Goal: Task Accomplishment & Management: Manage account settings

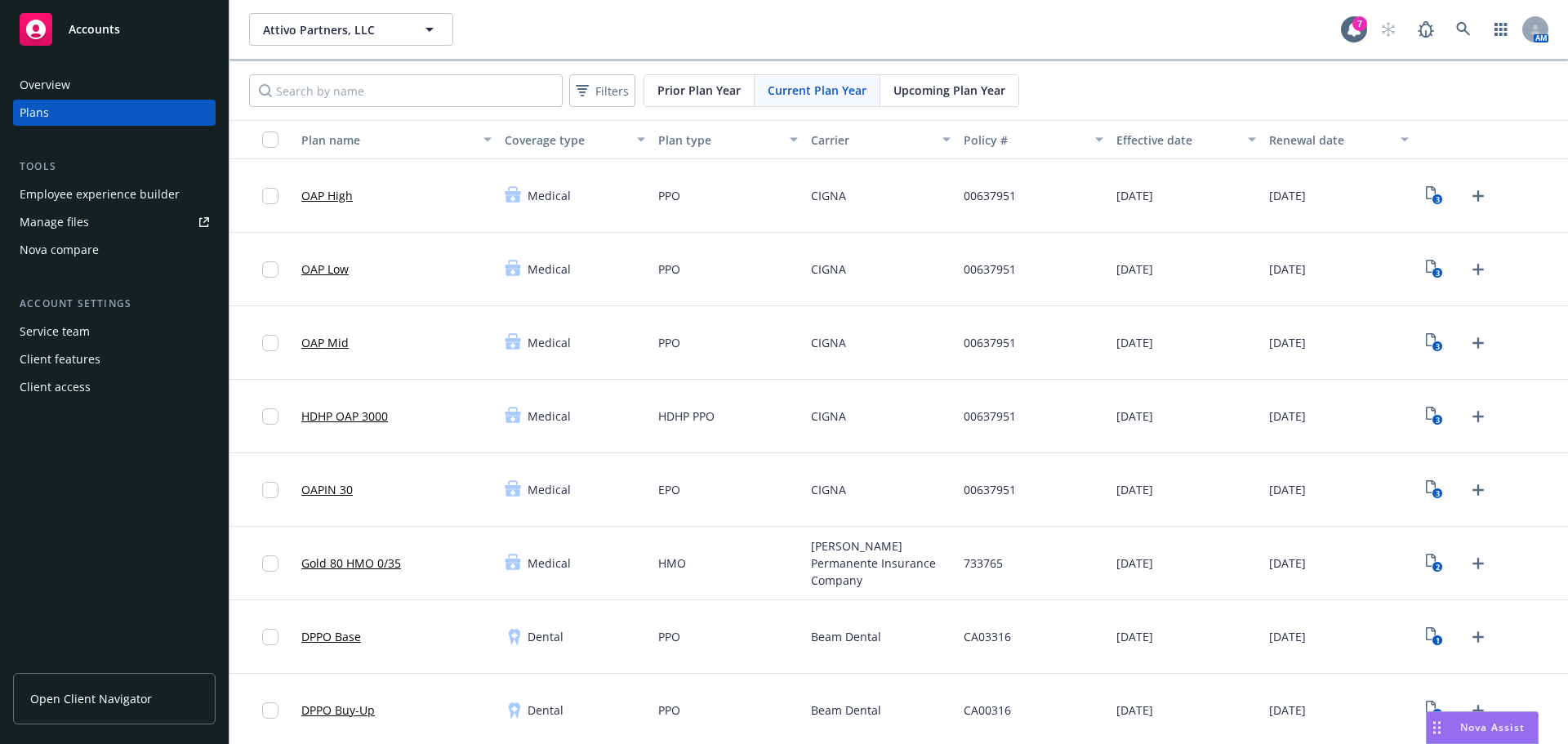
click at [125, 199] on div "Employee experience builder" at bounding box center [99, 193] width 160 height 26
click at [1435, 496] on text "3" at bounding box center [1437, 493] width 4 height 11
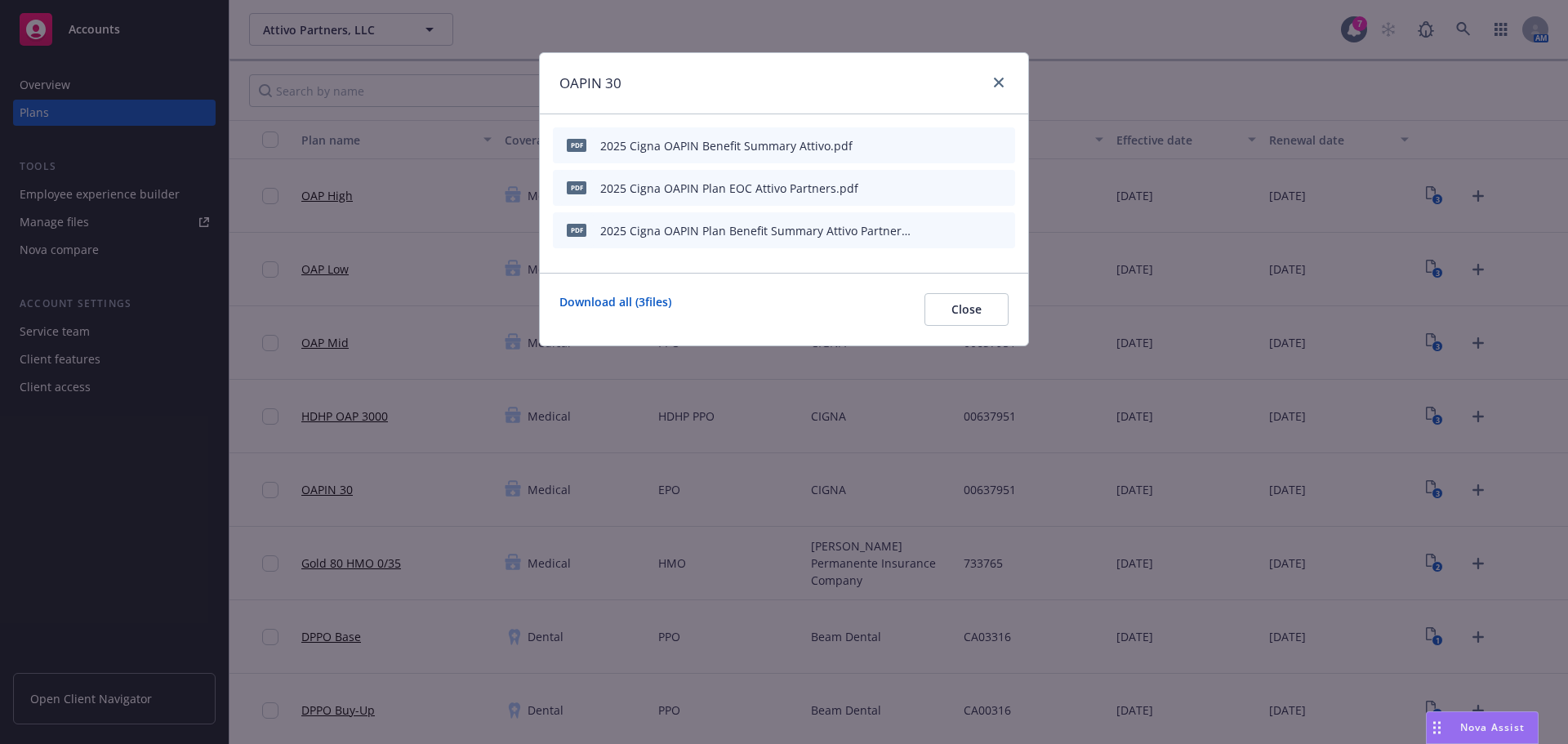
click at [976, 139] on icon "preview file" at bounding box center [973, 145] width 15 height 12
click at [1004, 75] on link "close" at bounding box center [998, 82] width 19 height 19
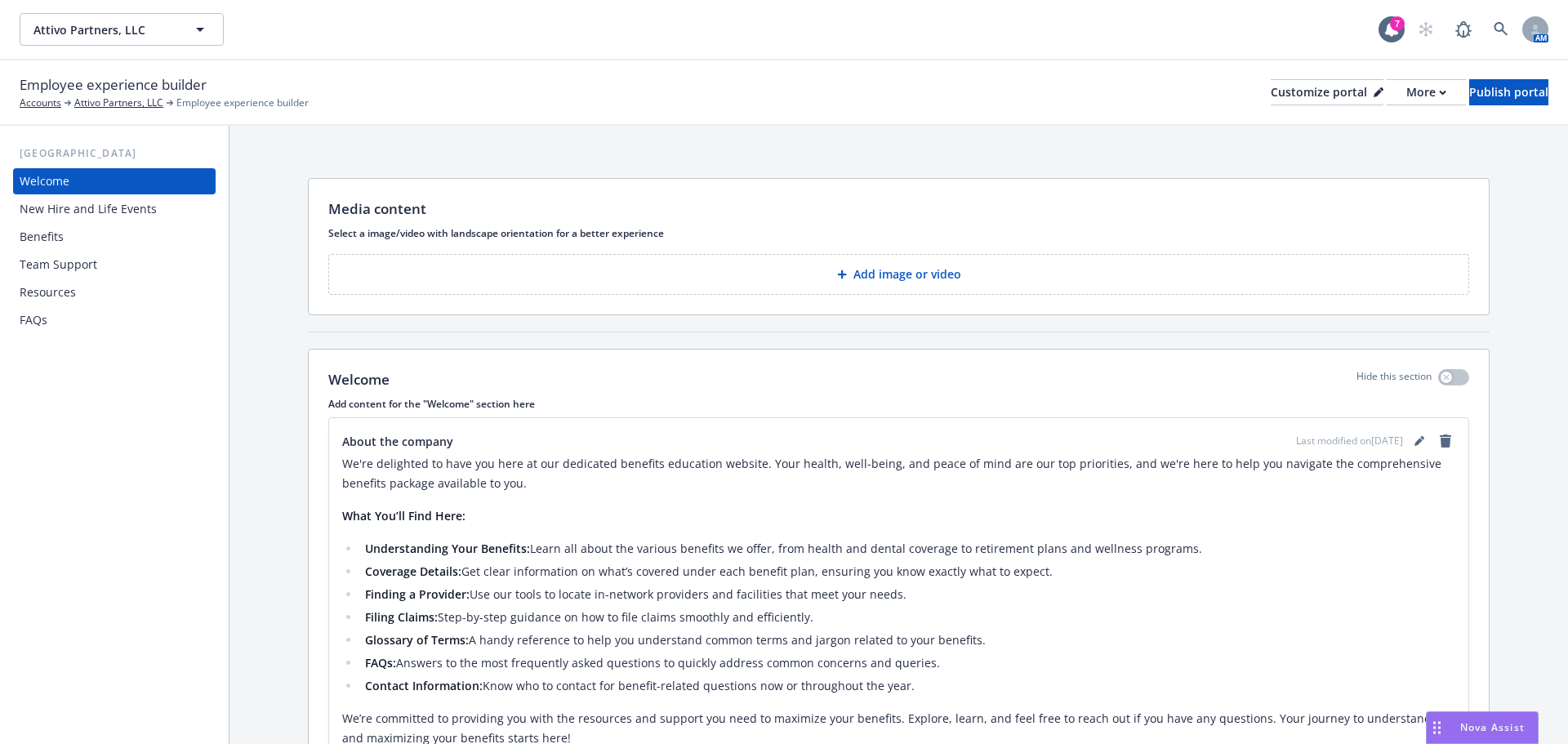
click at [539, 134] on div "Media content Select a image/video with landscape orientation for a better expe…" at bounding box center [899, 490] width 1339 height 729
click at [1439, 90] on icon "button" at bounding box center [1443, 93] width 8 height 6
click at [1376, 123] on link "Copy preview link" at bounding box center [1340, 130] width 149 height 33
click at [69, 228] on div "Benefits" at bounding box center [114, 236] width 190 height 26
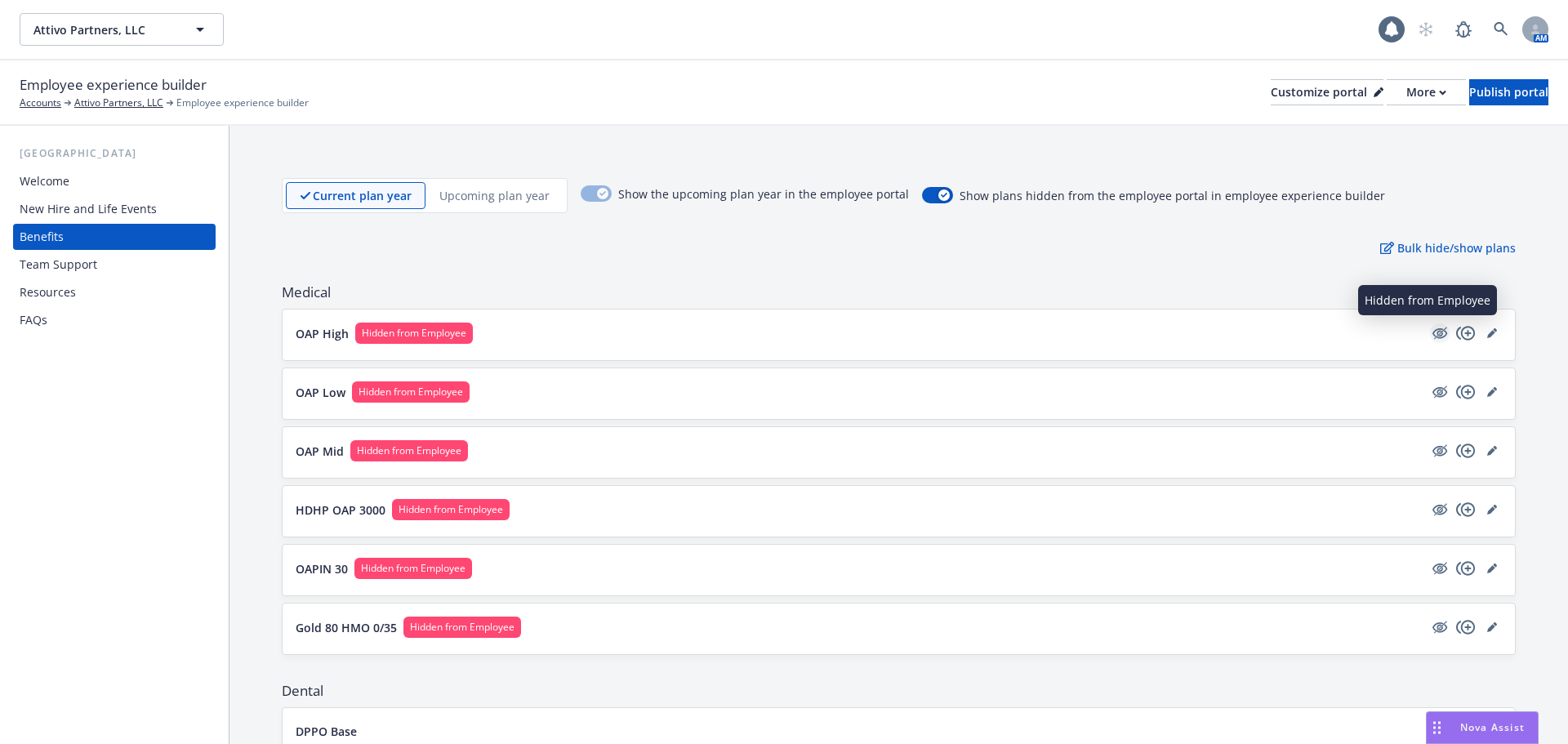
click at [1433, 338] on icon "hidden" at bounding box center [1439, 333] width 15 height 11
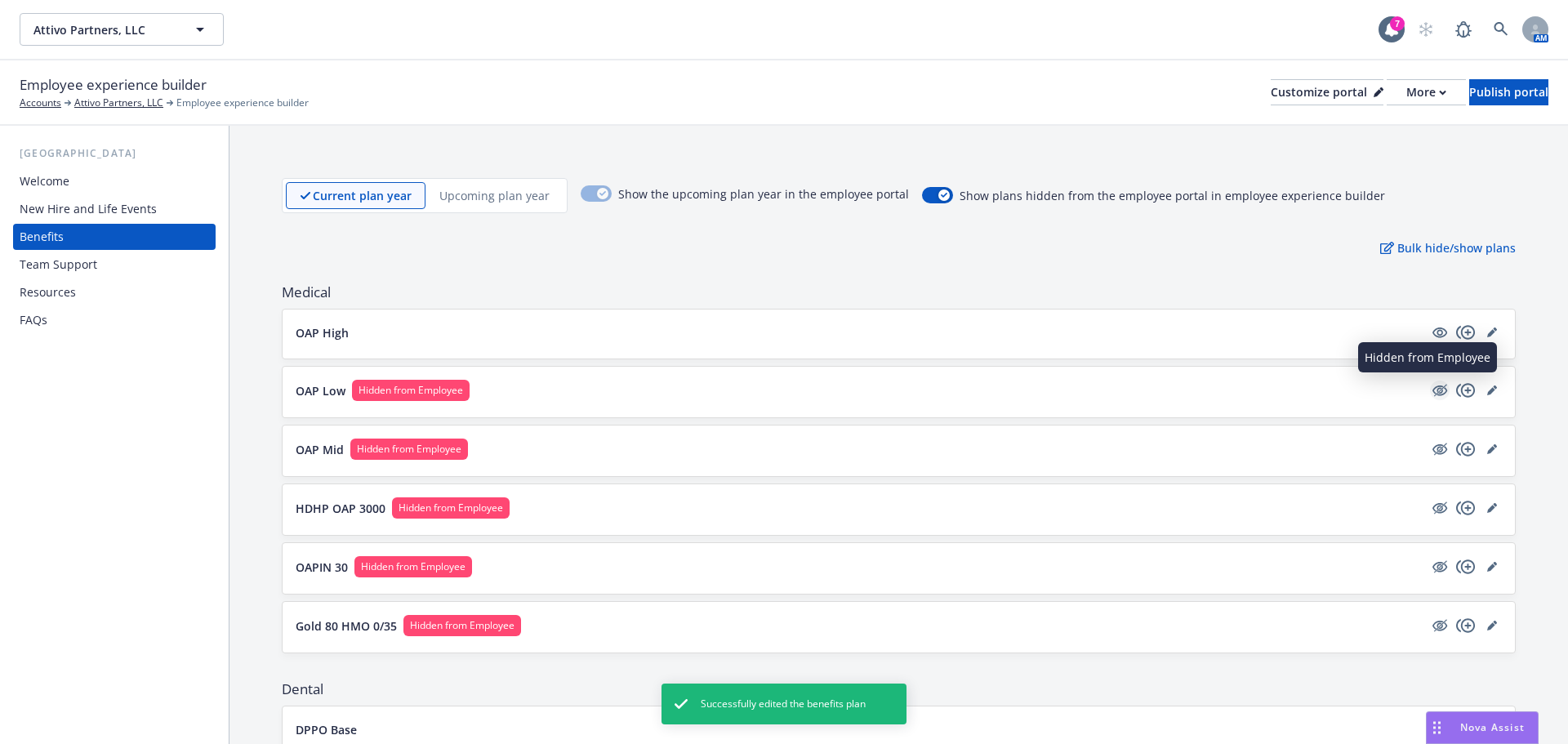
click at [1432, 390] on icon "hidden" at bounding box center [1439, 390] width 19 height 19
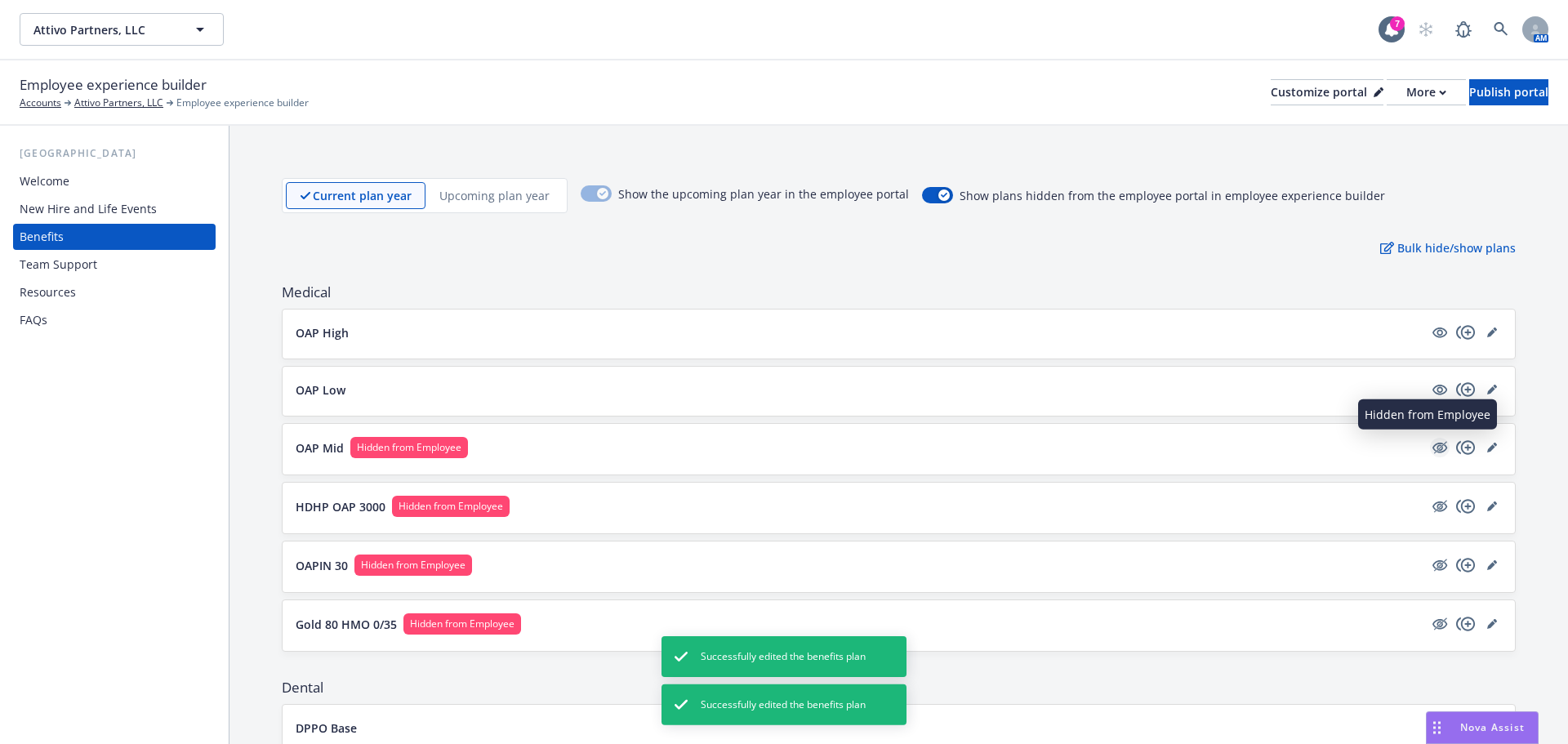
click at [1433, 448] on icon "hidden" at bounding box center [1439, 448] width 15 height 11
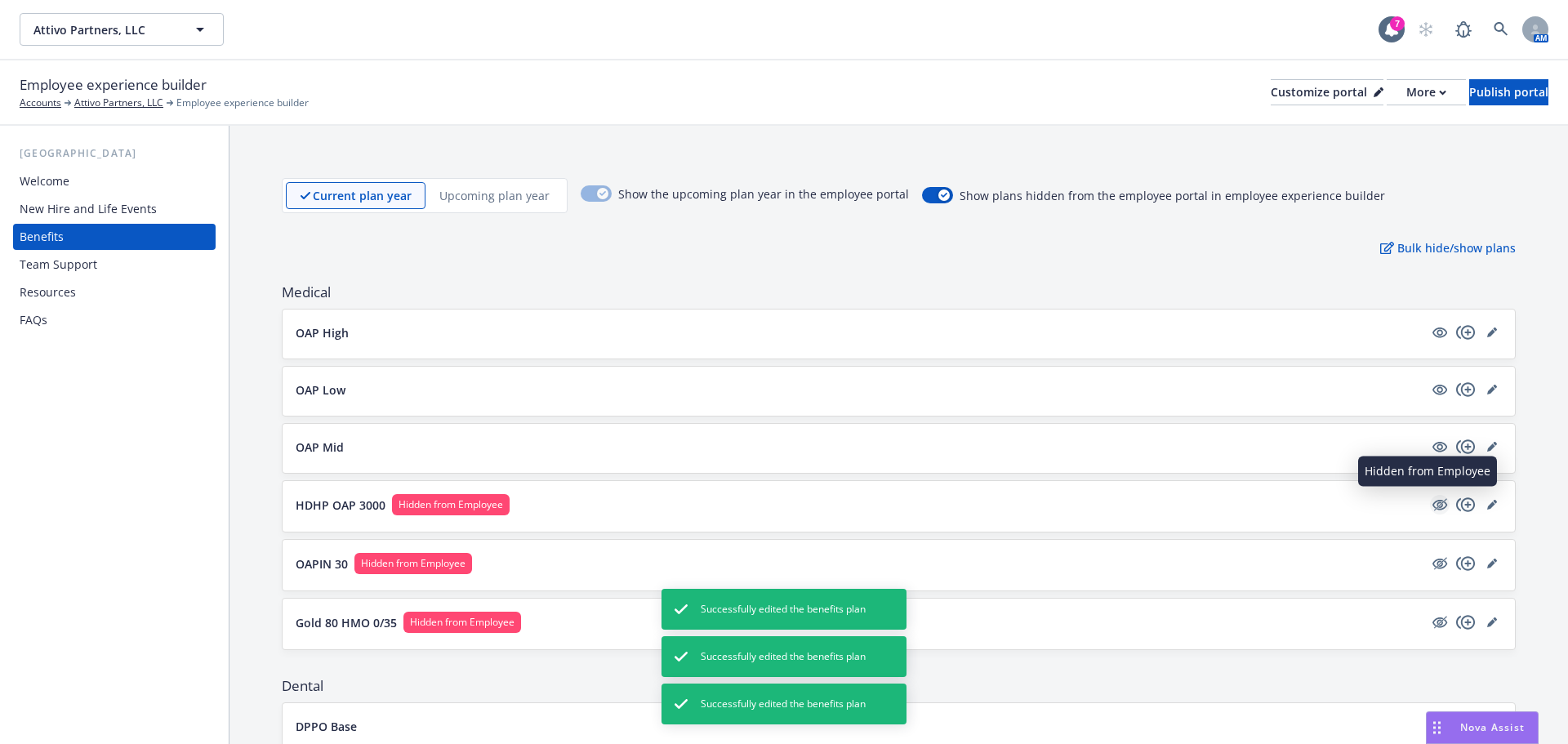
click at [1433, 508] on icon "hidden" at bounding box center [1439, 505] width 15 height 11
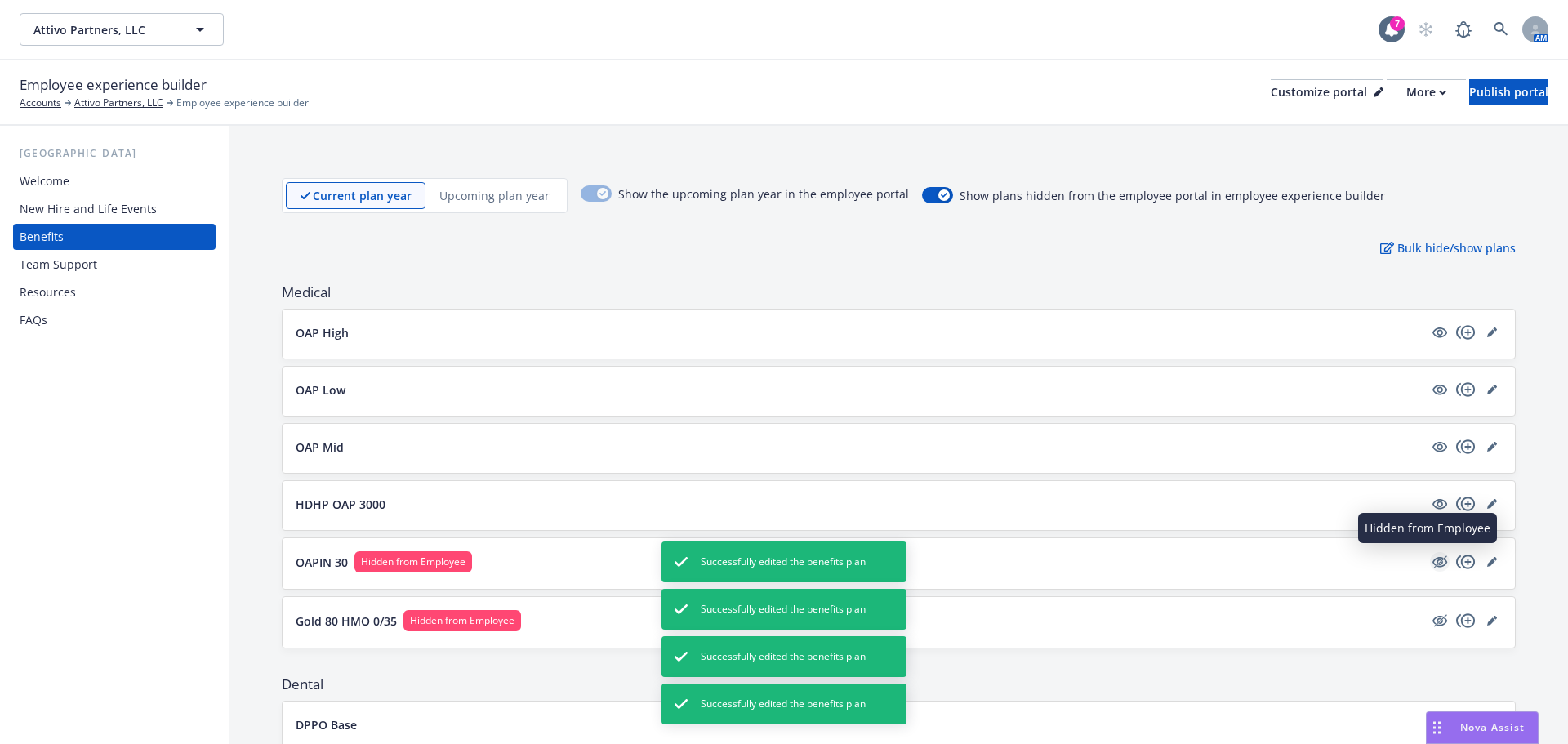
click at [1434, 563] on icon "hidden" at bounding box center [1440, 561] width 14 height 13
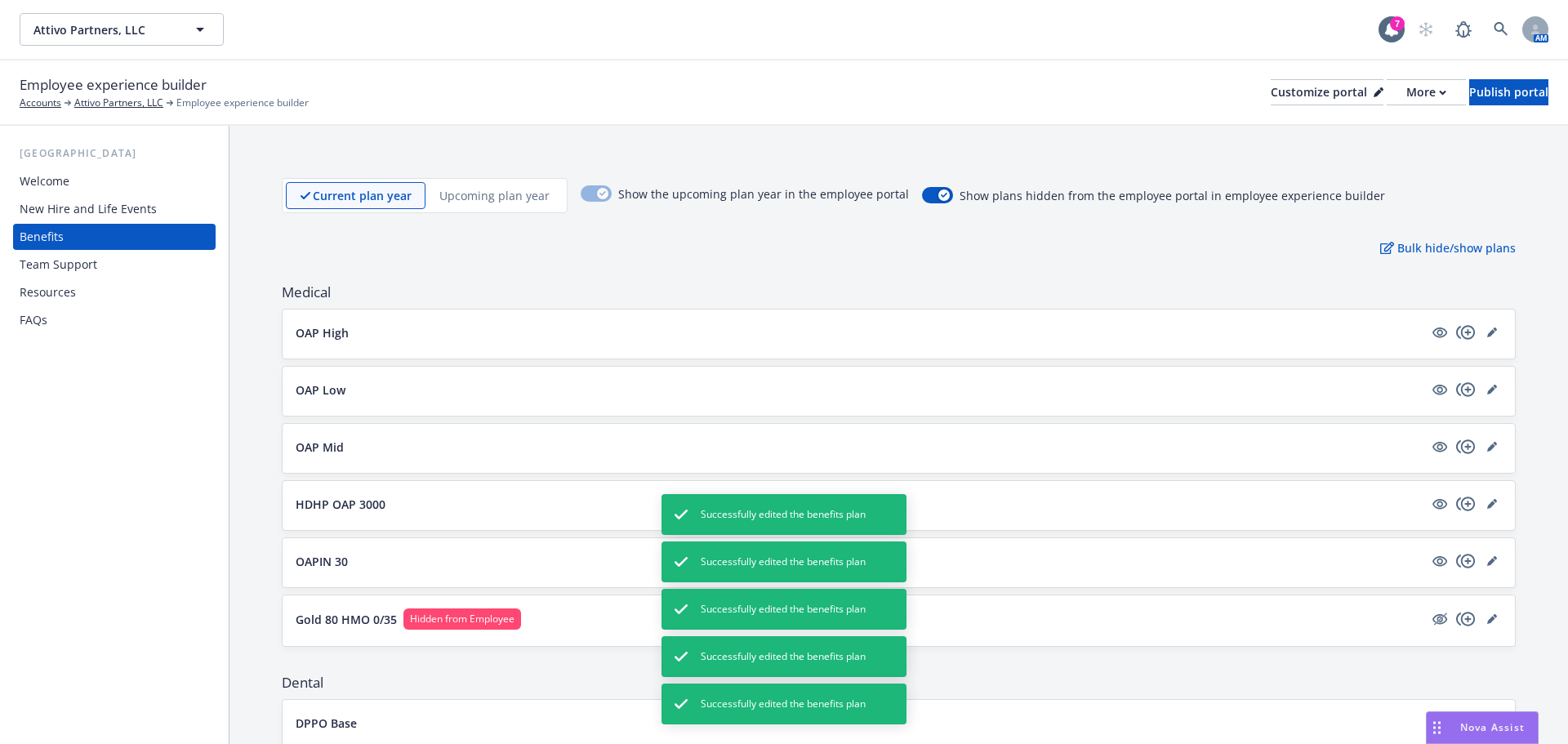
click at [1425, 609] on div "Gold 80 HMO 0/35 Hidden from Employee" at bounding box center [899, 619] width 1206 height 21
click at [1430, 613] on icon "hidden" at bounding box center [1439, 619] width 19 height 19
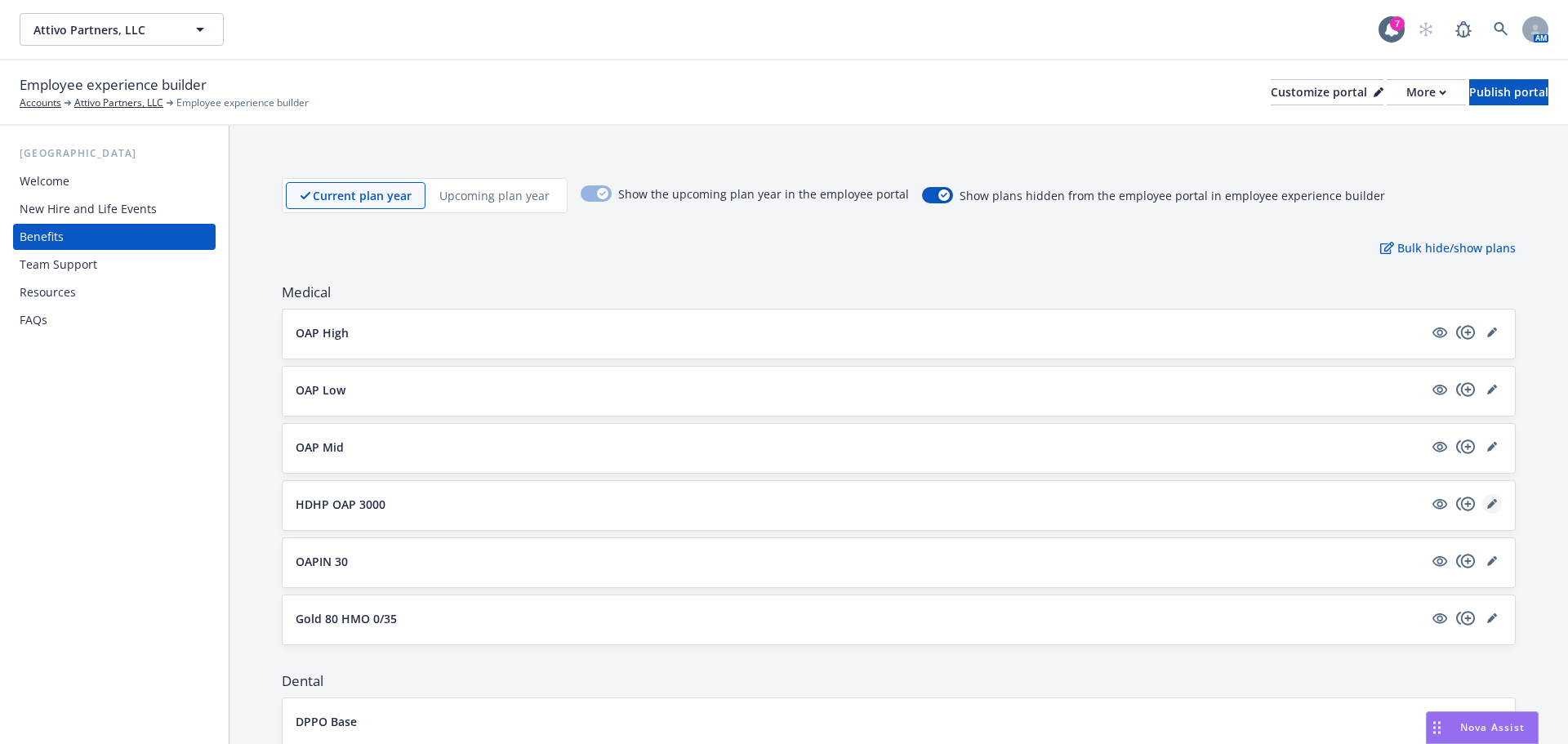
click at [1485, 506] on link "editPencil" at bounding box center [1492, 504] width 19 height 19
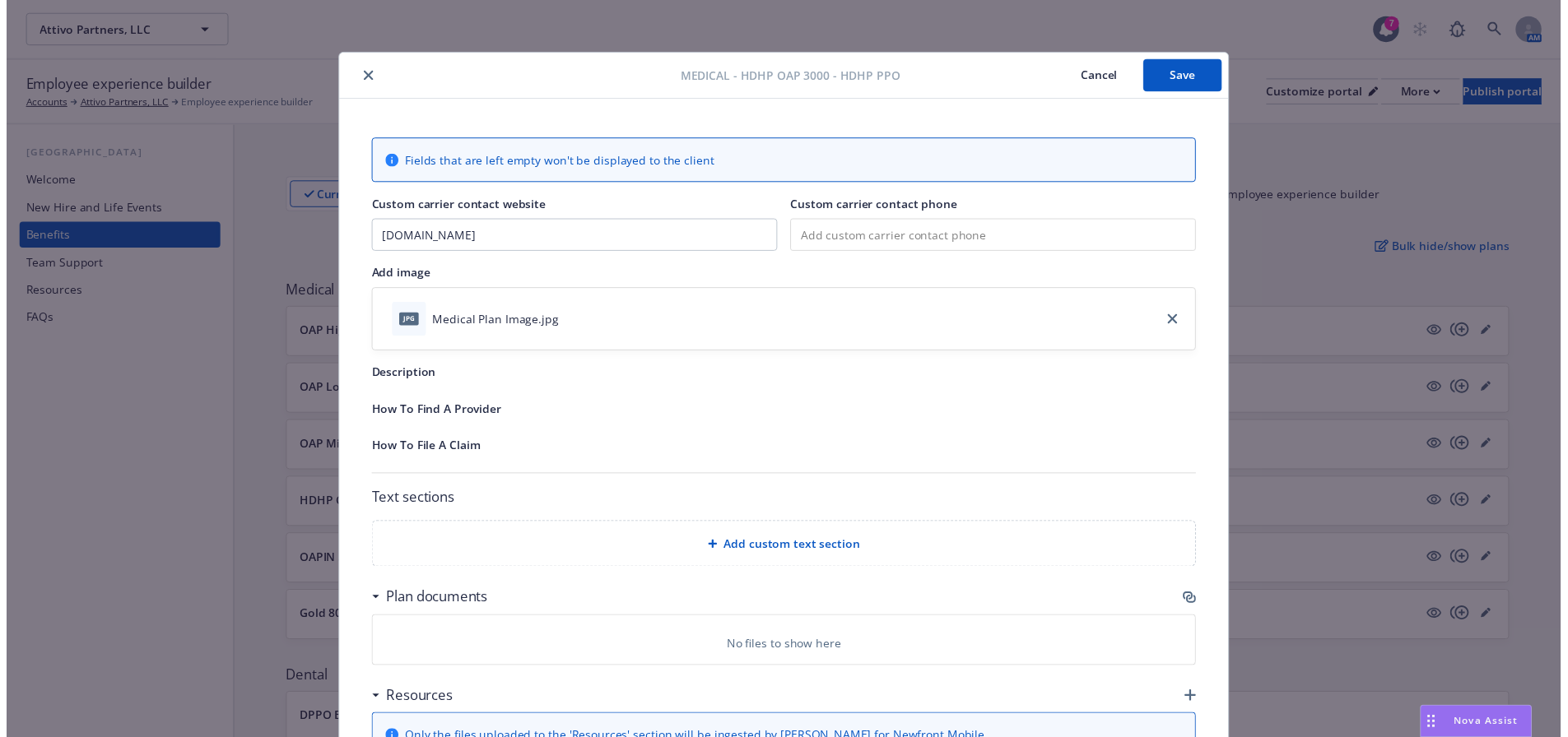
scroll to position [50, 0]
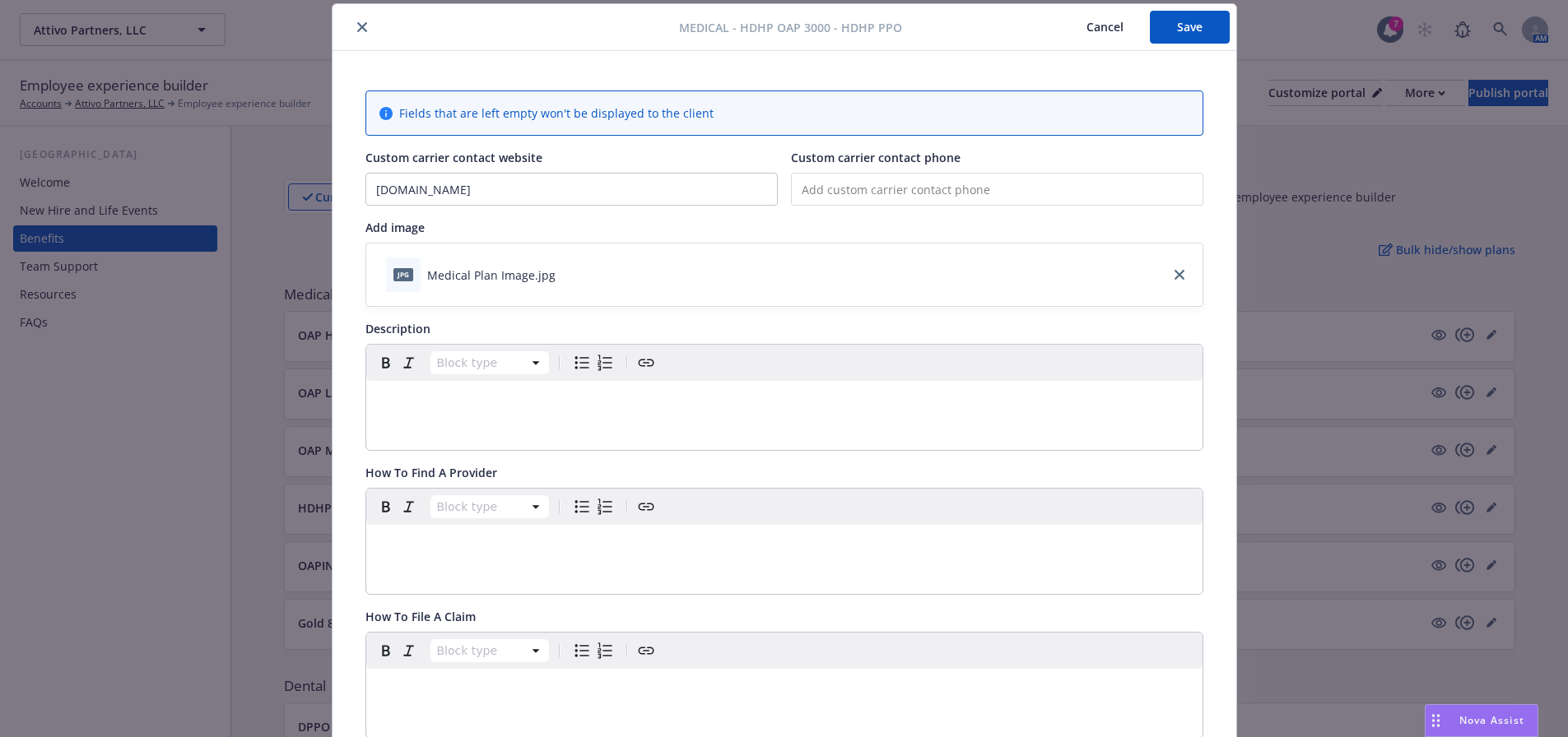
drag, startPoint x: 394, startPoint y: 417, endPoint x: 389, endPoint y: 399, distance: 18.7
click at [392, 414] on div "editable markdown" at bounding box center [785, 401] width 837 height 40
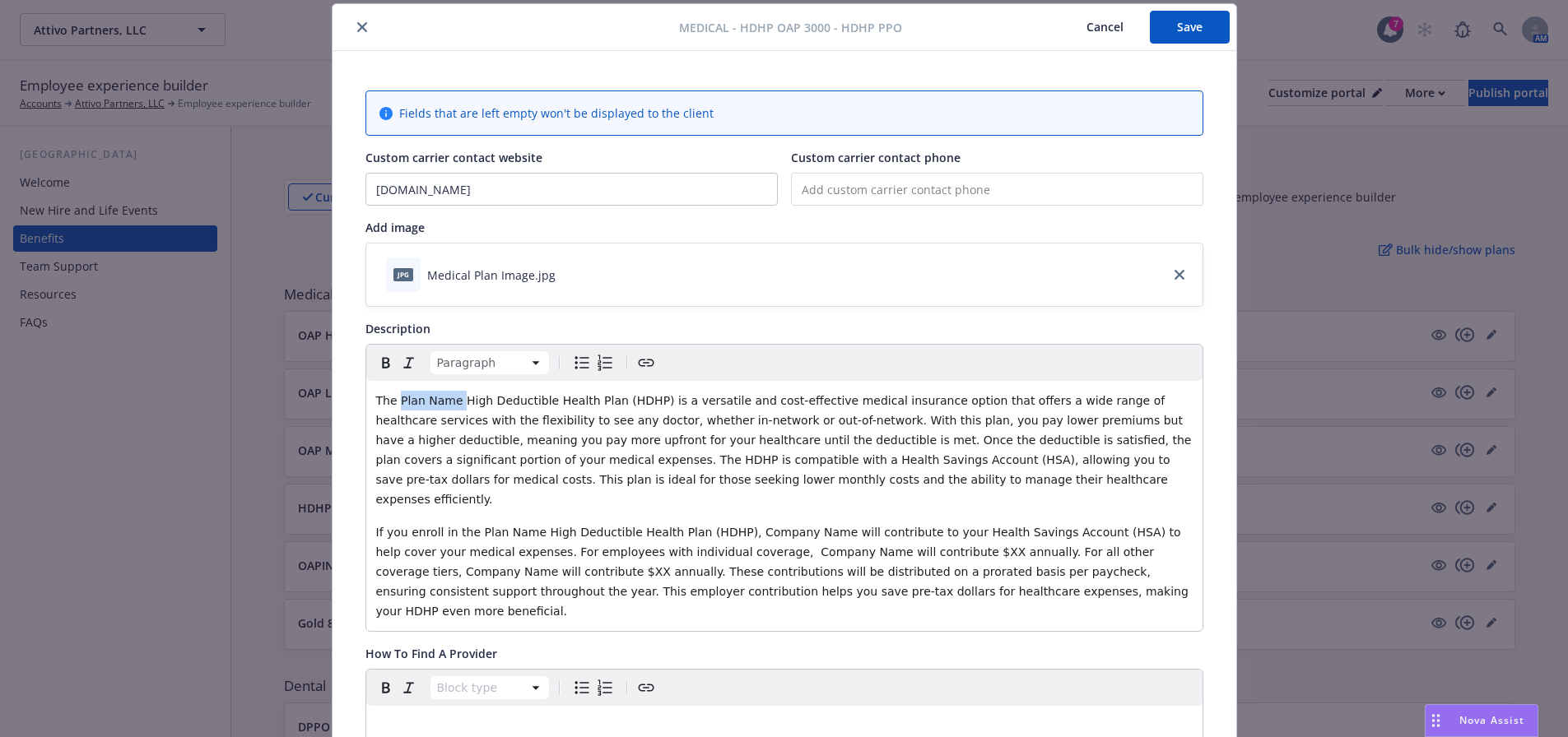
drag, startPoint x: 450, startPoint y: 399, endPoint x: 393, endPoint y: 388, distance: 58.1
click at [393, 388] on div "The Plan Name High Deductible Health Plan (HDHP) is a versatile and cost-effect…" at bounding box center [785, 506] width 837 height 251
drag, startPoint x: 515, startPoint y: 505, endPoint x: 468, endPoint y: 494, distance: 48.3
click at [468, 494] on div "The Cigna High Deductible Health Plan (HDHP) is a versatile and cost-effective …" at bounding box center [785, 506] width 837 height 251
click at [499, 500] on div "The Cigna High Deductible Health Plan (HDHP) is a versatile and cost-effective …" at bounding box center [785, 506] width 837 height 251
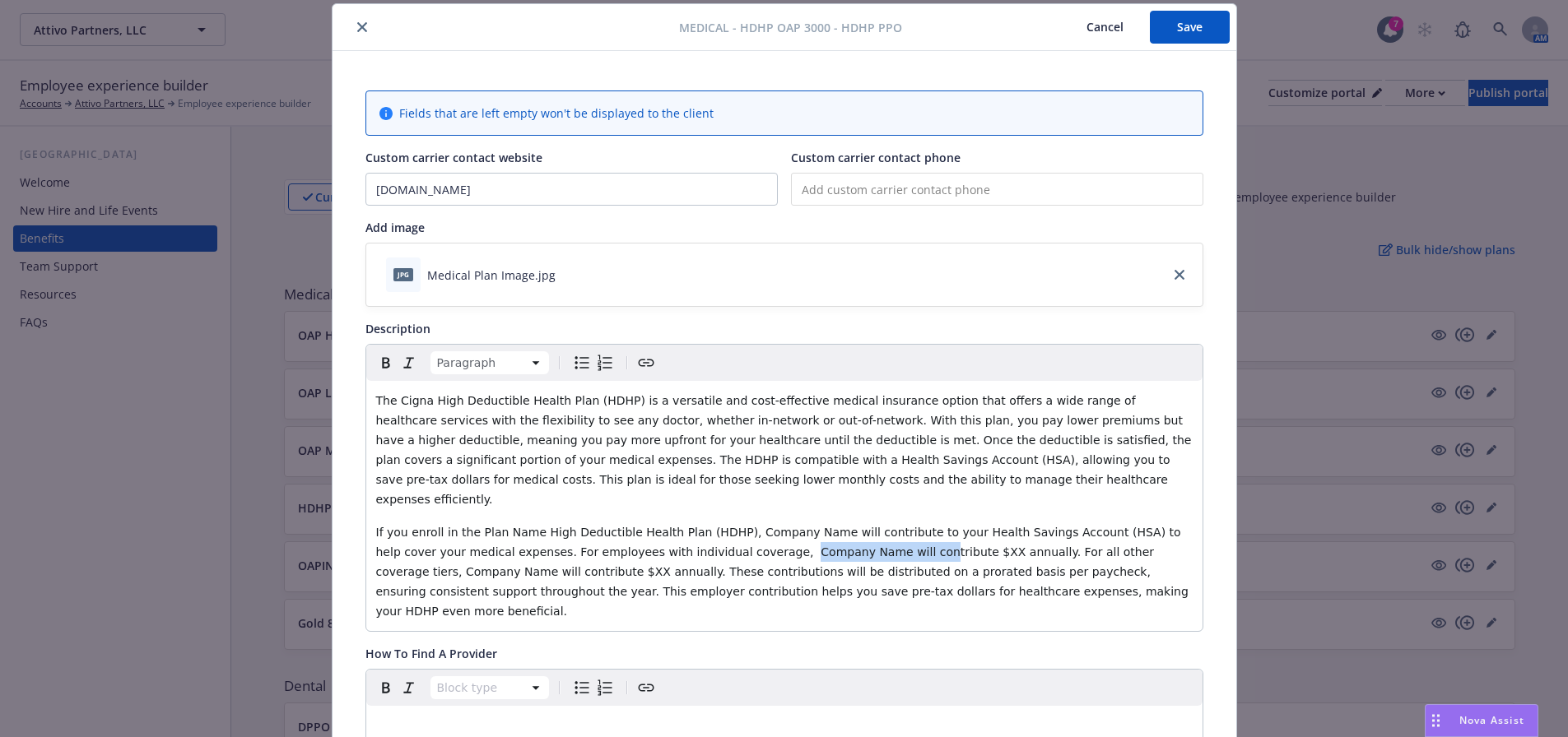
drag, startPoint x: 674, startPoint y: 531, endPoint x: 796, endPoint y: 529, distance: 122.0
click at [796, 529] on span "If you enroll in the Plan Name High Deductible Health Plan (HDHP), Company Name…" at bounding box center [784, 571] width 816 height 93
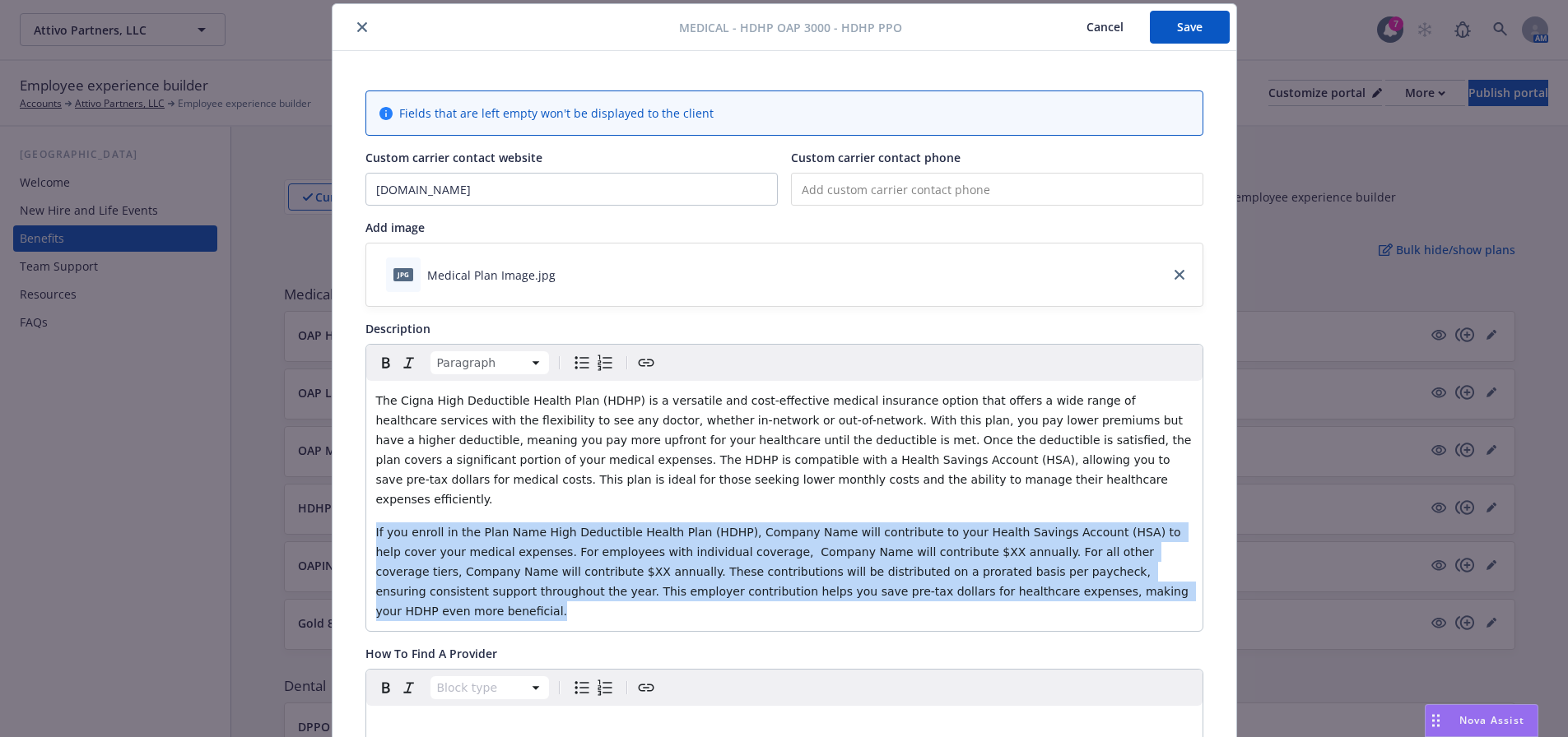
drag, startPoint x: 1020, startPoint y: 573, endPoint x: 356, endPoint y: 520, distance: 666.1
click at [356, 520] on div "Fields that are left empty won't be displayed to the client Custom carrier cont…" at bounding box center [784, 715] width 904 height 1329
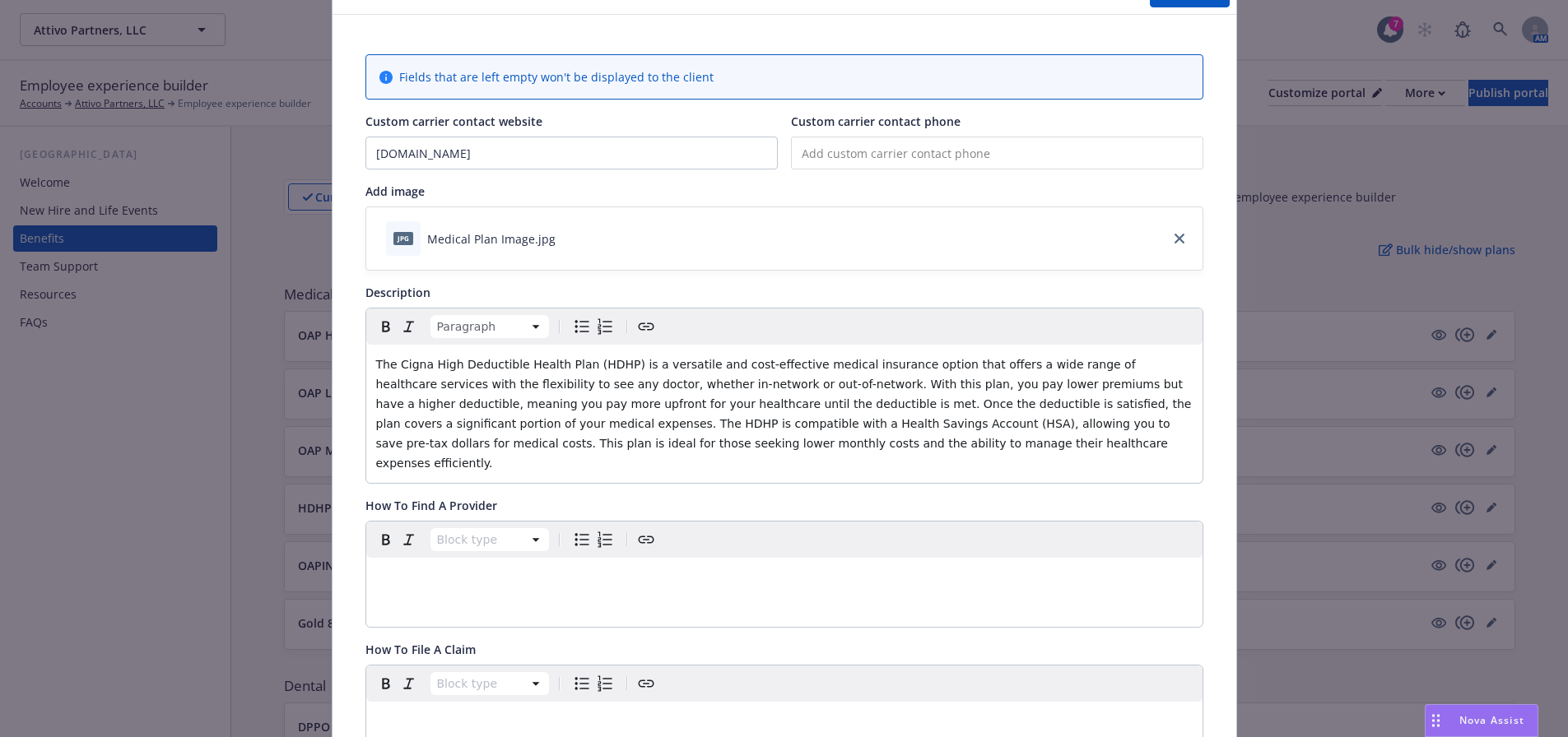
scroll to position [0, 0]
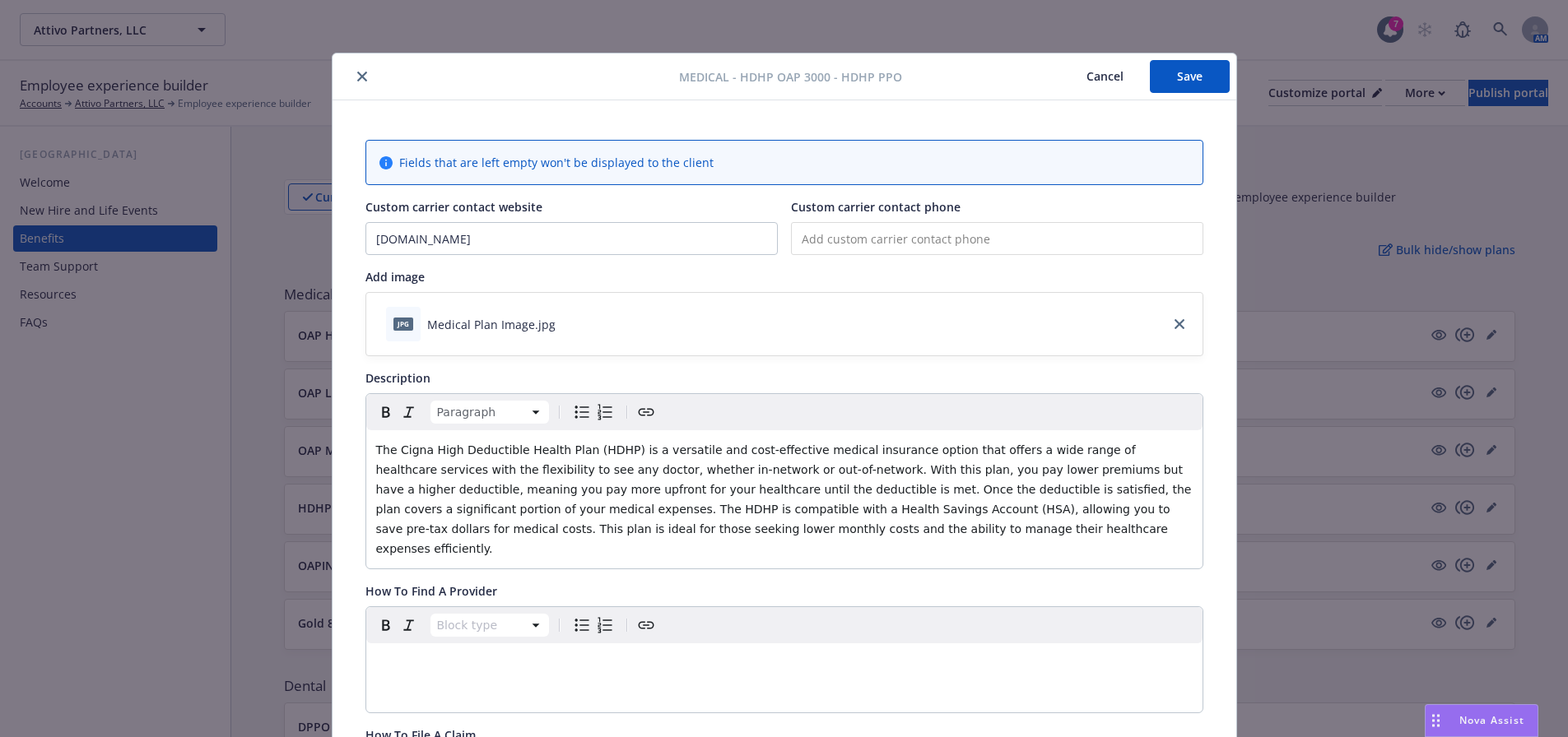
click at [1196, 71] on button "Save" at bounding box center [1190, 77] width 80 height 33
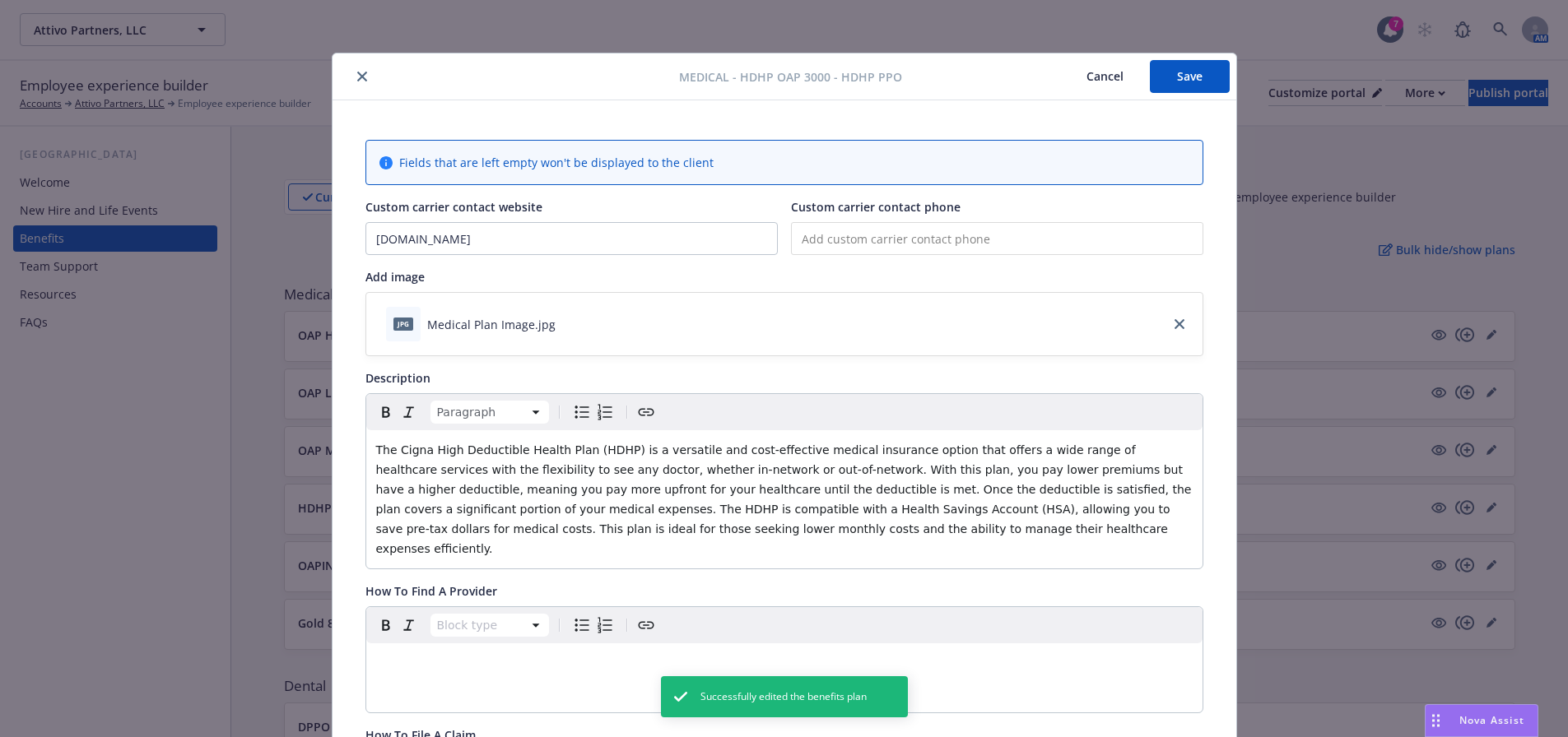
click at [362, 77] on button "close" at bounding box center [362, 76] width 20 height 19
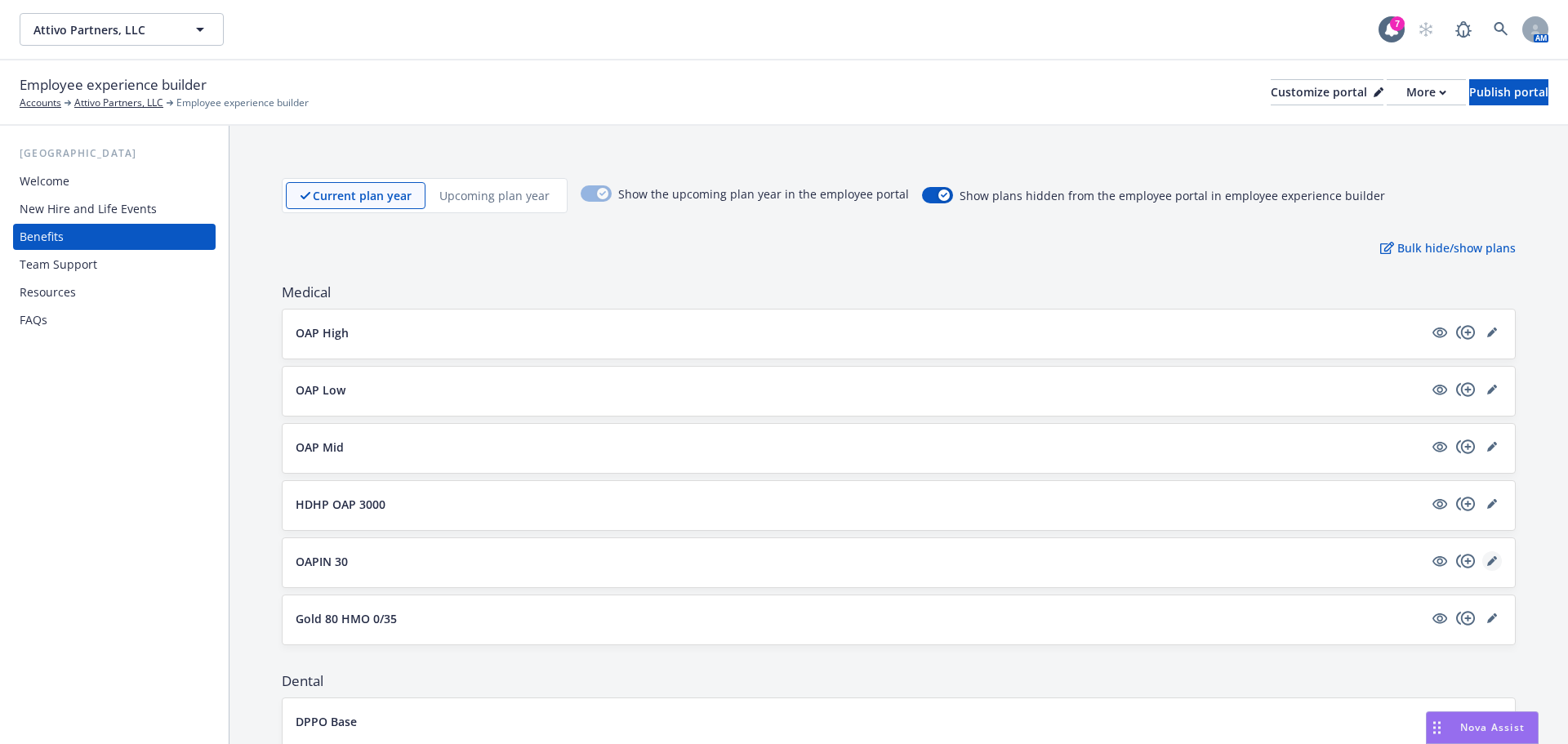
click at [1486, 556] on link "editPencil" at bounding box center [1492, 561] width 19 height 19
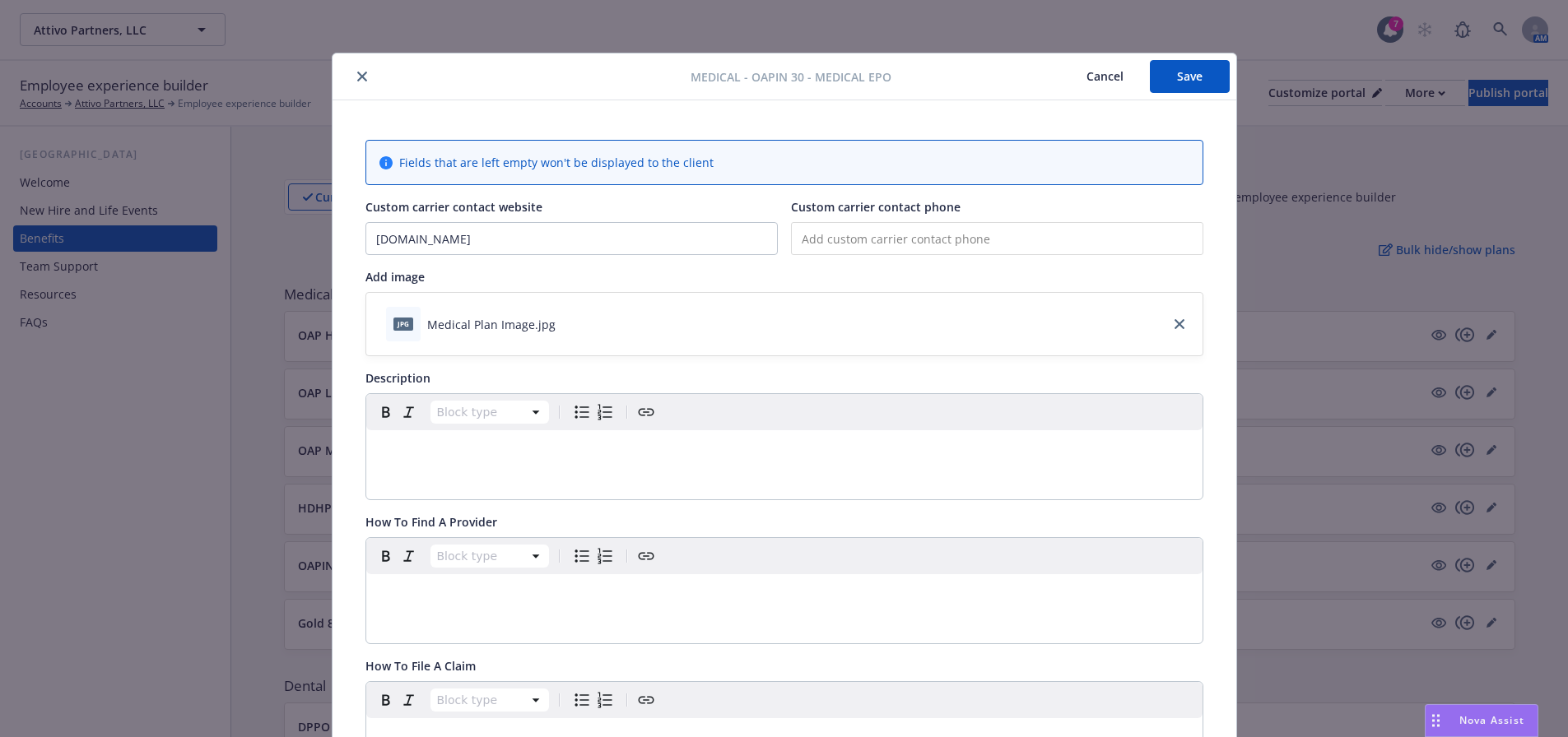
scroll to position [50, 0]
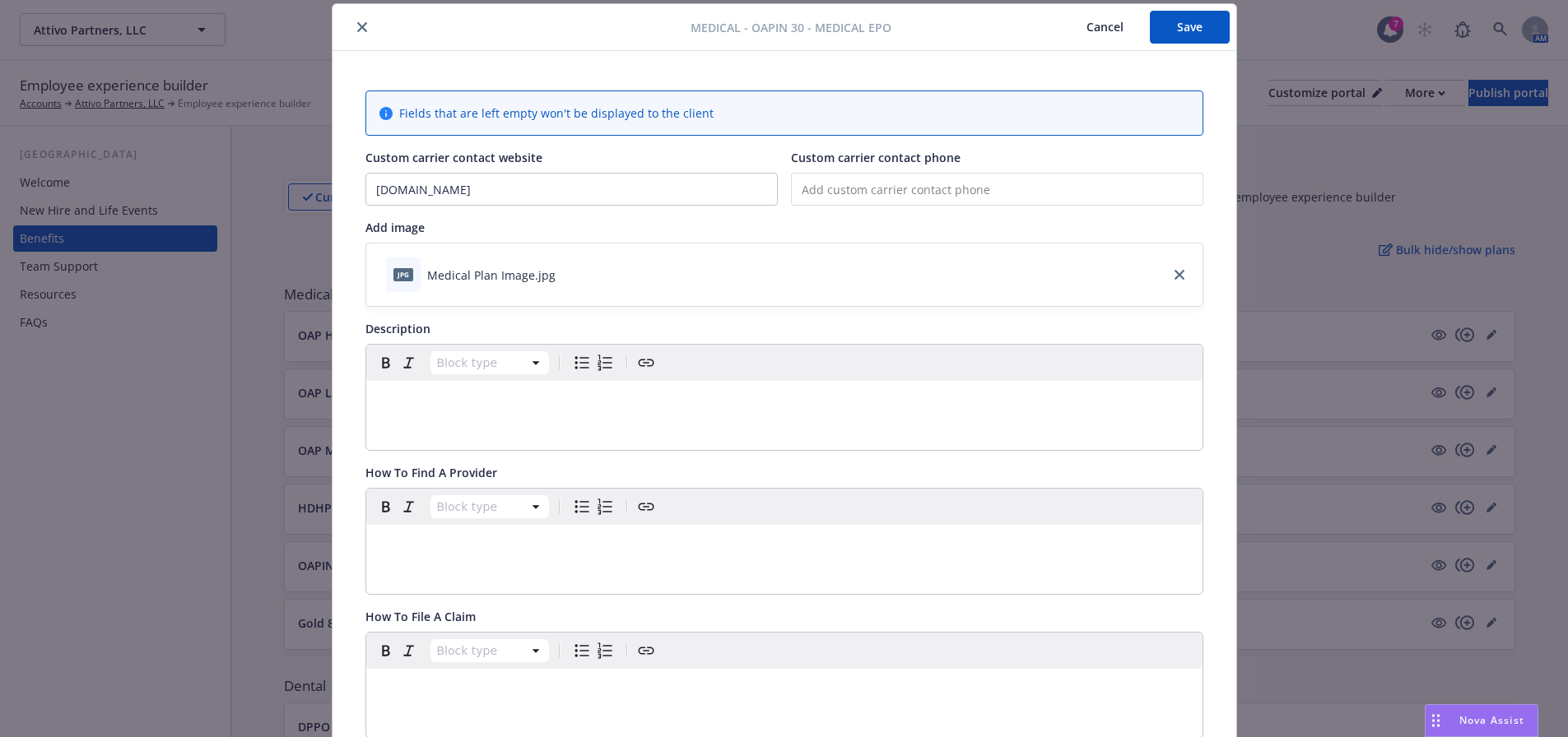
click at [611, 411] on div "editable markdown" at bounding box center [785, 401] width 837 height 40
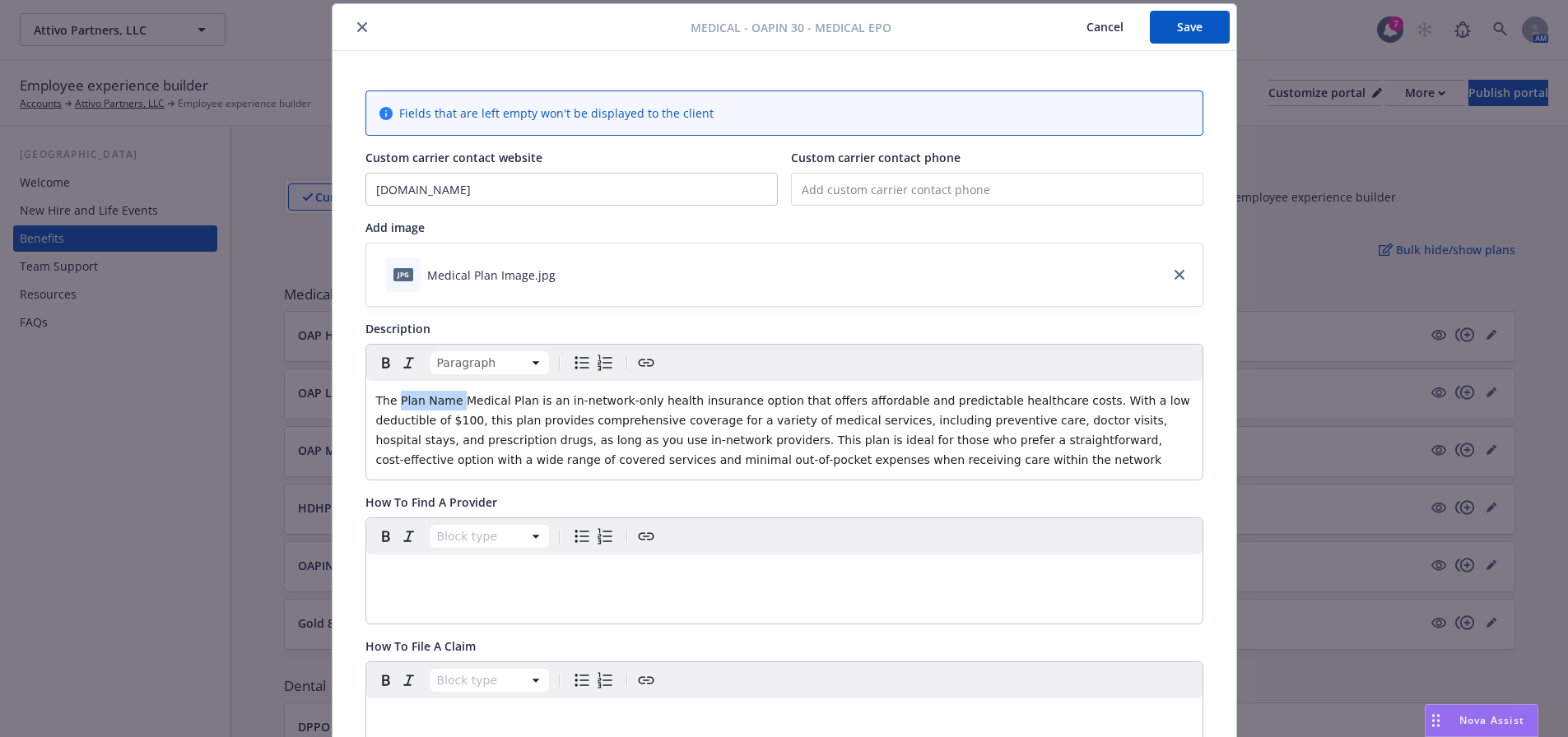
drag, startPoint x: 450, startPoint y: 399, endPoint x: 394, endPoint y: 394, distance: 56.2
click at [394, 394] on span "The Plan Name Medical Plan is an in-network-only health insurance option that o…" at bounding box center [785, 430] width 818 height 72
click at [1080, 395] on span "The Cigna OAPIN Medical Plan is an in-network-only health insurance option that…" at bounding box center [786, 430] width 819 height 72
drag, startPoint x: 1080, startPoint y: 399, endPoint x: 394, endPoint y: 413, distance: 686.1
click at [394, 413] on span "The Cigna OAPIN Medical Plan is an in-network-only health insurance option that…" at bounding box center [786, 430] width 819 height 72
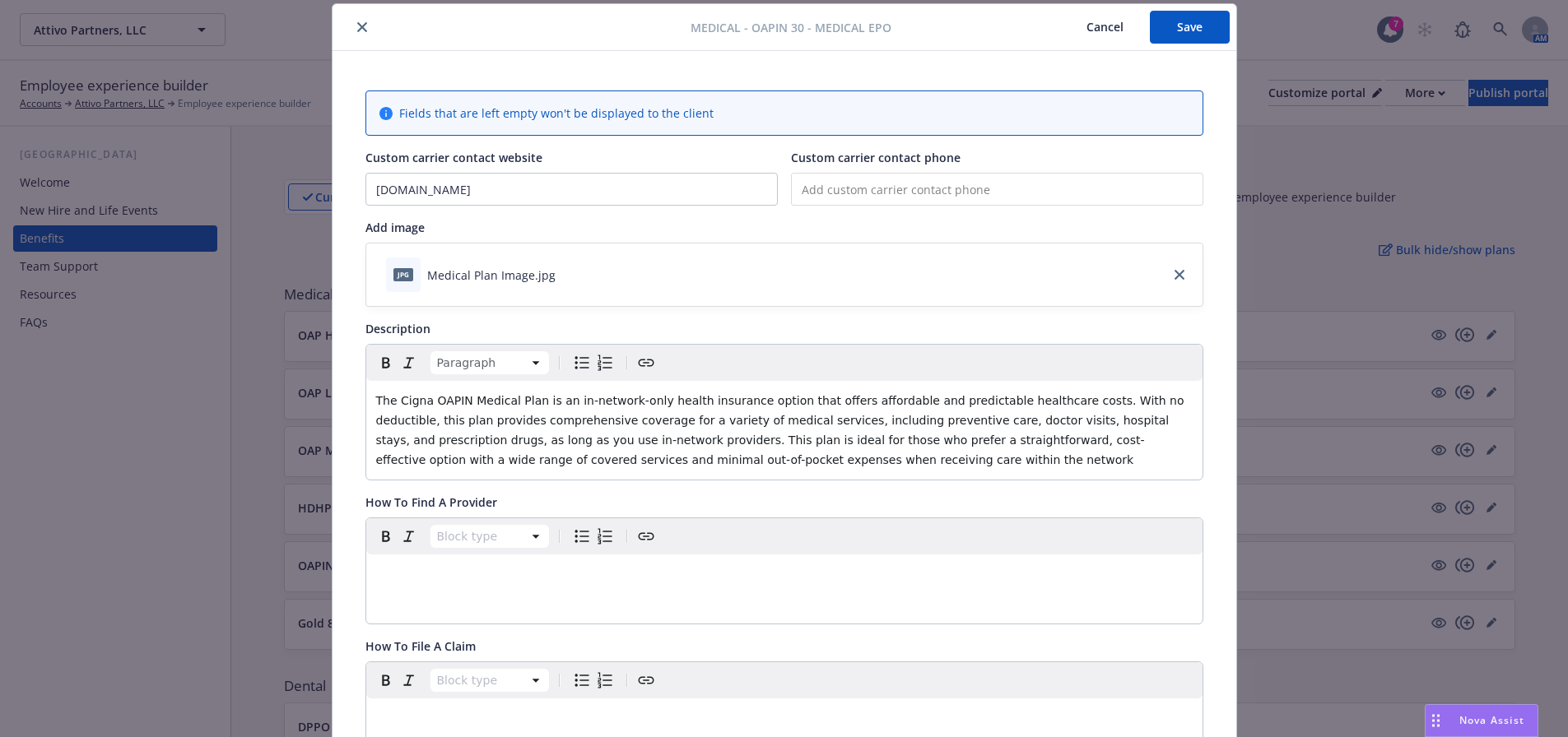
click at [1166, 31] on button "Save" at bounding box center [1190, 27] width 80 height 33
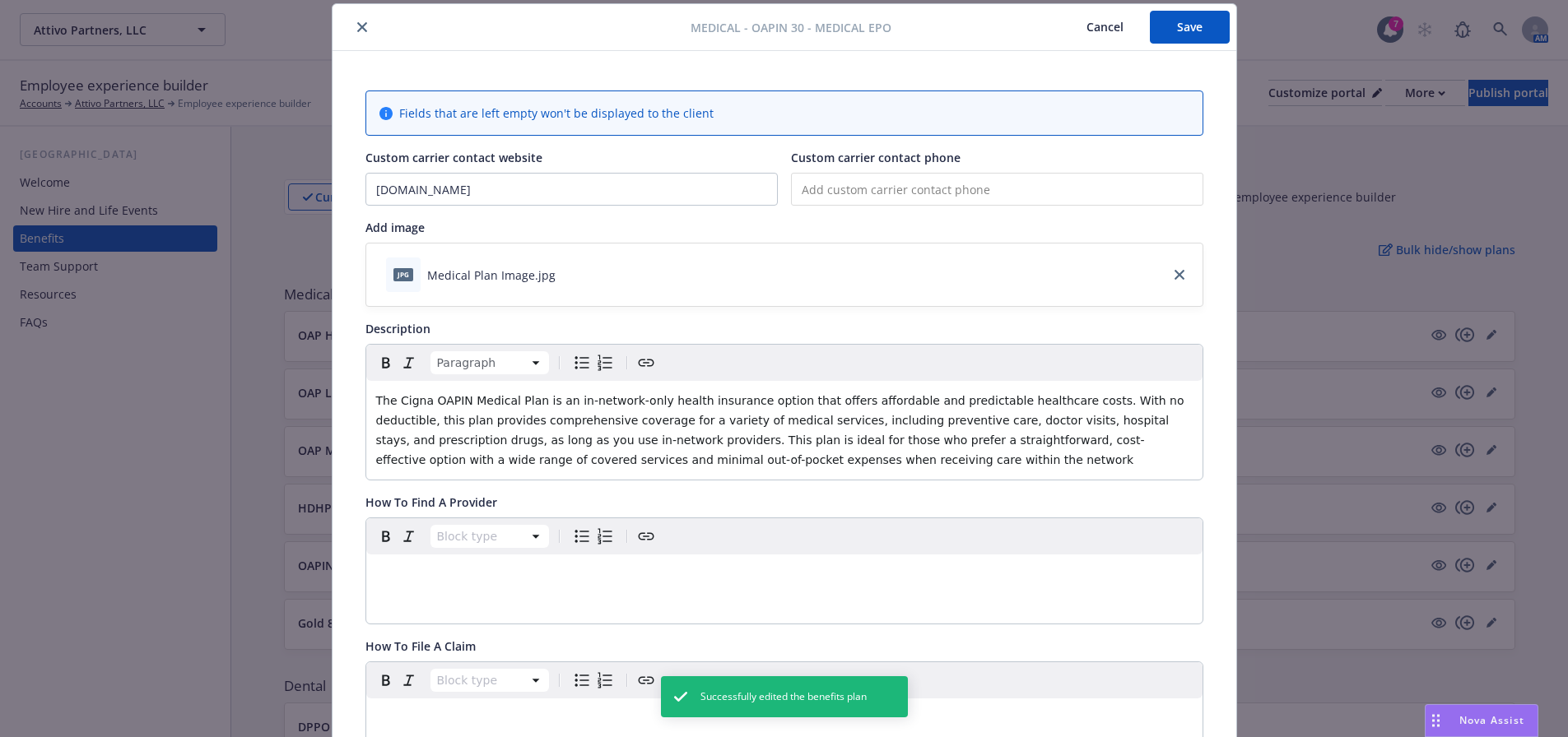
click at [357, 27] on icon "close" at bounding box center [362, 27] width 10 height 10
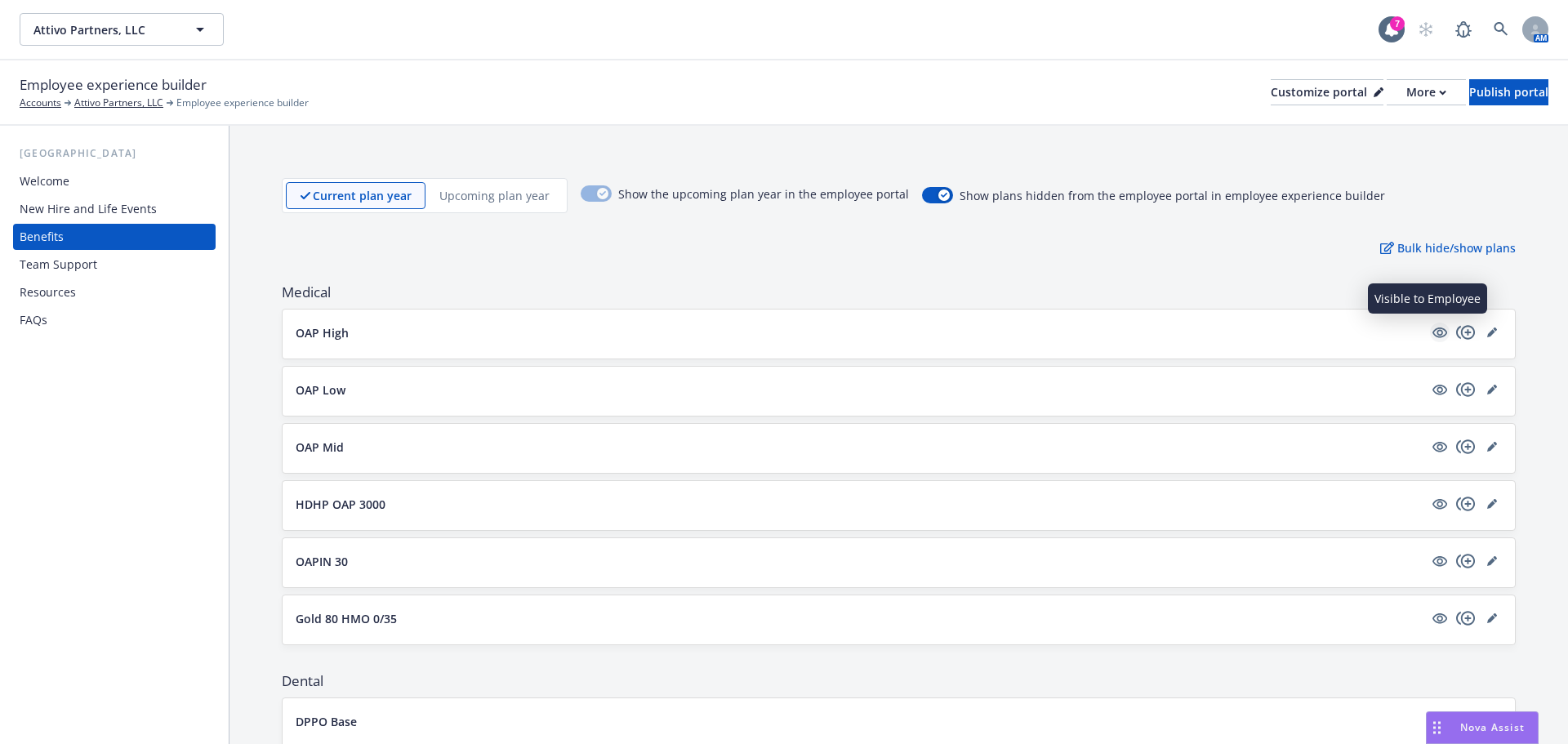
click at [1433, 337] on icon "visible" at bounding box center [1439, 332] width 15 height 15
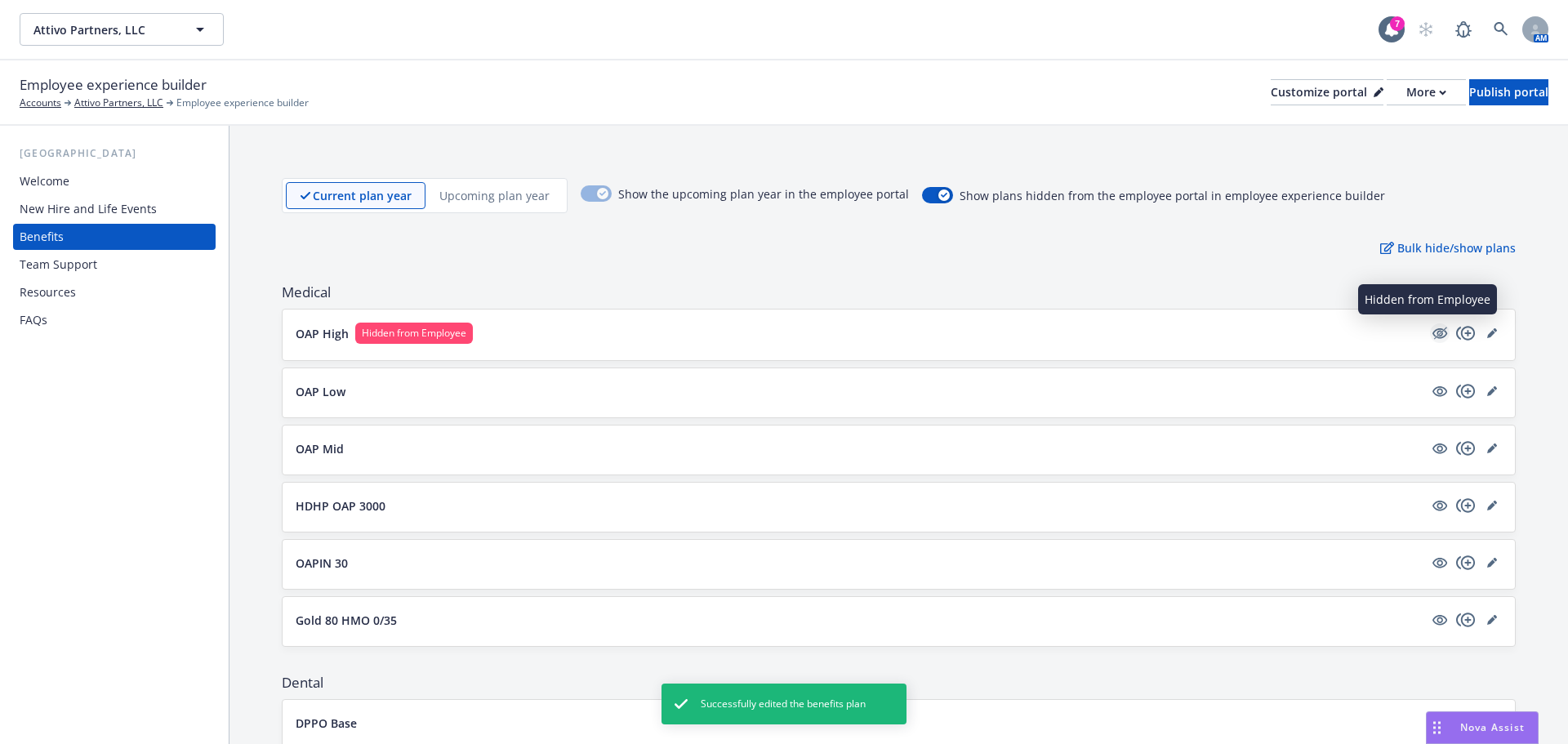
click at [1433, 333] on icon "hidden" at bounding box center [1439, 333] width 15 height 11
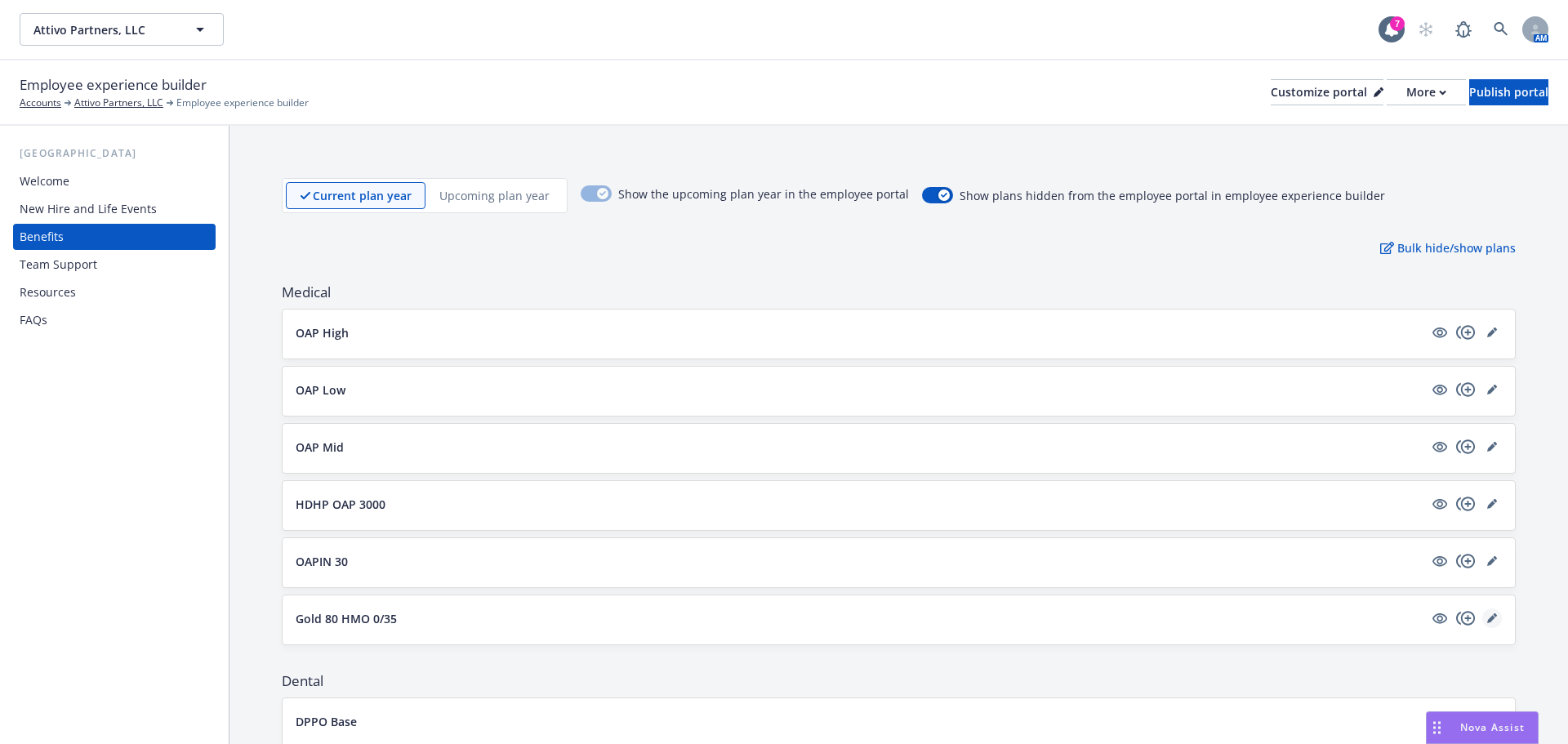
click at [1485, 610] on link "editPencil" at bounding box center [1492, 618] width 19 height 19
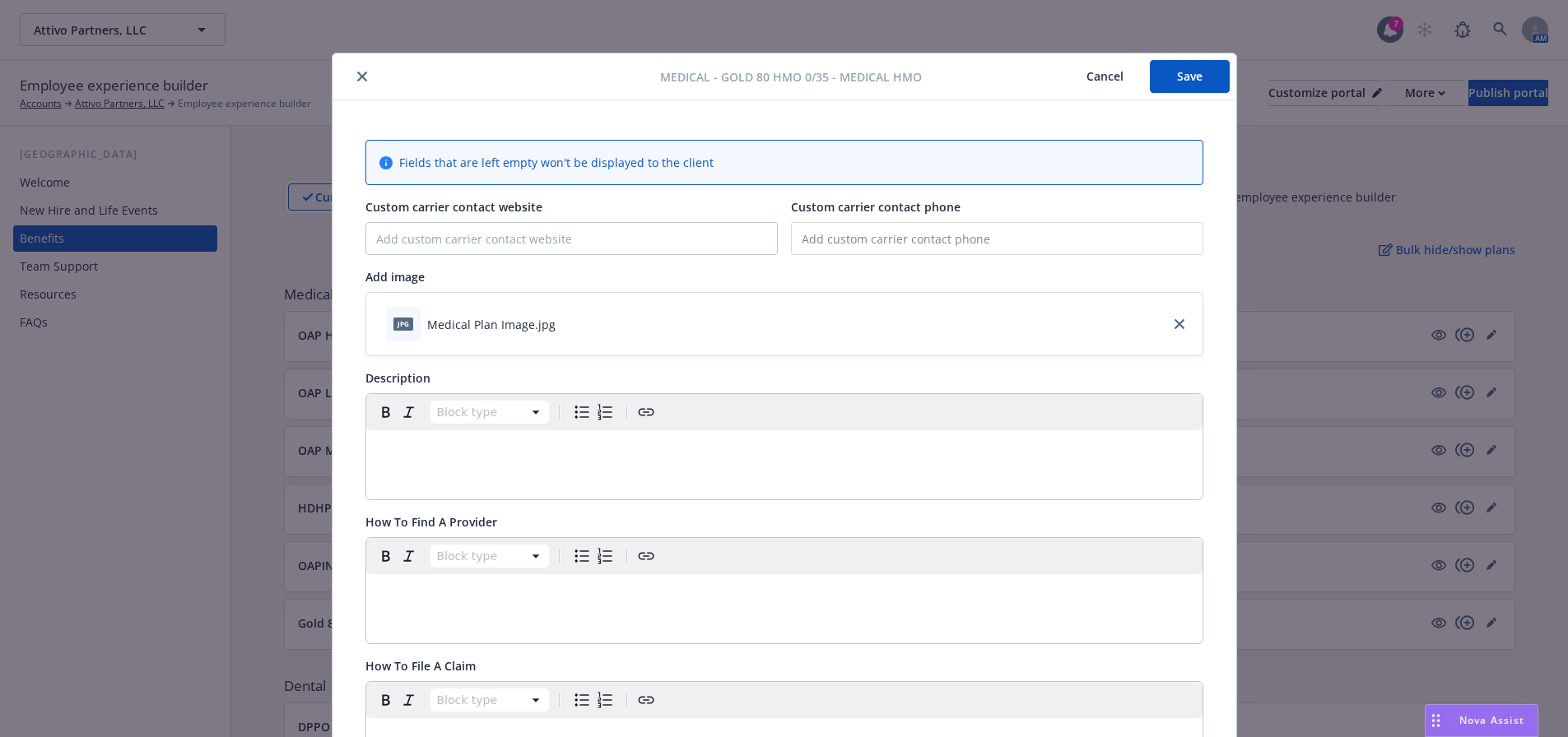
scroll to position [50, 0]
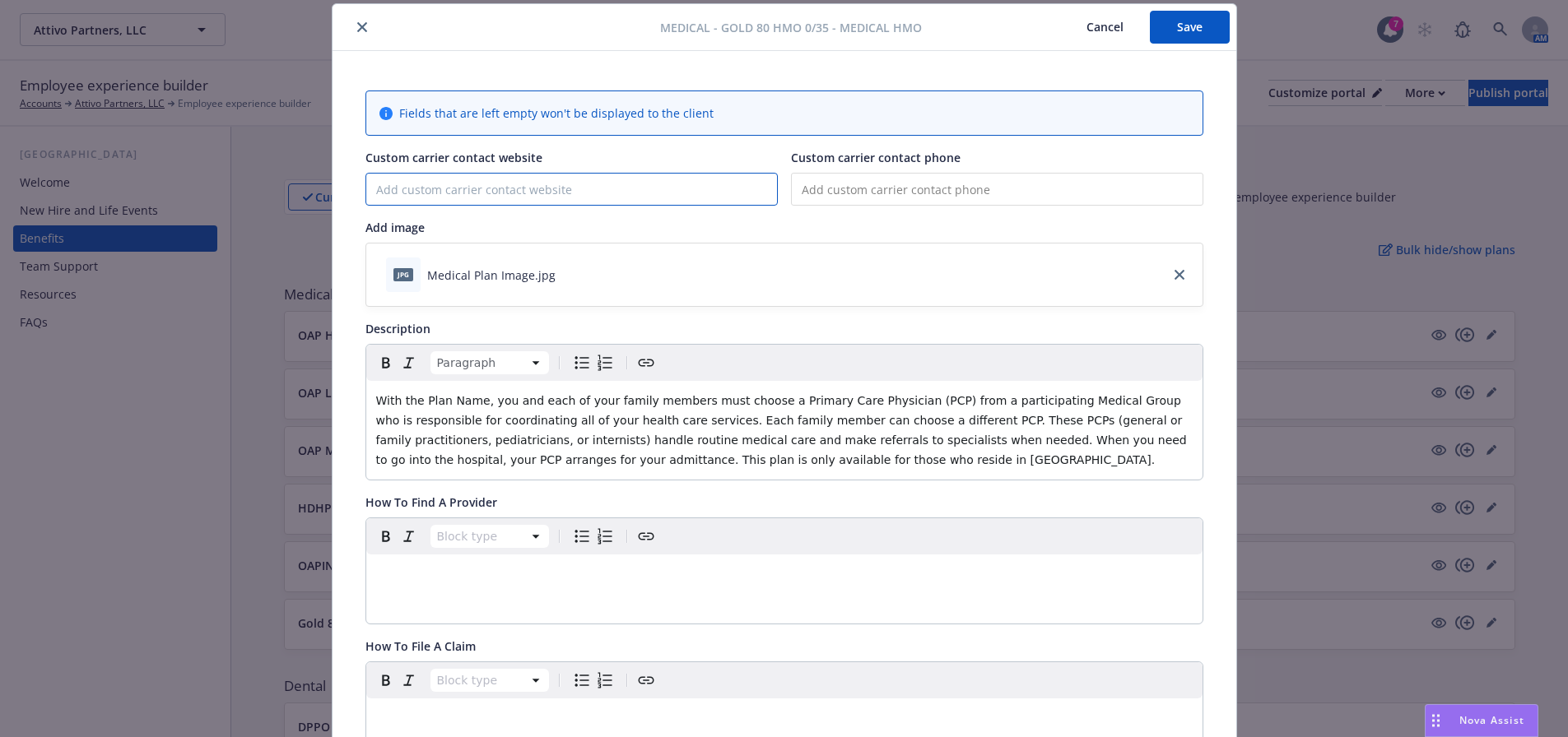
click at [442, 190] on input "Custom carrier contact website" at bounding box center [571, 189] width 411 height 31
type input "www.kp.org"
click at [468, 405] on span "With the Plan Name, you and each of your family members must choose a Primary C…" at bounding box center [784, 430] width 815 height 72
drag, startPoint x: 471, startPoint y: 398, endPoint x: 418, endPoint y: 384, distance: 54.8
click at [418, 384] on div "With the Plan Name, you and each of your family members must choose a Primary C…" at bounding box center [785, 430] width 837 height 98
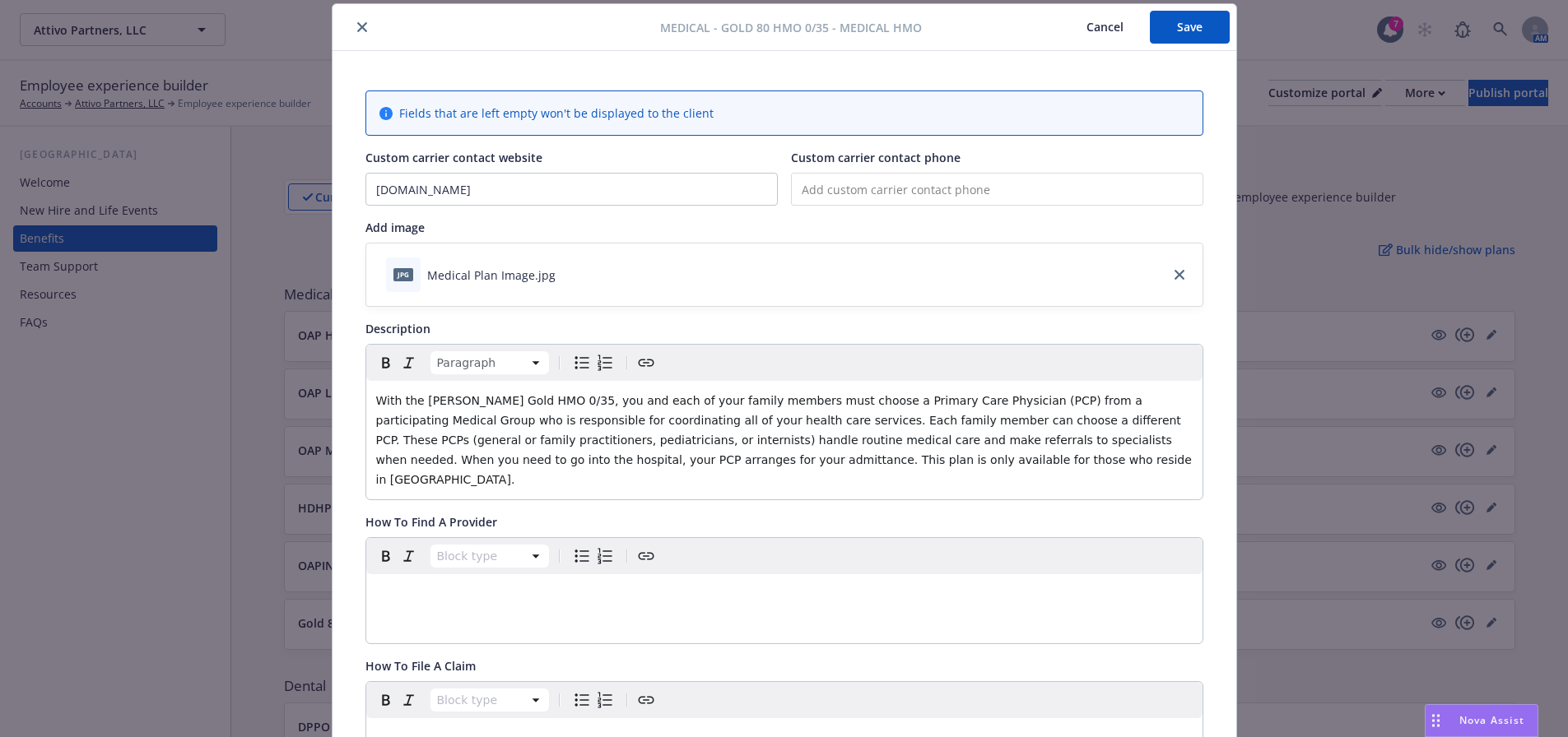
click at [1182, 30] on button "Save" at bounding box center [1190, 27] width 80 height 33
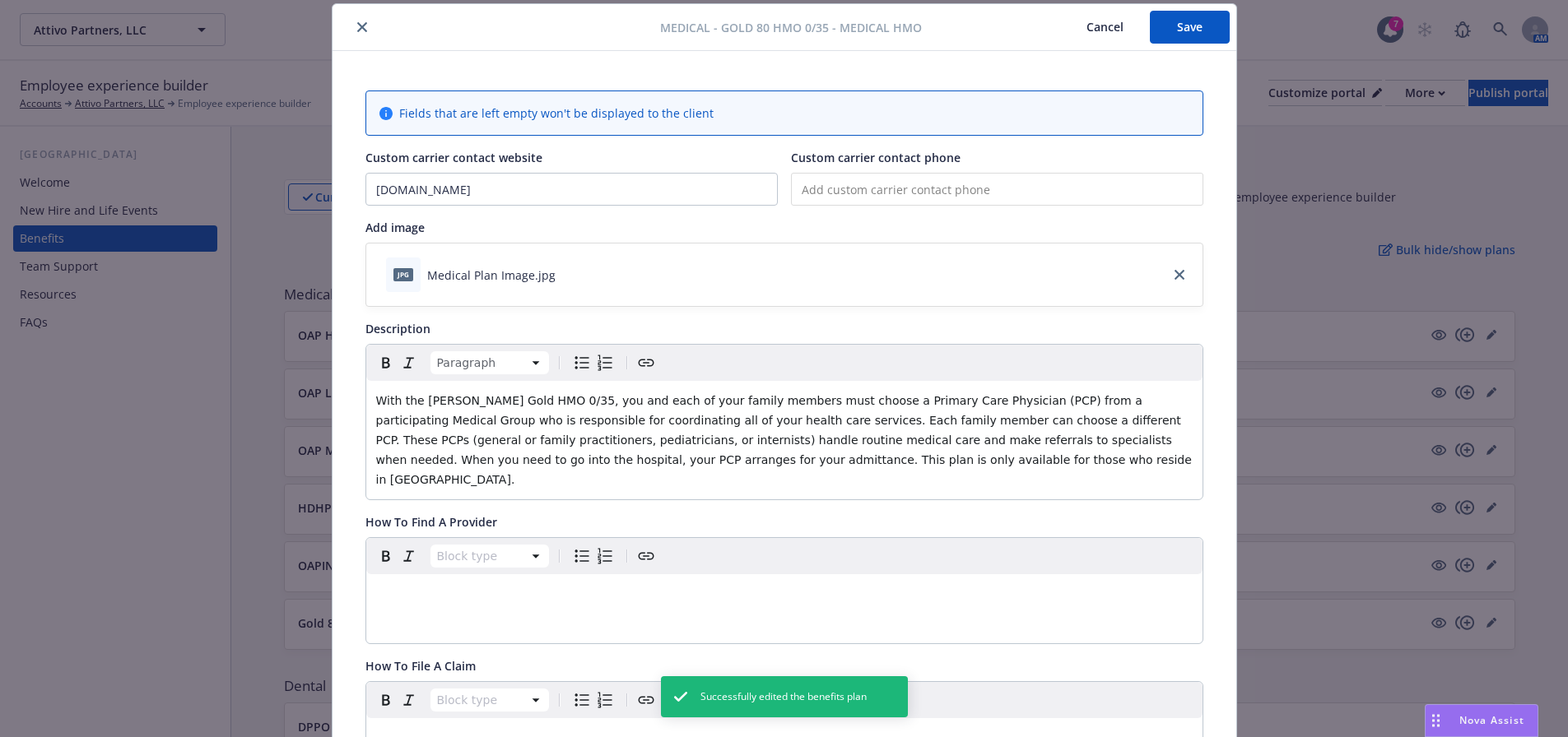
click at [1110, 31] on button "Cancel" at bounding box center [1105, 27] width 90 height 33
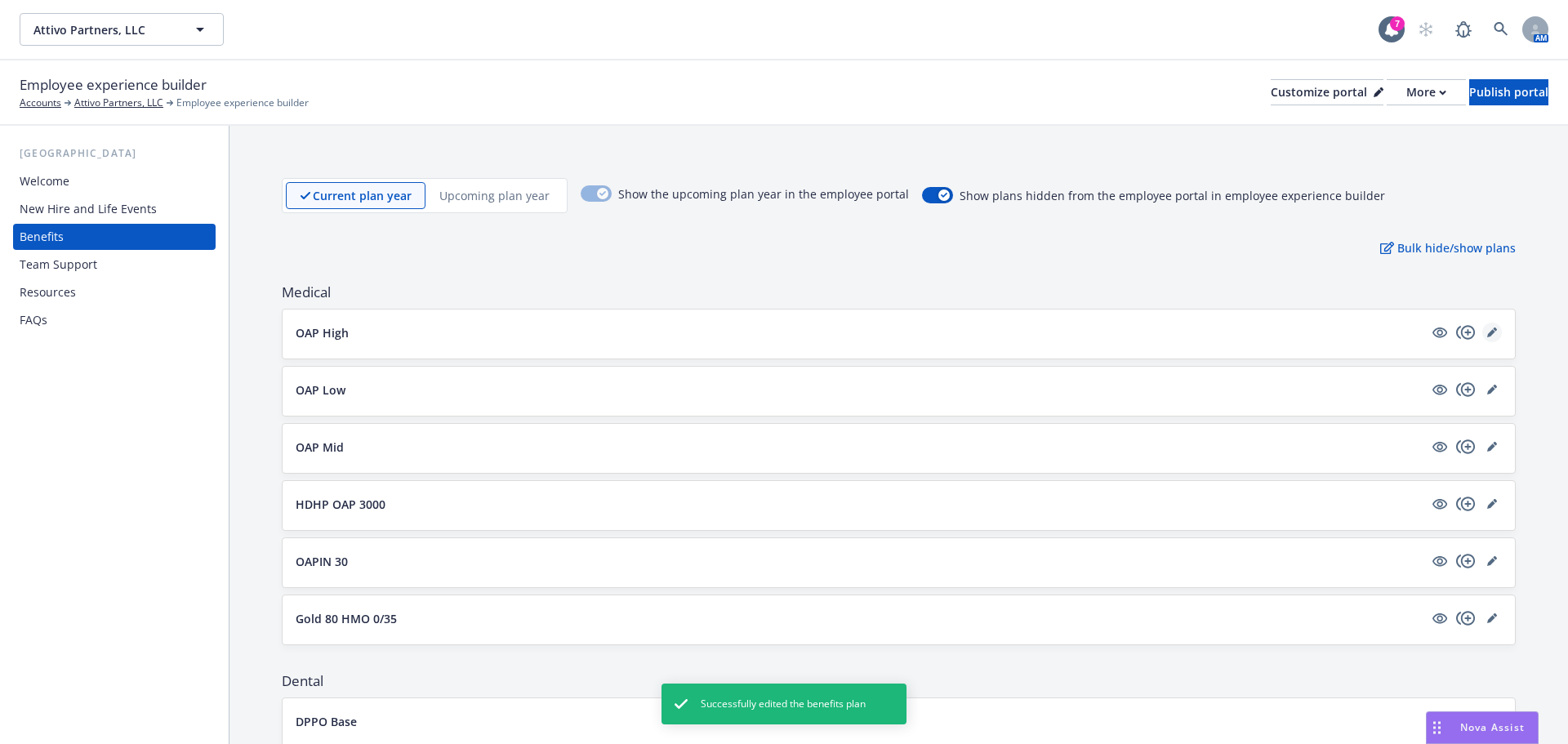
click at [1482, 326] on link "editPencil" at bounding box center [1492, 332] width 19 height 19
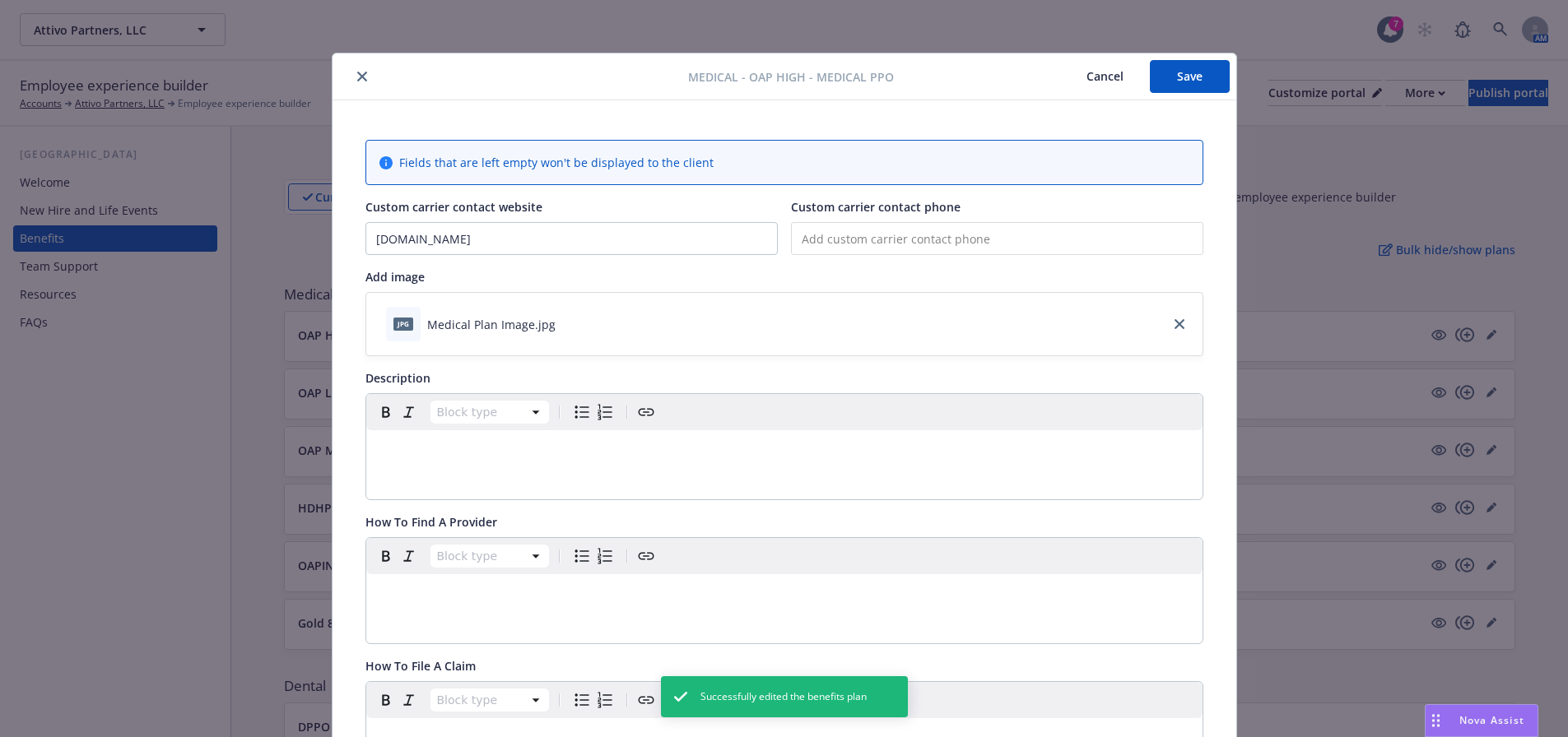
scroll to position [50, 0]
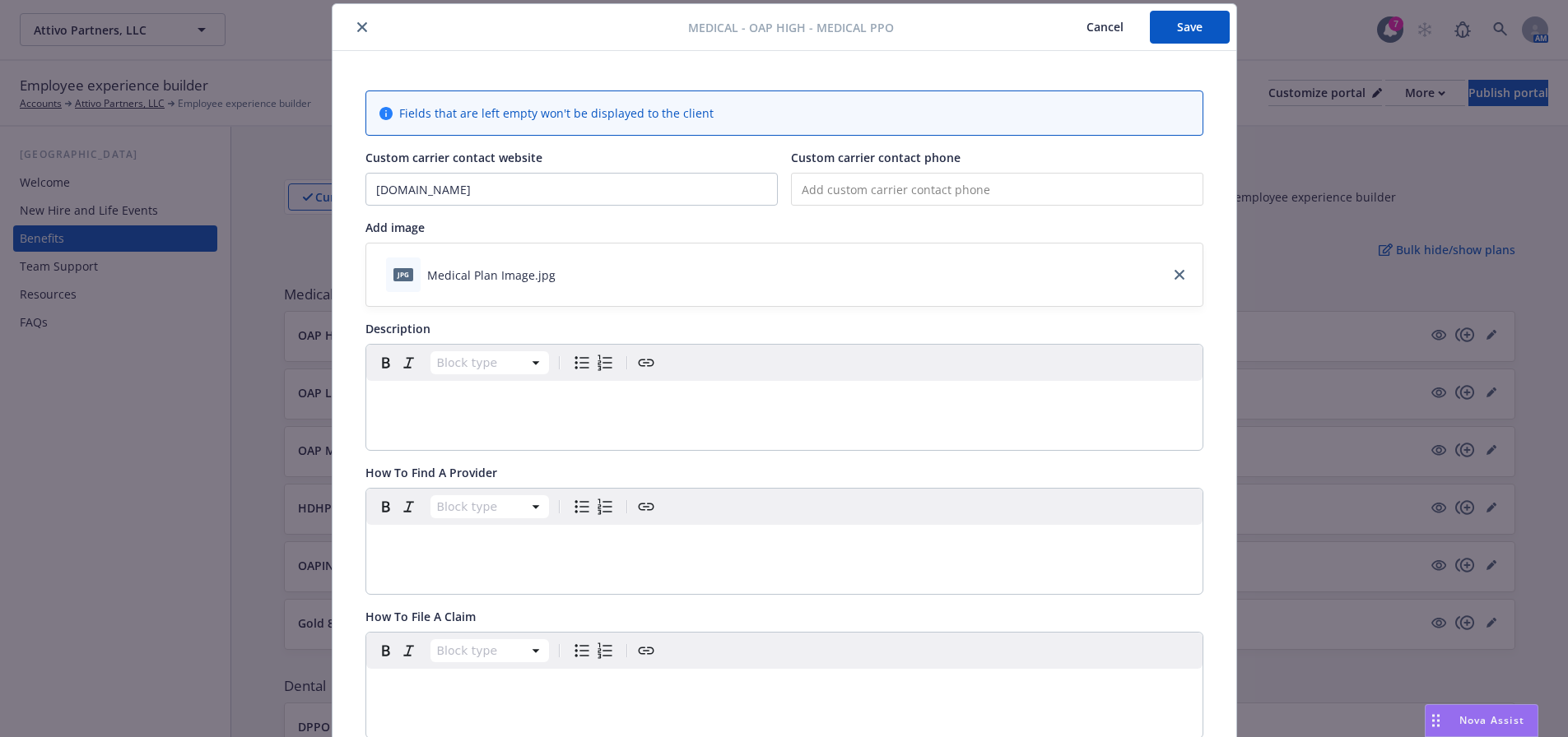
click at [440, 405] on p "editable markdown" at bounding box center [784, 401] width 816 height 19
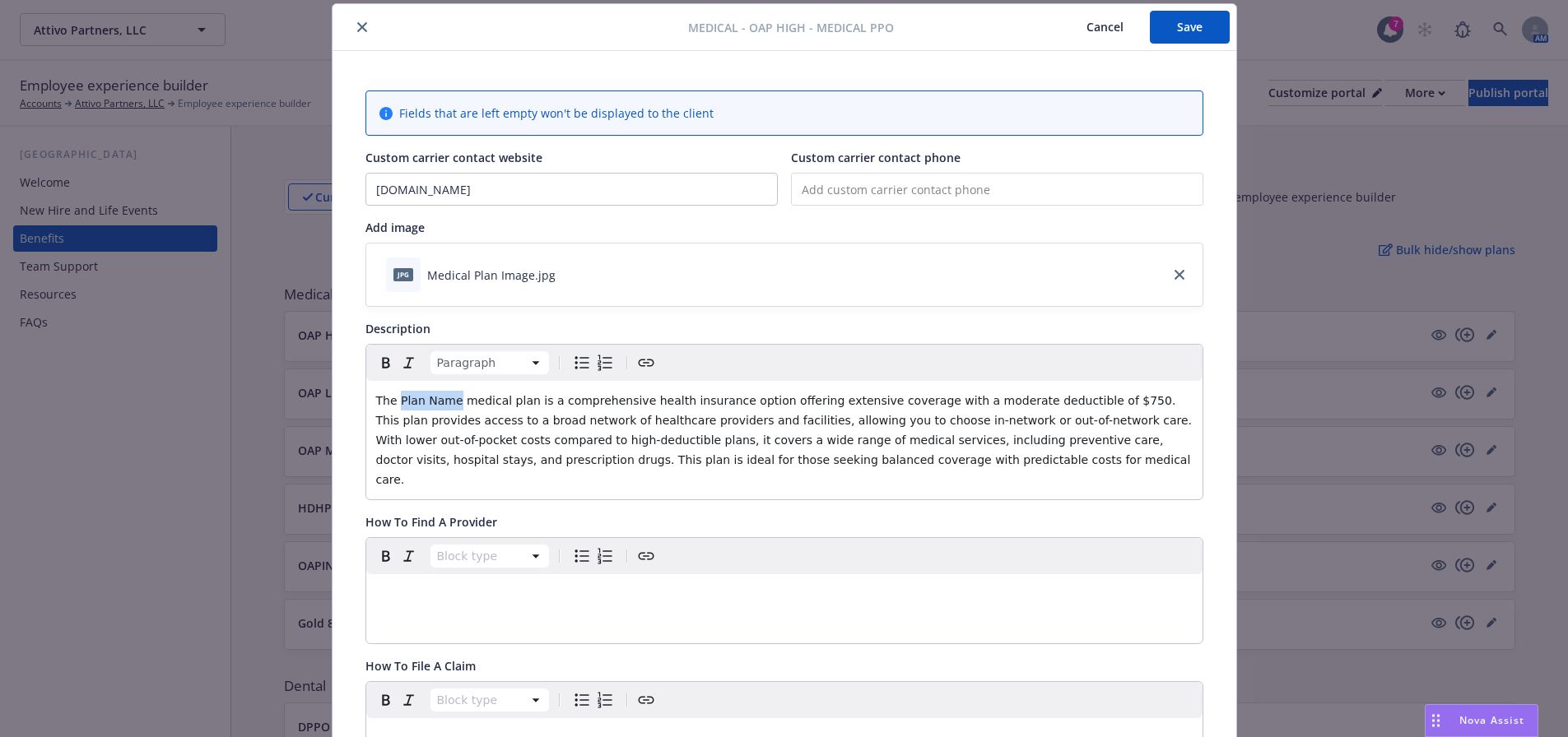
drag, startPoint x: 448, startPoint y: 399, endPoint x: 394, endPoint y: 374, distance: 59.5
click at [394, 374] on div "Paragraph The Plan Name medical plan is a comprehensive health insurance option…" at bounding box center [785, 422] width 837 height 155
click at [1081, 395] on span "The Cigna OAP High medical plan is a comprehensive health insurance option offe…" at bounding box center [783, 440] width 814 height 93
drag, startPoint x: 1085, startPoint y: 398, endPoint x: 1071, endPoint y: 393, distance: 14.9
click at [1071, 394] on span "The Cigna OAP High medical plan is a comprehensive health insurance option offe…" at bounding box center [783, 440] width 814 height 93
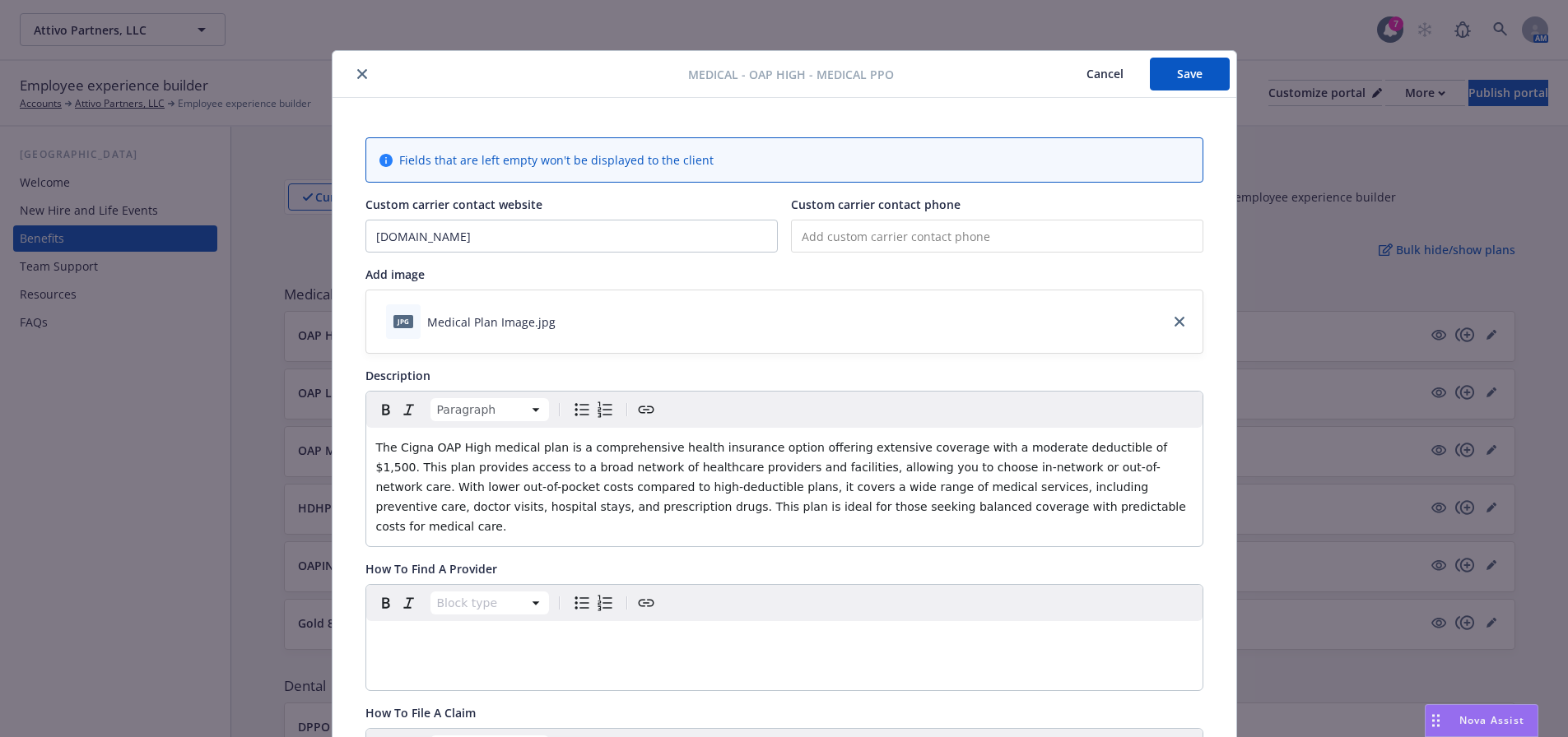
scroll to position [0, 0]
click at [1160, 72] on button "Save" at bounding box center [1190, 77] width 80 height 33
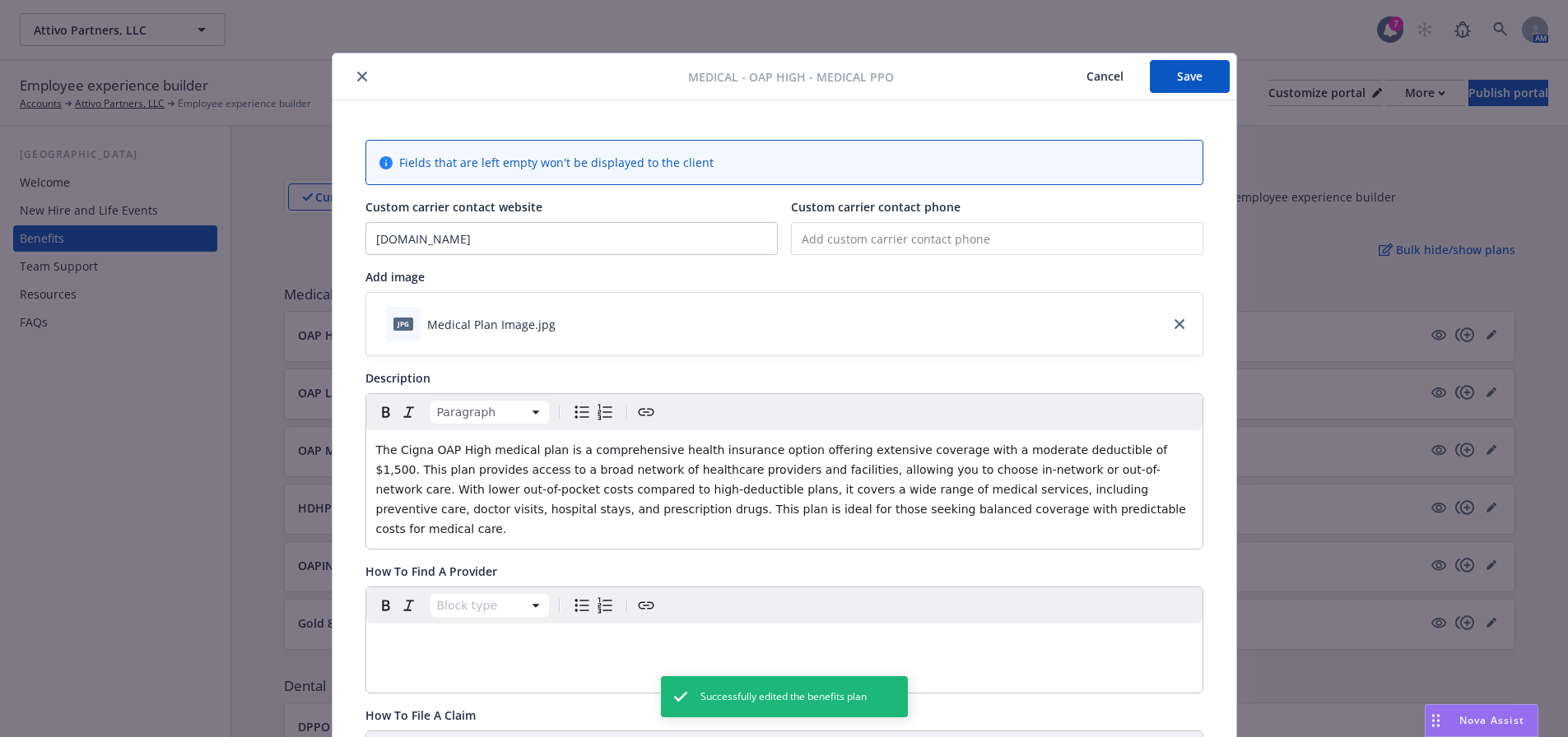
click at [352, 73] on button "close" at bounding box center [362, 76] width 20 height 19
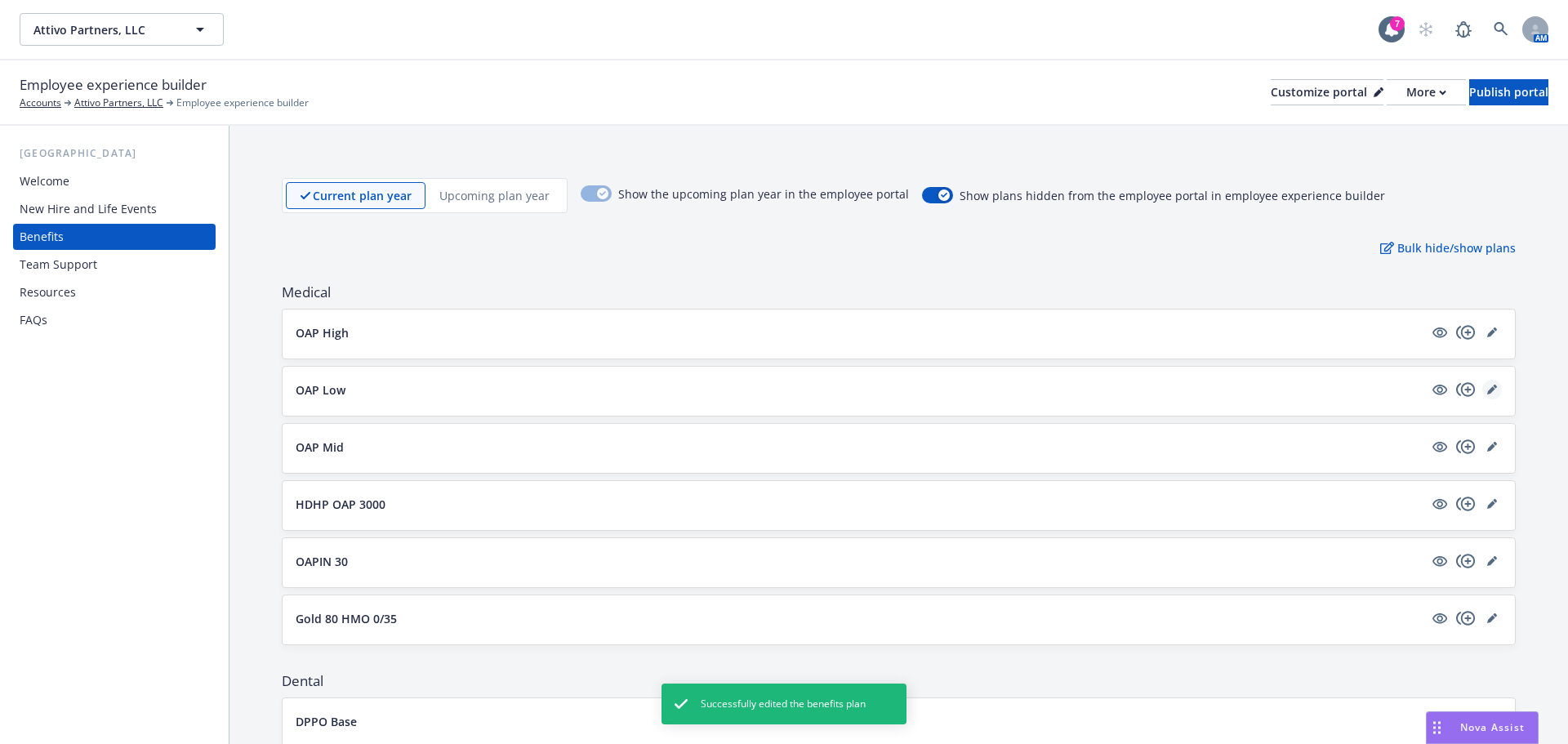
click at [1487, 391] on icon "editPencil" at bounding box center [1491, 390] width 8 height 8
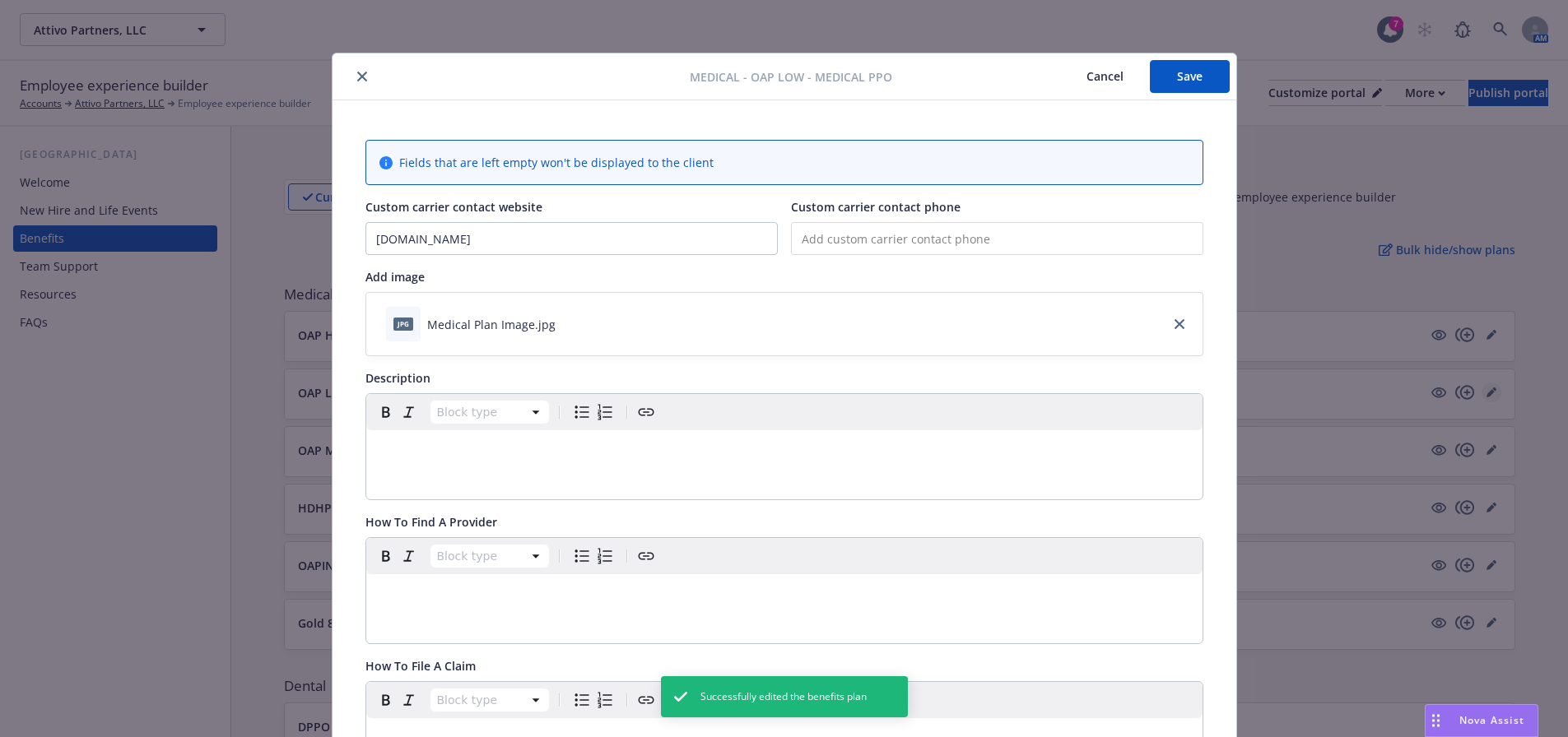
scroll to position [50, 0]
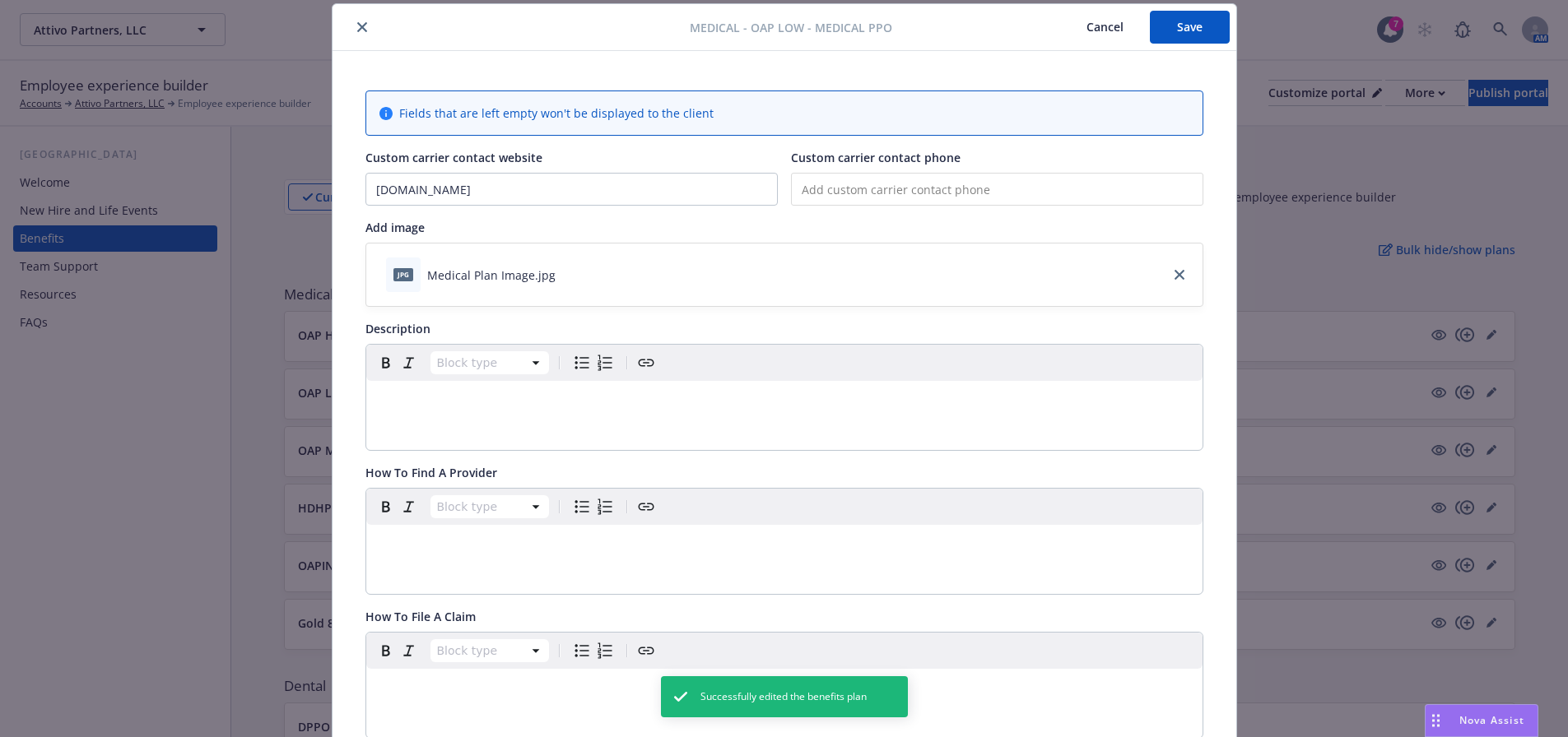
click at [430, 403] on p "editable markdown" at bounding box center [784, 401] width 816 height 19
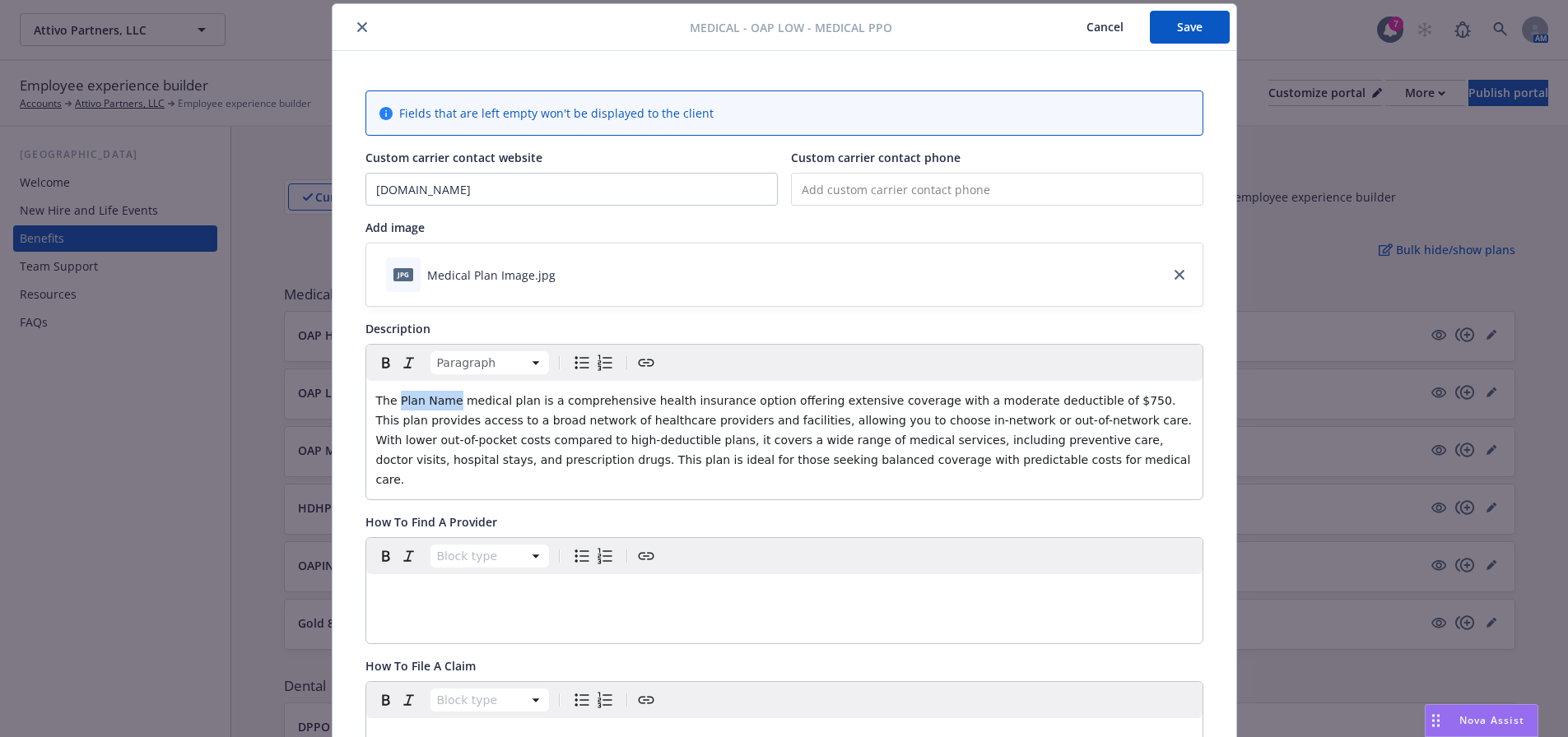
drag, startPoint x: 448, startPoint y: 404, endPoint x: 392, endPoint y: 396, distance: 56.6
click at [392, 396] on span "The Plan Name medical plan is a comprehensive health insurance option offering …" at bounding box center [786, 440] width 820 height 93
drag, startPoint x: 989, startPoint y: 398, endPoint x: 941, endPoint y: 389, distance: 48.8
click at [941, 389] on div "The Cigna OAP Low medical plan is a comprehensive health insurance option offer…" at bounding box center [785, 441] width 837 height 119
click at [1048, 404] on span "The Cigna OAP Low medical plan is a comprehensive health insurance option offer…" at bounding box center [786, 440] width 819 height 93
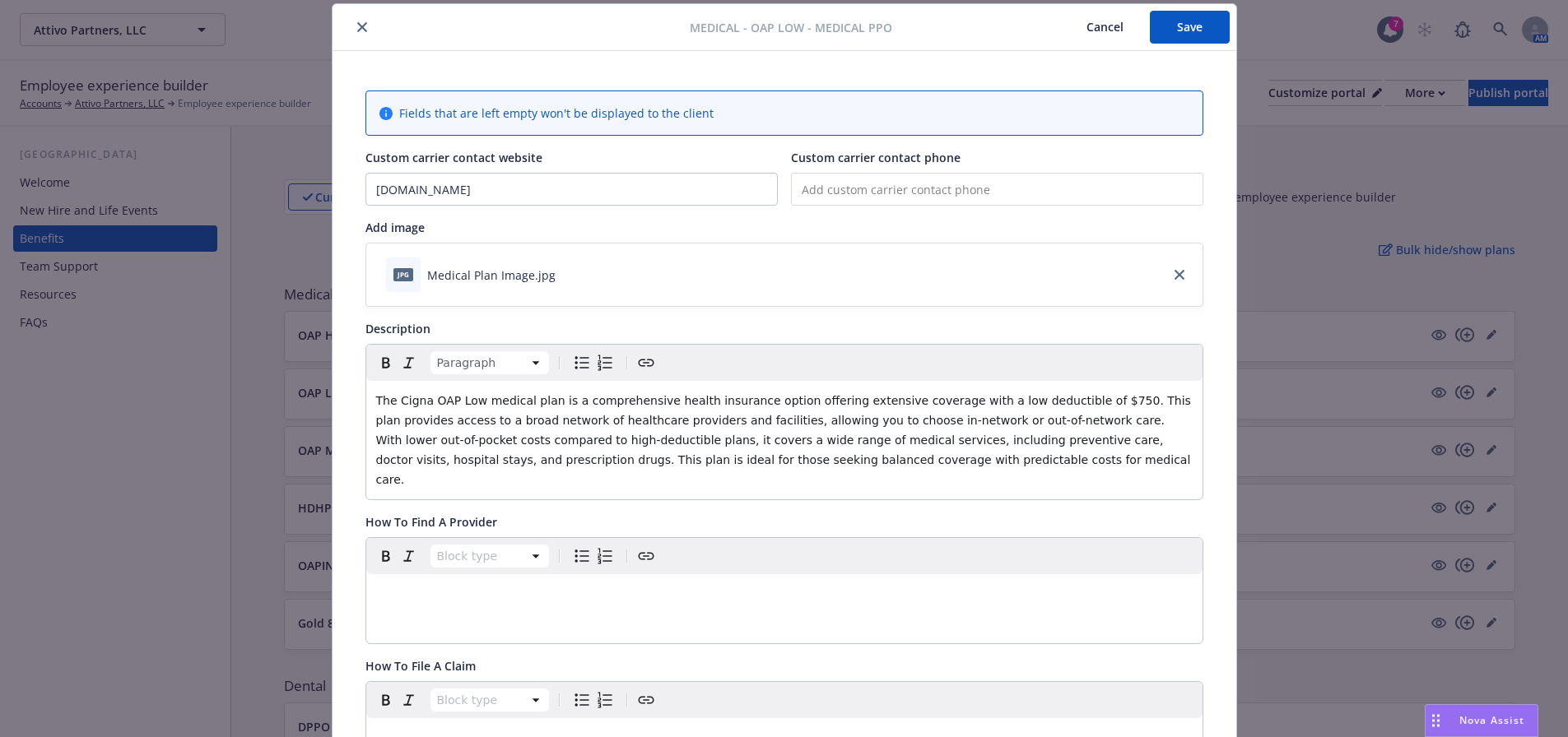
click at [1045, 404] on span "The Cigna OAP Low medical plan is a comprehensive health insurance option offer…" at bounding box center [786, 440] width 819 height 93
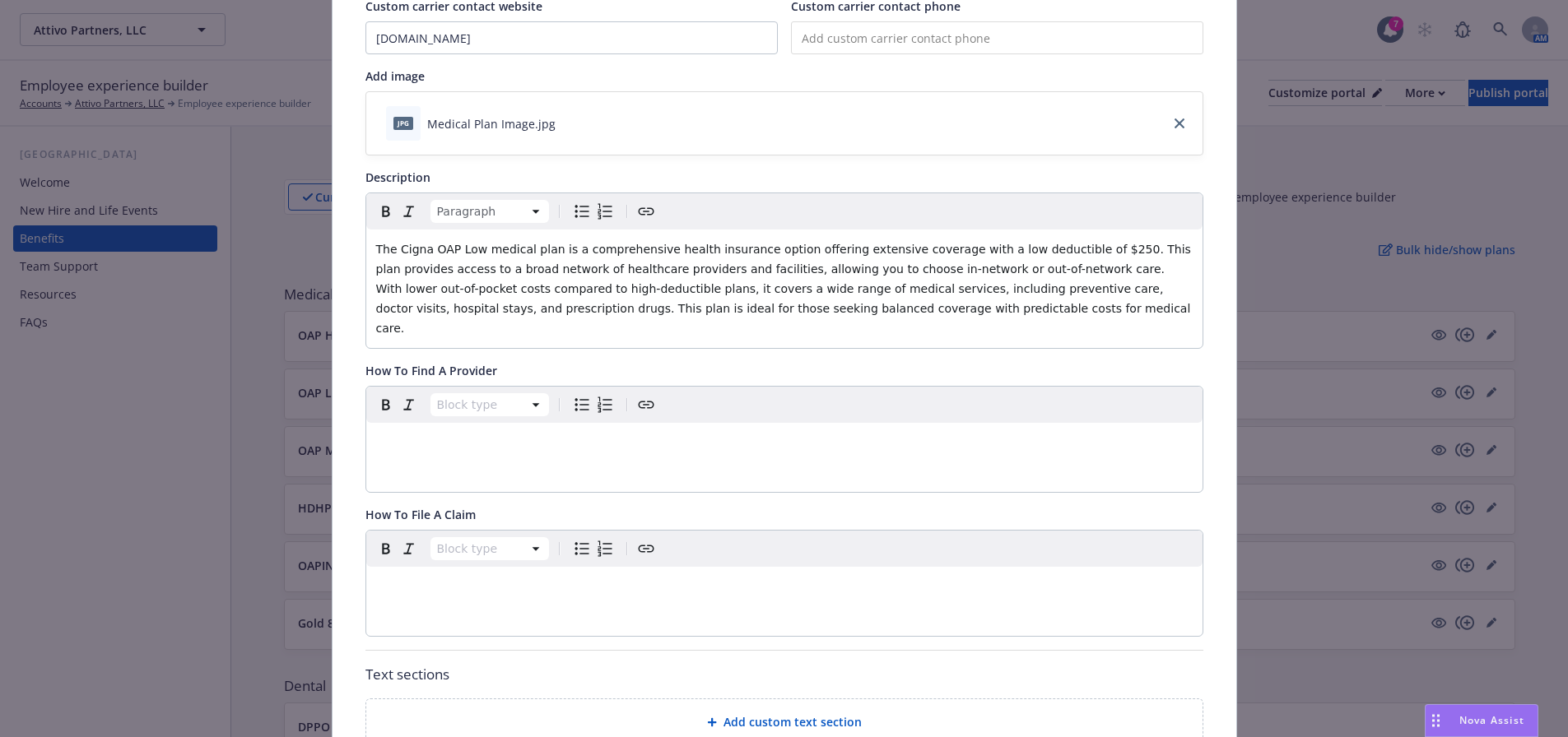
scroll to position [0, 0]
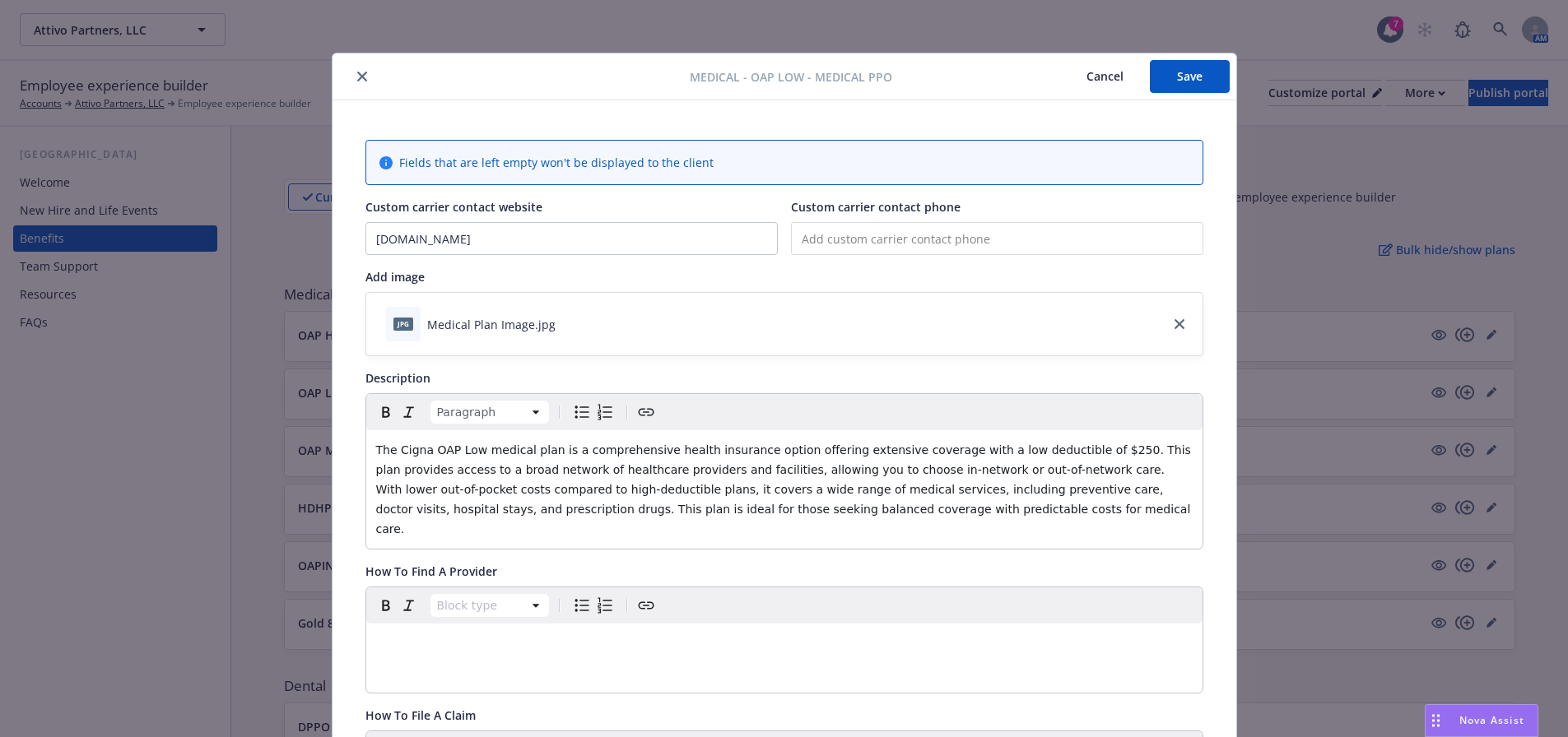
click at [1189, 68] on button "Save" at bounding box center [1190, 77] width 80 height 33
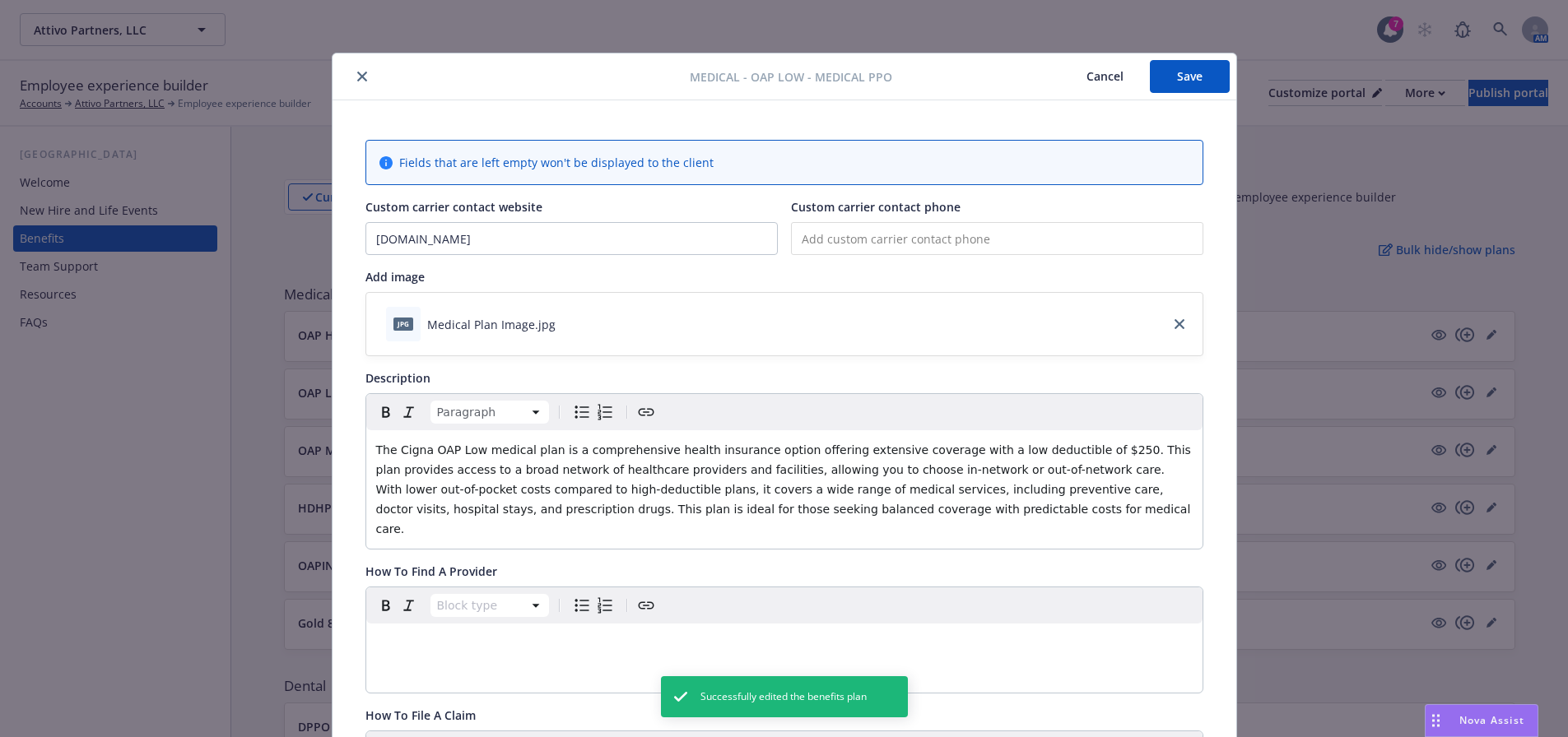
click at [352, 80] on button "close" at bounding box center [362, 76] width 20 height 19
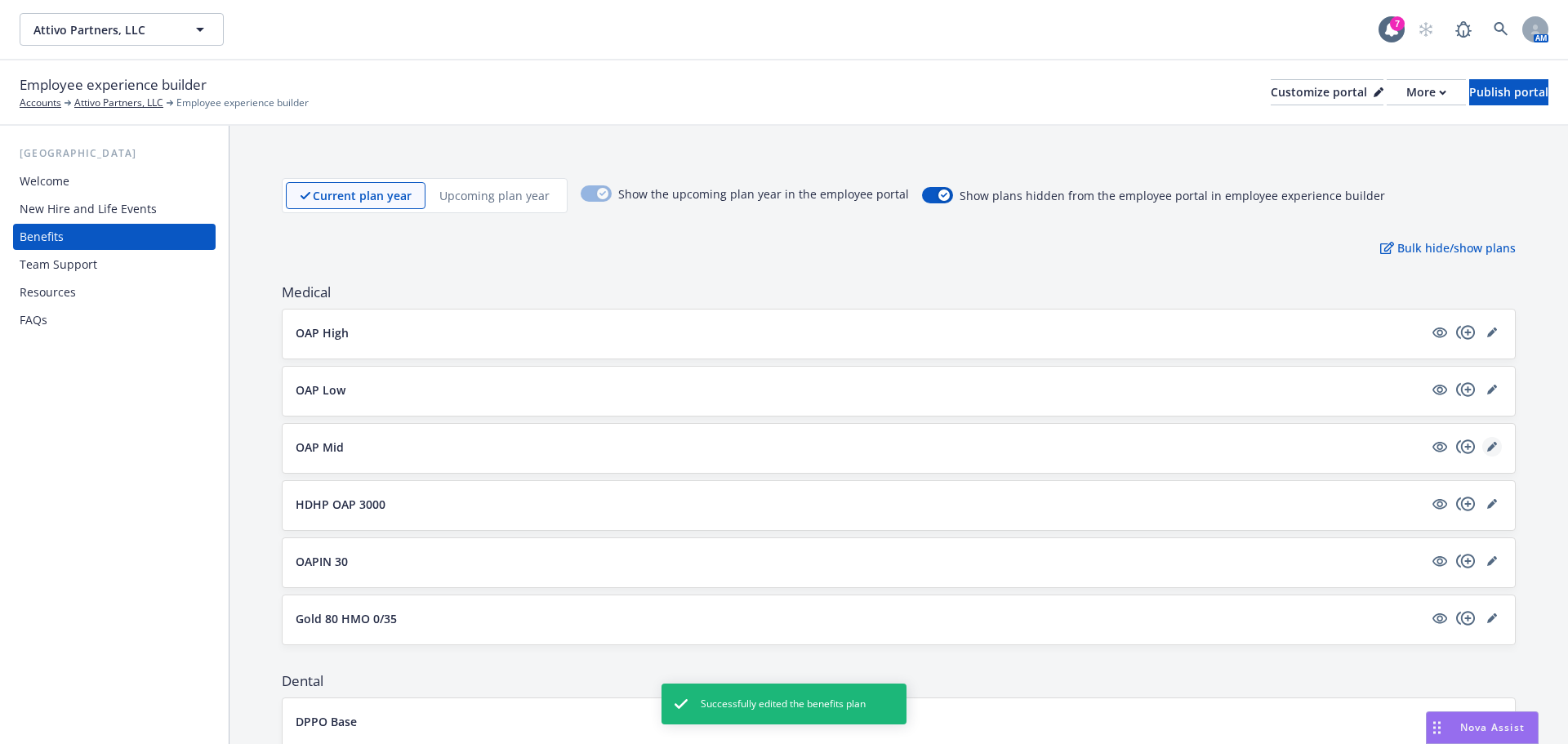
click at [1487, 443] on icon "editPencil" at bounding box center [1492, 447] width 10 height 10
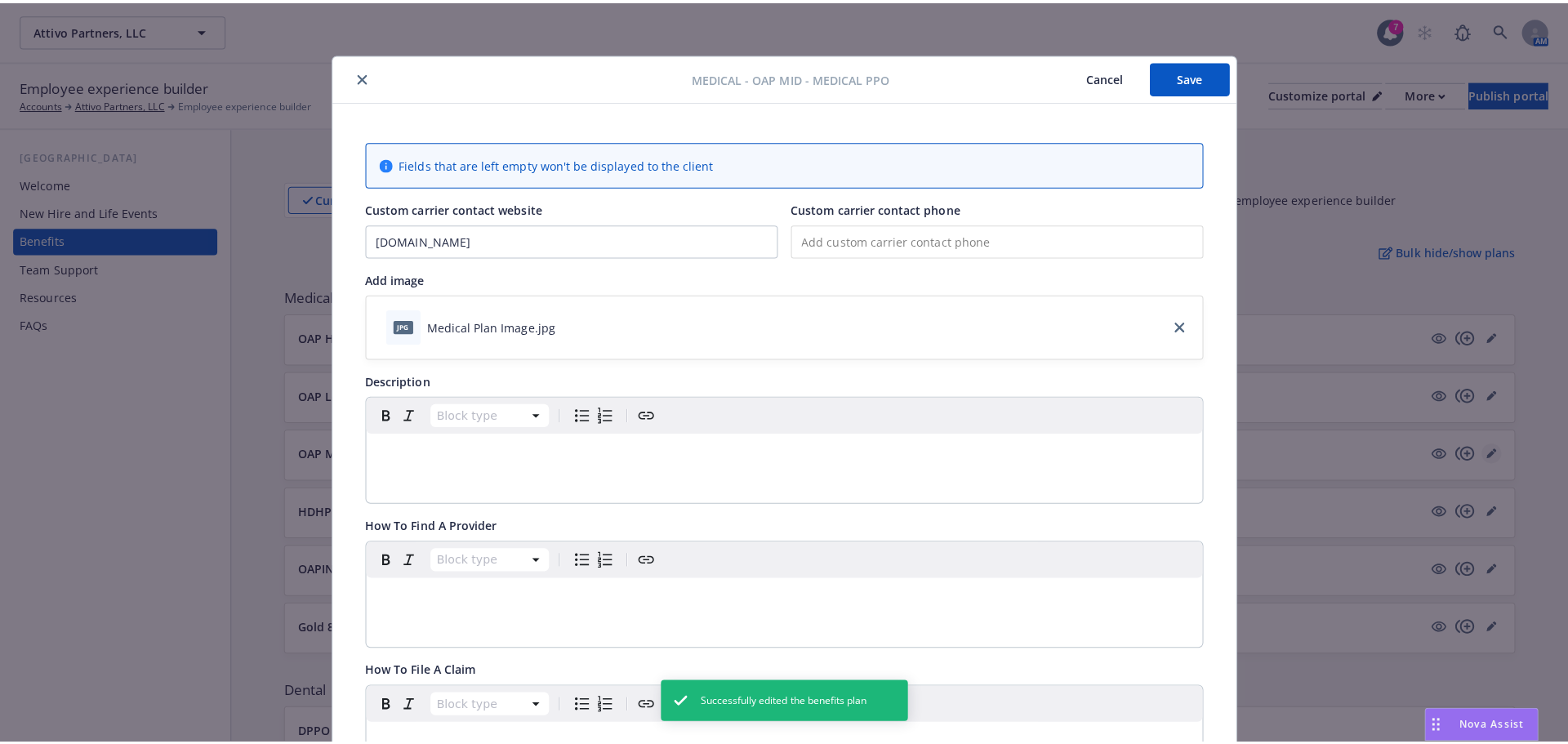
scroll to position [49, 0]
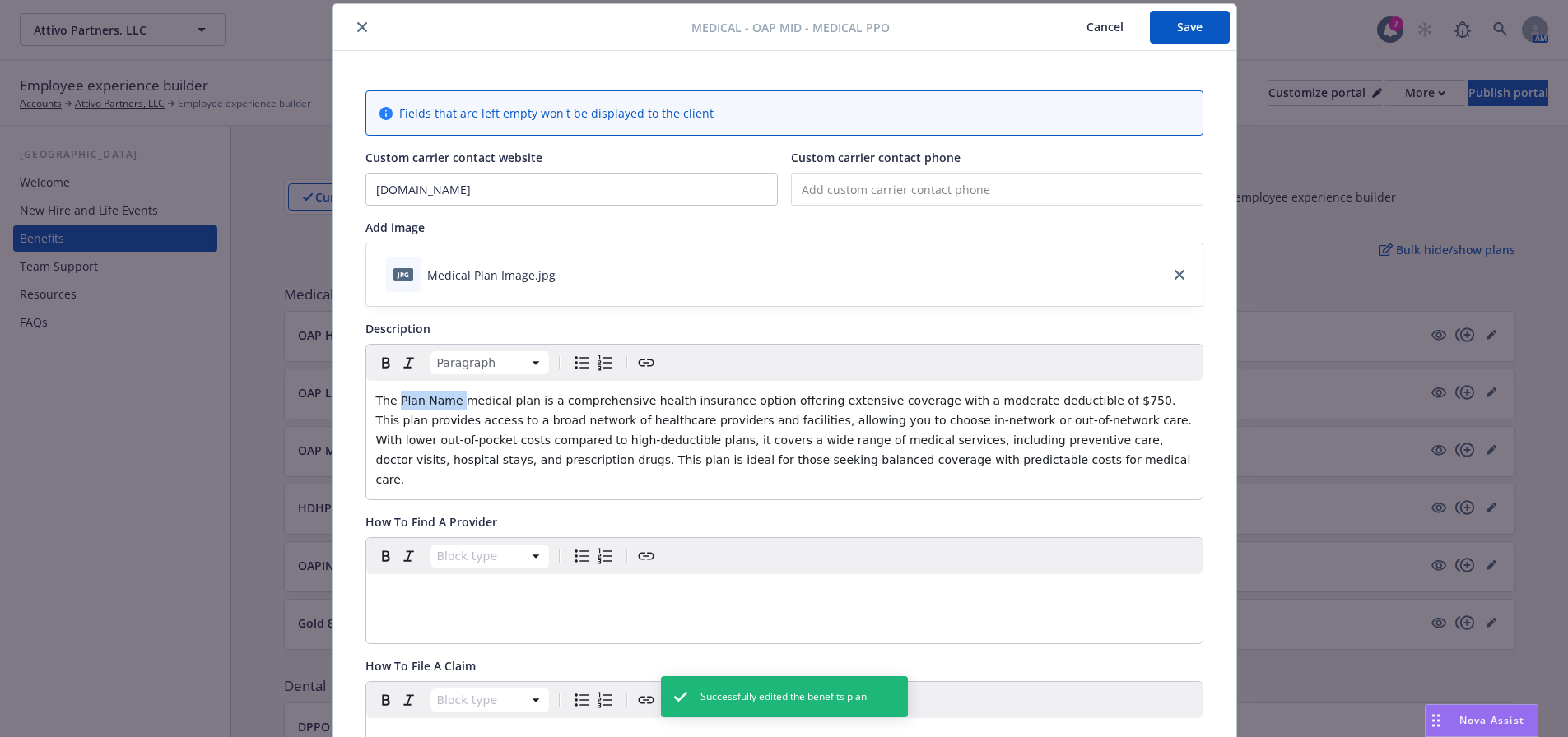
drag, startPoint x: 449, startPoint y: 399, endPoint x: 391, endPoint y: 394, distance: 58.2
click at [391, 394] on span "The Plan Name medical plan is a comprehensive health insurance option offering …" at bounding box center [786, 440] width 820 height 93
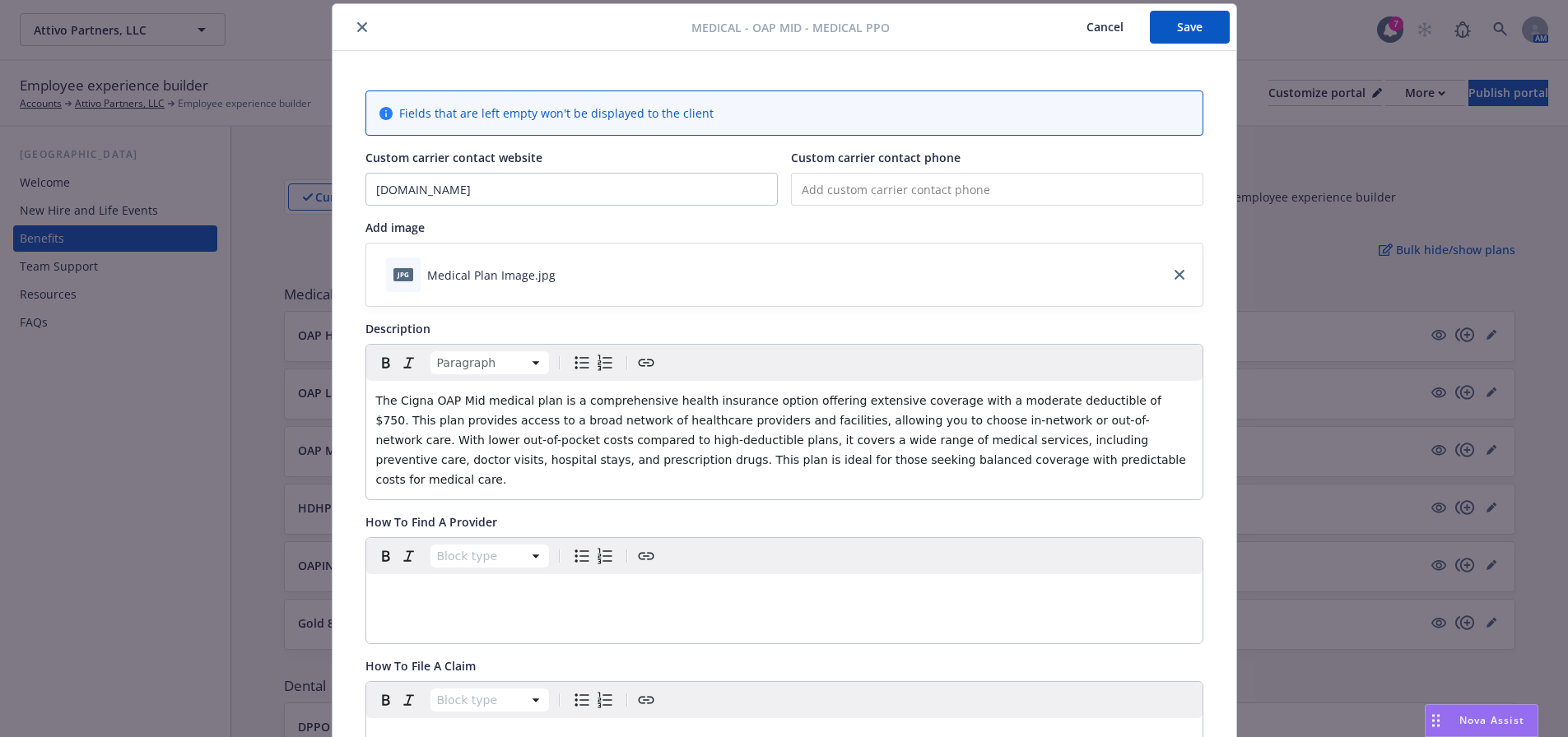
click at [1084, 403] on span "The Cigna OAP Mid medical plan is a comprehensive health insurance option offer…" at bounding box center [783, 440] width 814 height 93
click at [1163, 45] on div "Medical - OAP Mid - Medical PPO Cancel Save" at bounding box center [784, 27] width 904 height 47
click at [1168, 31] on button "Save" at bounding box center [1190, 27] width 80 height 33
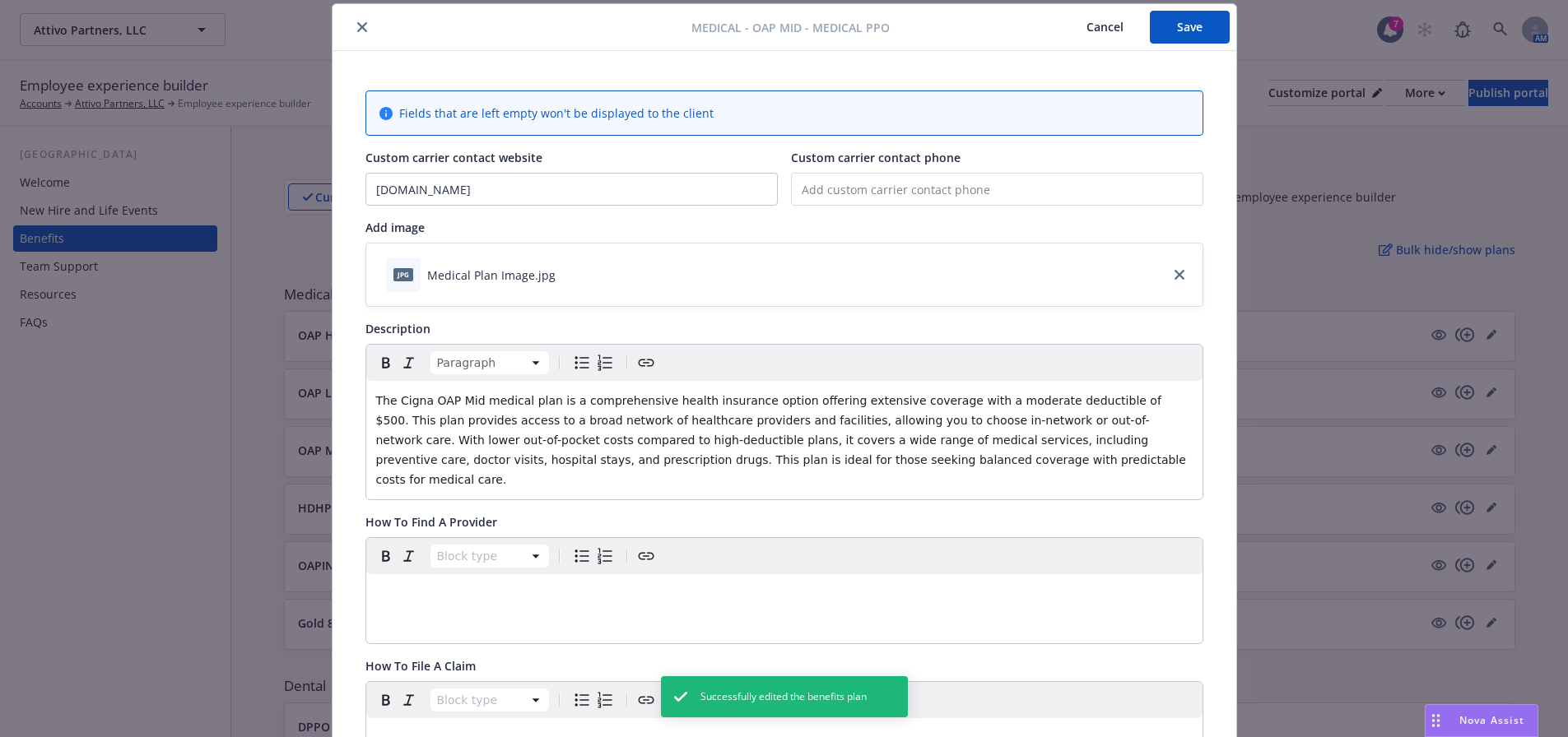
click at [1100, 29] on button "Cancel" at bounding box center [1105, 27] width 90 height 33
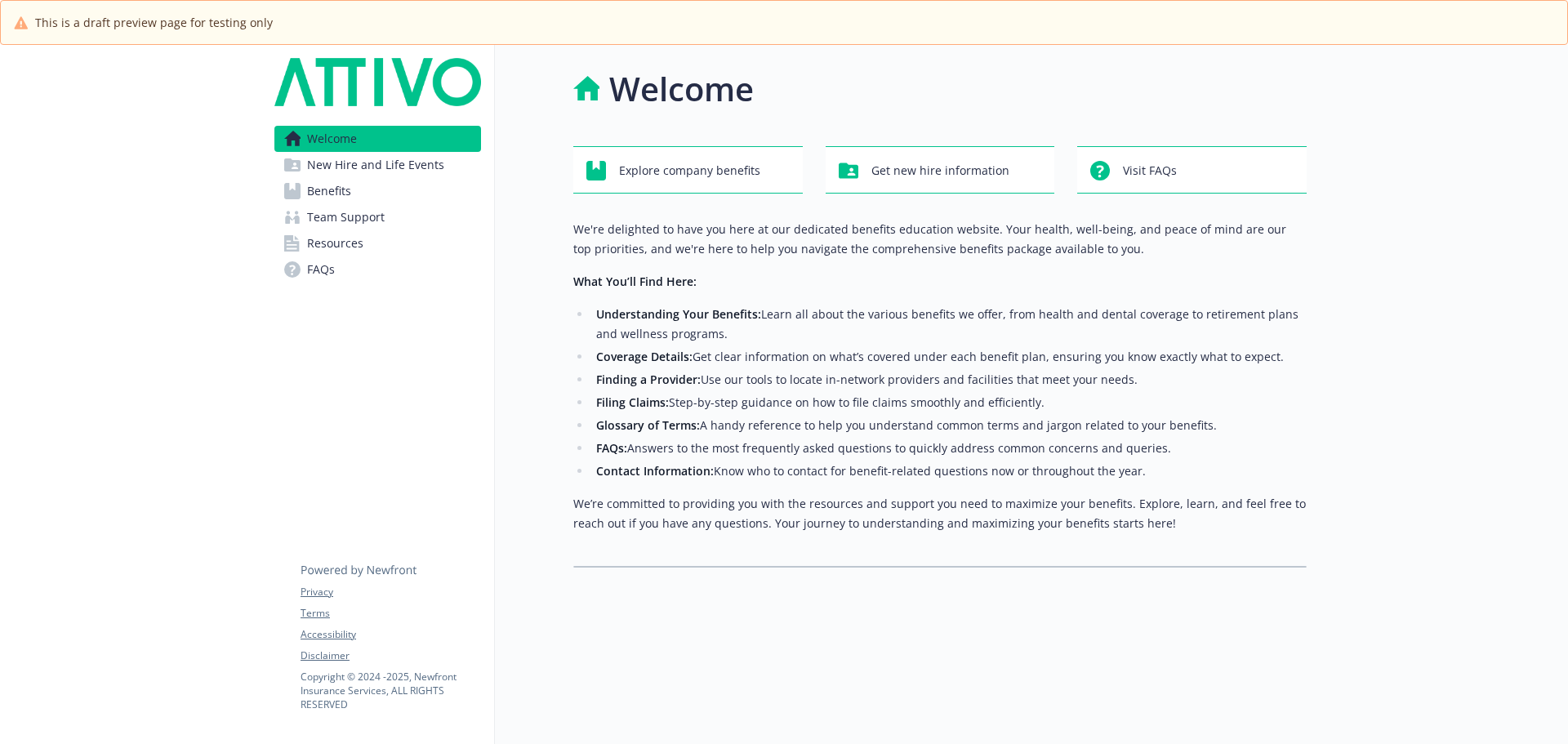
click at [409, 169] on span "New Hire and Life Events" at bounding box center [375, 164] width 137 height 26
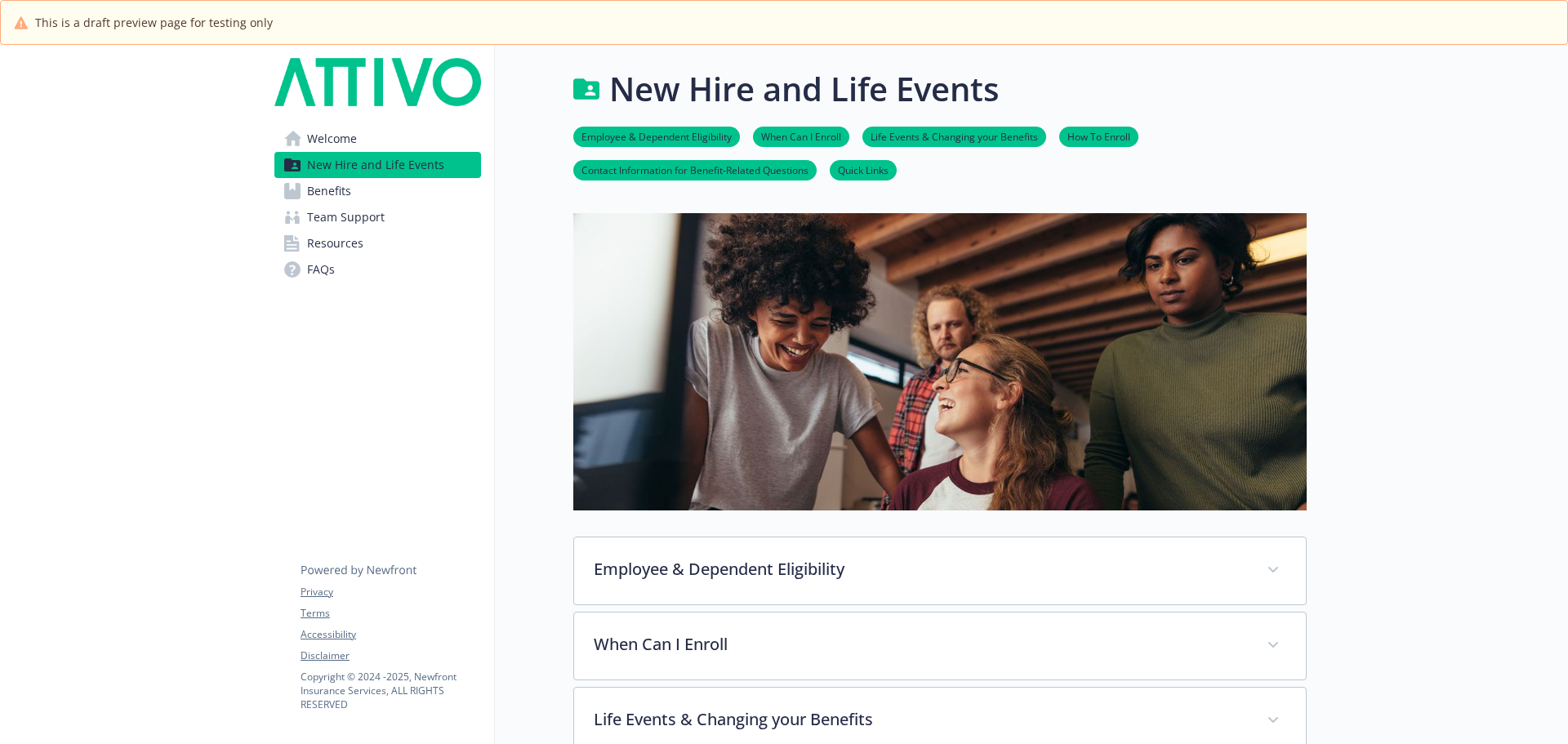
click at [366, 193] on link "Benefits" at bounding box center [378, 191] width 207 height 26
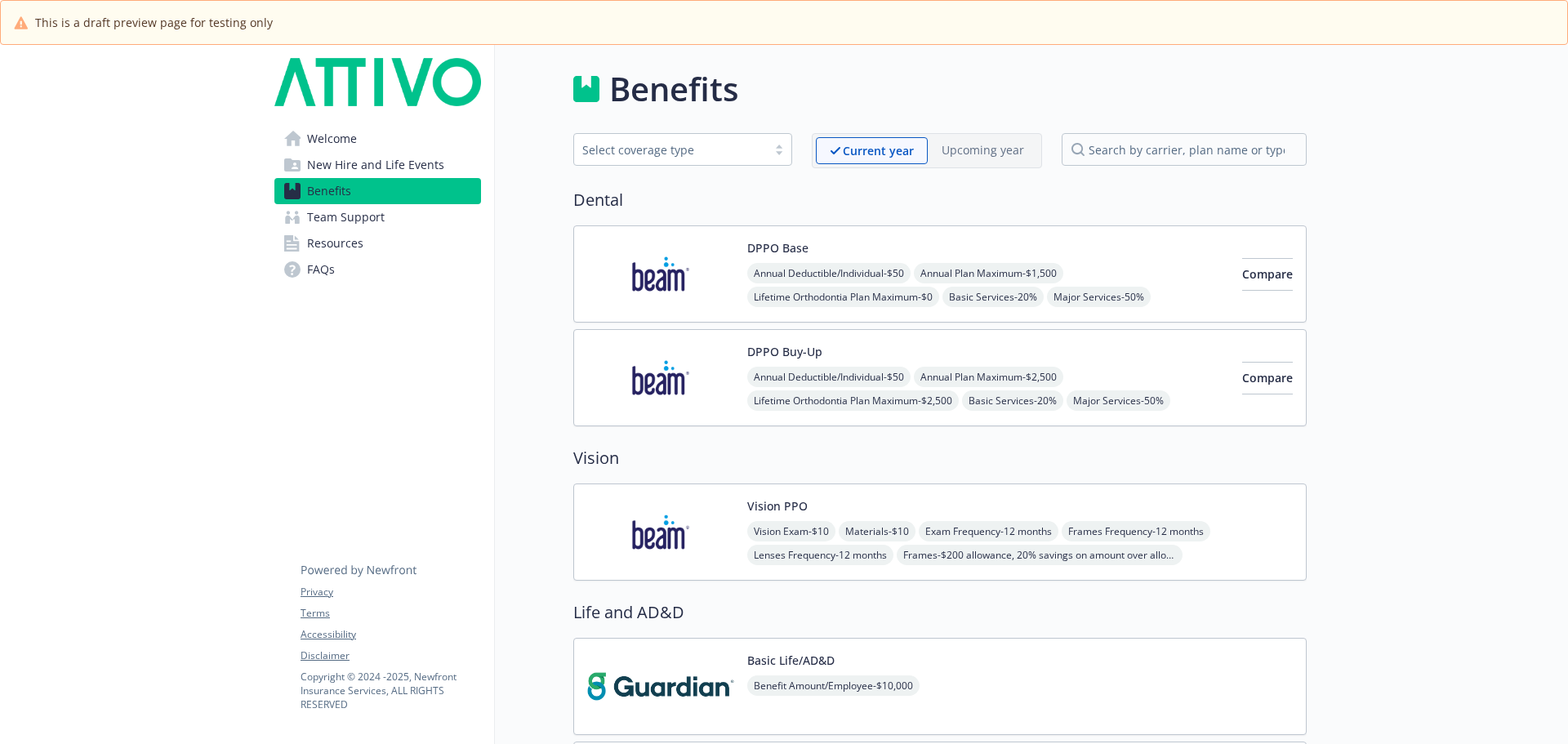
click at [365, 212] on span "Team Support" at bounding box center [345, 217] width 77 height 26
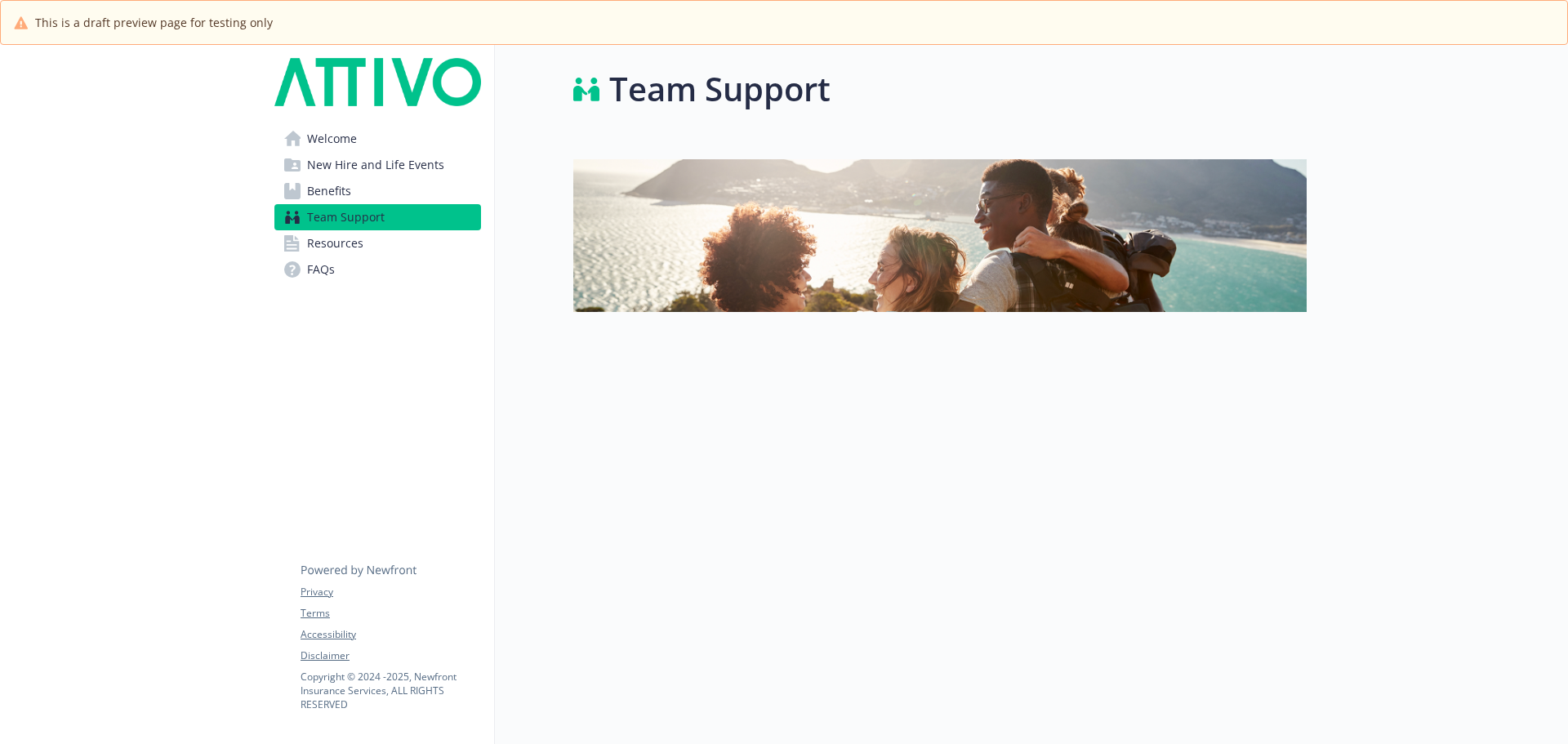
click at [351, 245] on span "Resources" at bounding box center [335, 243] width 56 height 26
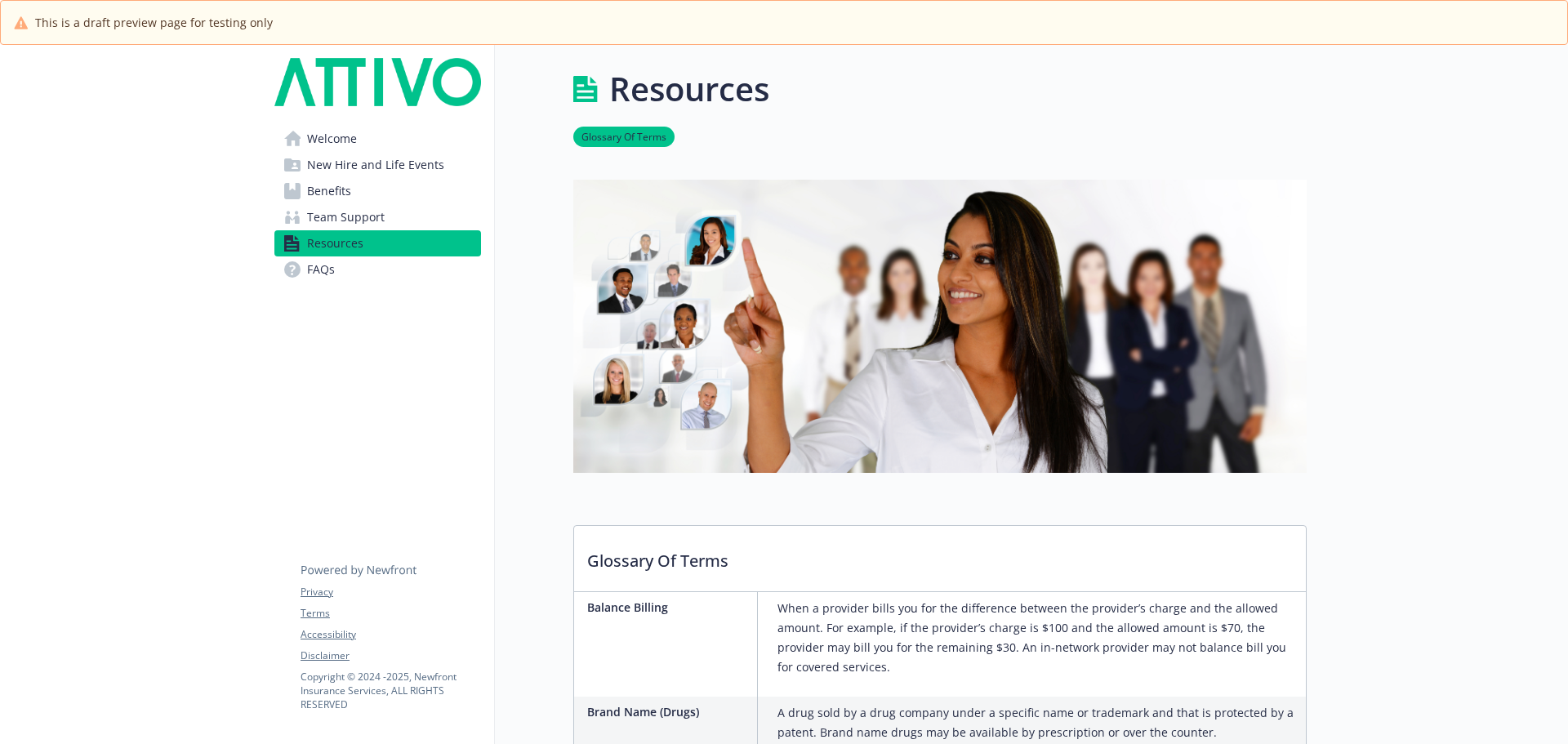
click at [327, 269] on span "FAQs" at bounding box center [320, 269] width 28 height 26
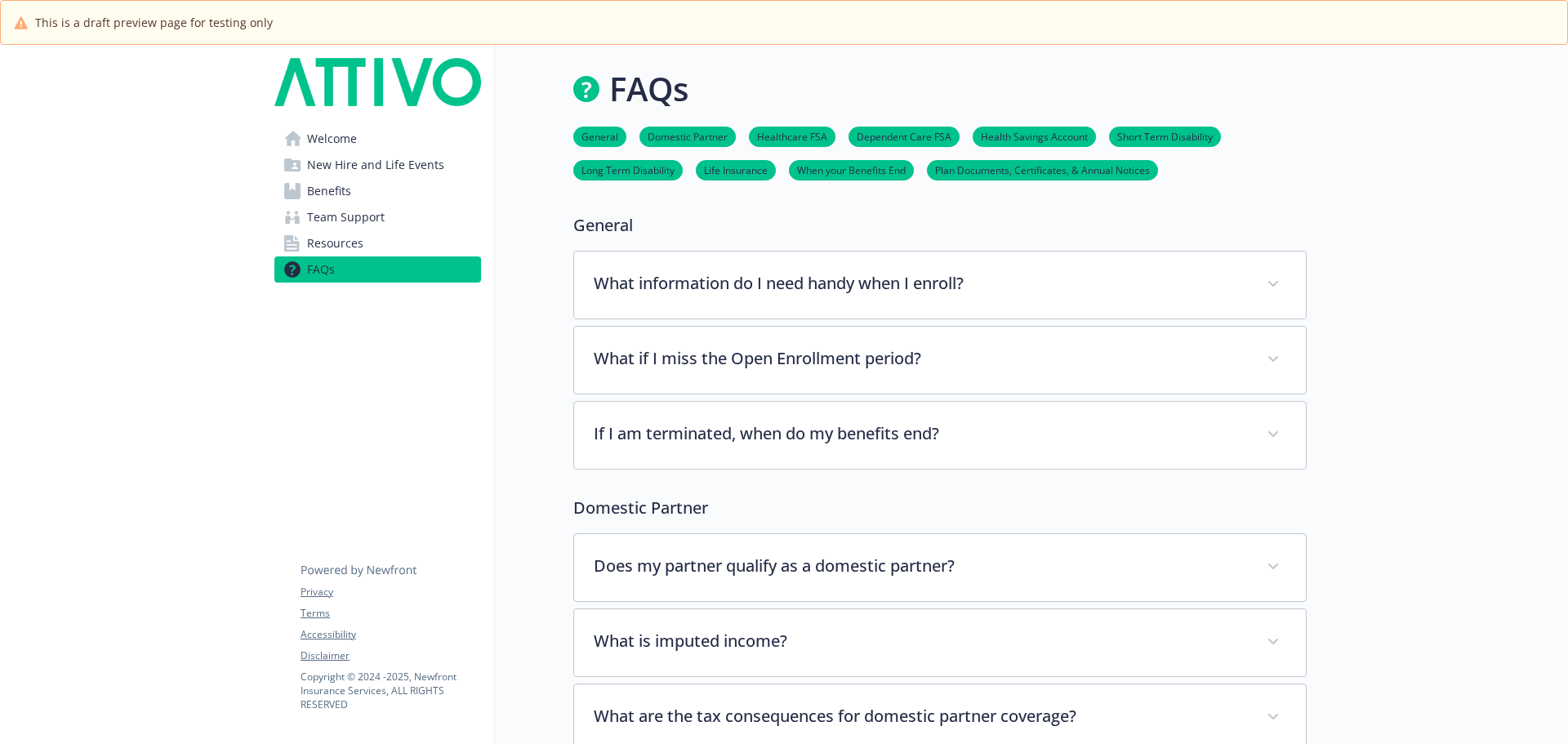
click at [306, 197] on link "Benefits" at bounding box center [378, 191] width 207 height 26
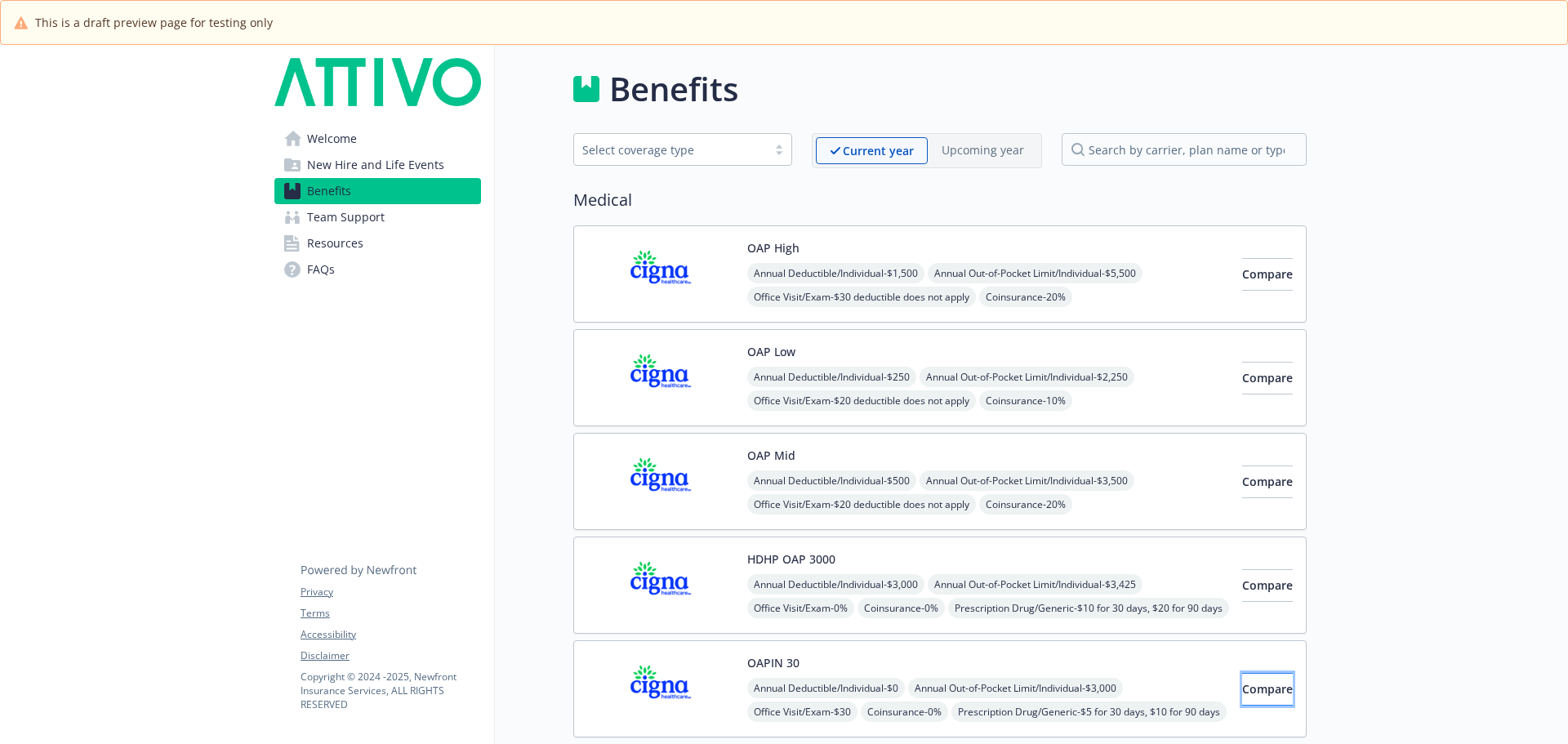
click at [1242, 688] on span "Compare" at bounding box center [1267, 689] width 50 height 15
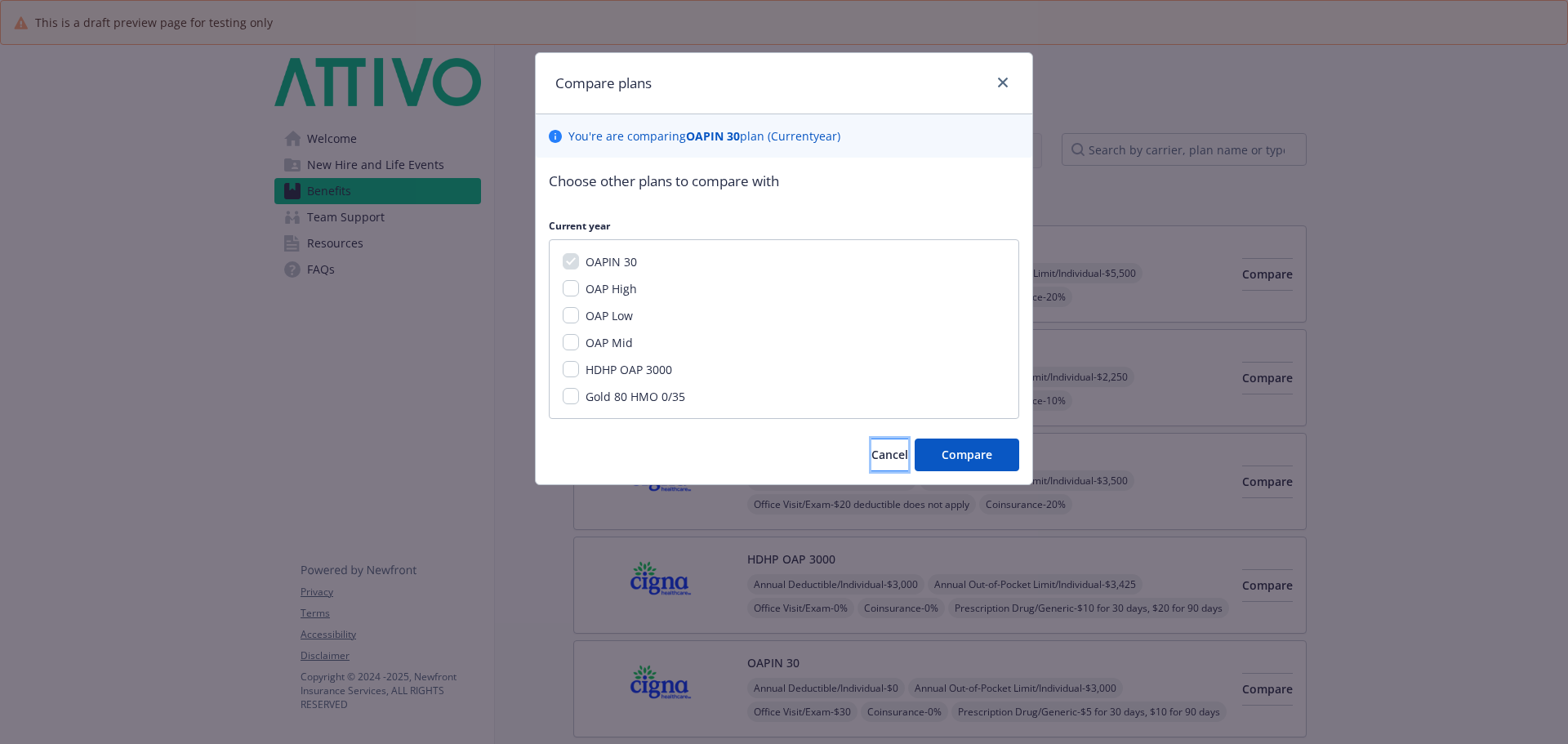
click at [873, 451] on span "Cancel" at bounding box center [890, 455] width 37 height 15
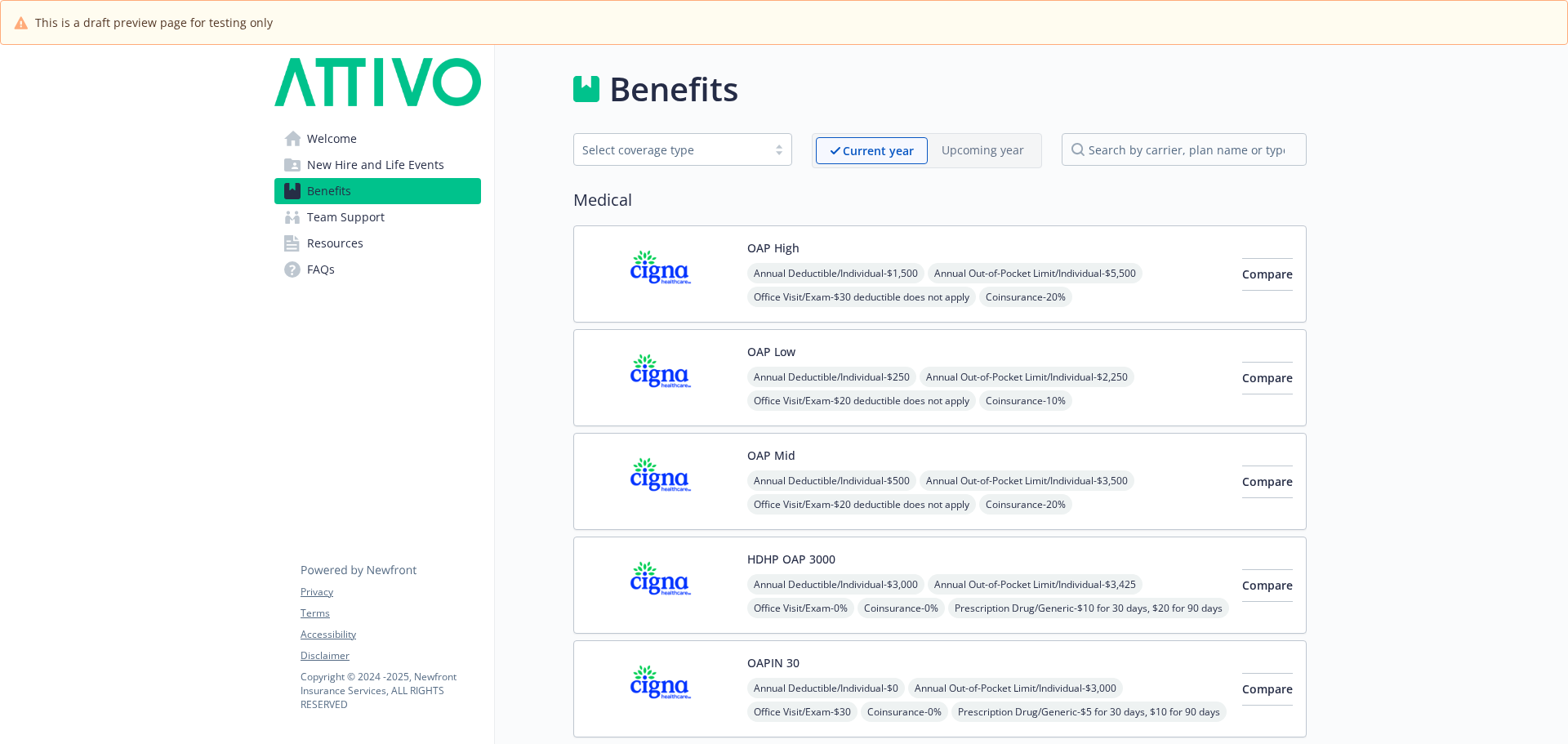
click at [705, 675] on img at bounding box center [661, 689] width 147 height 70
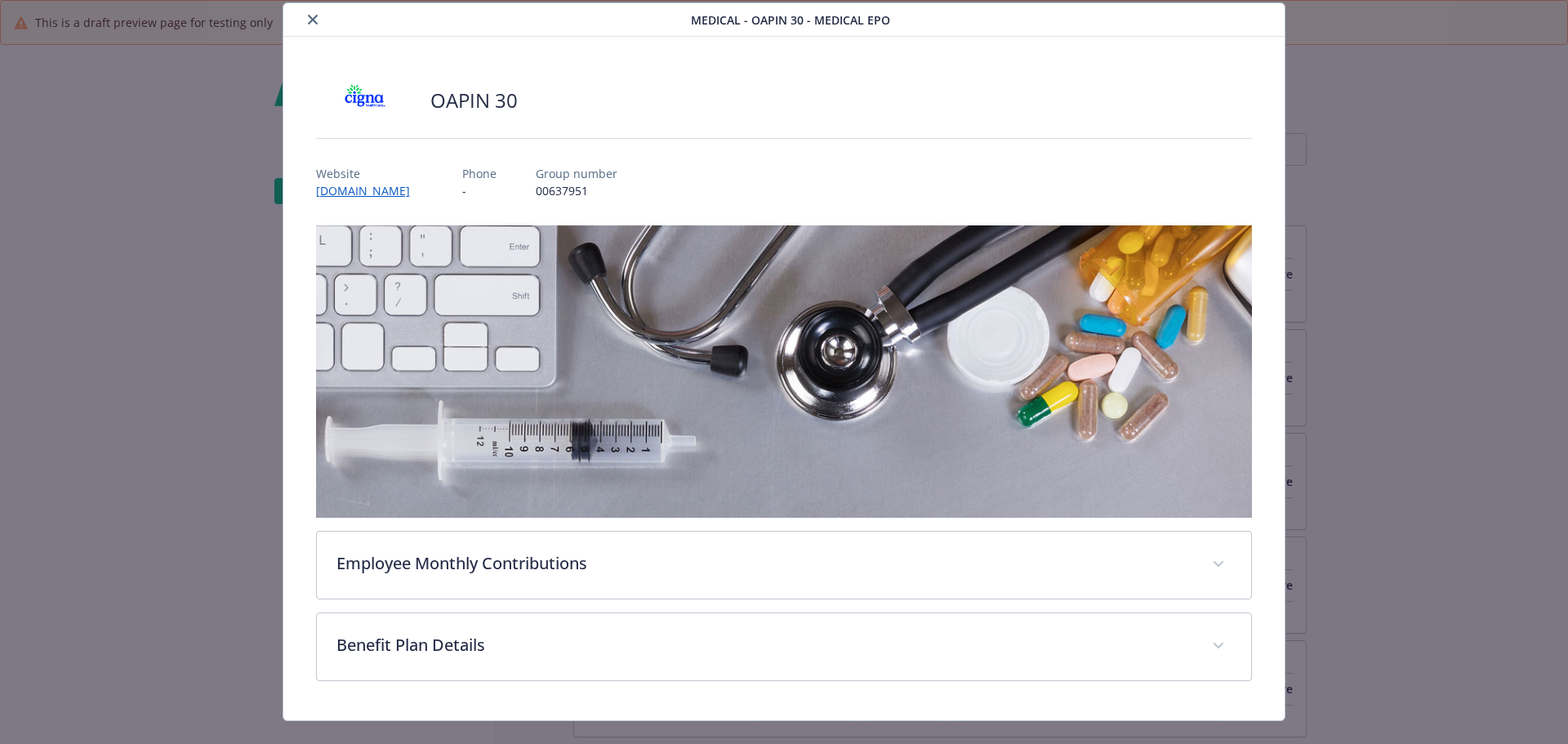
scroll to position [76, 0]
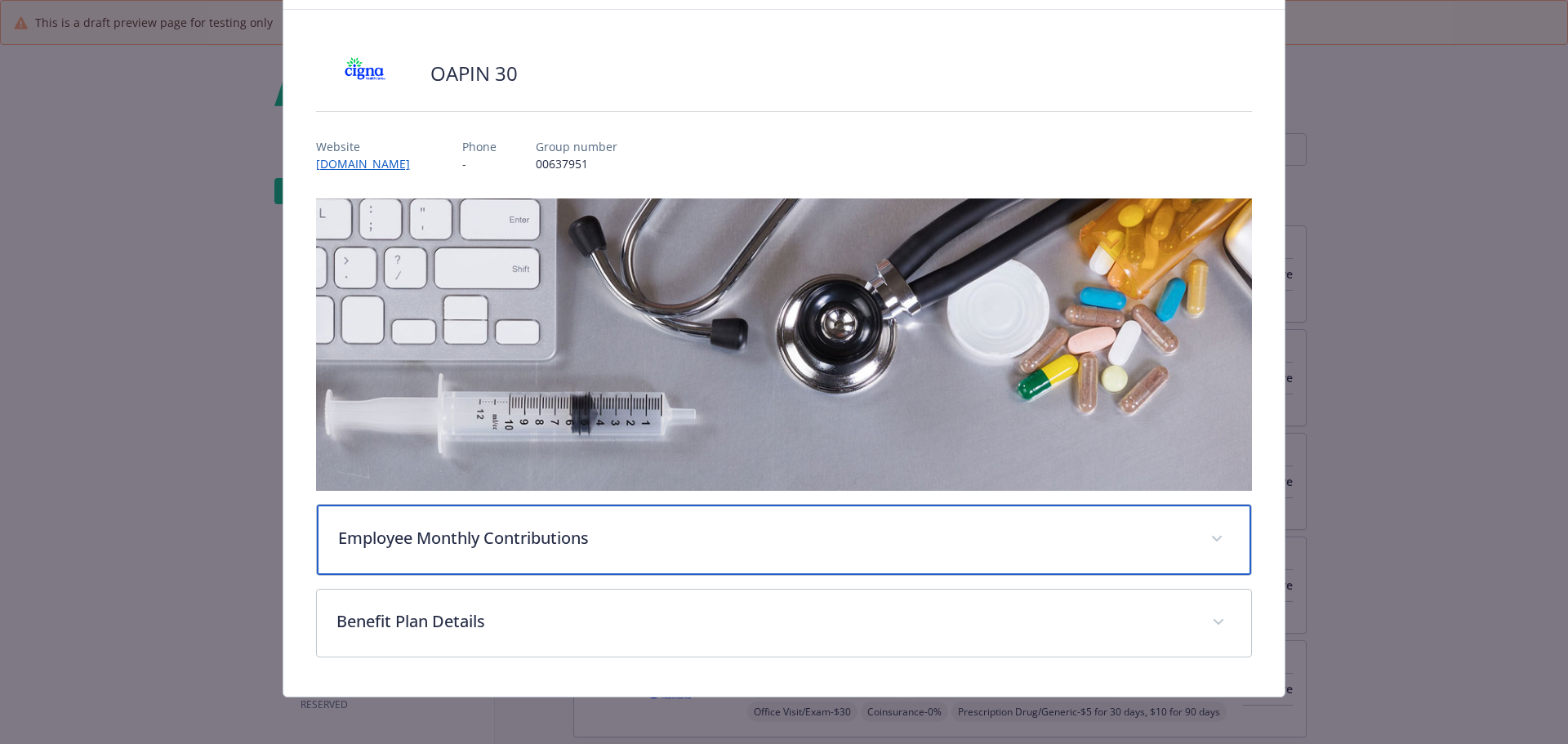
click at [479, 556] on div "Employee Monthly Contributions" at bounding box center [784, 540] width 935 height 71
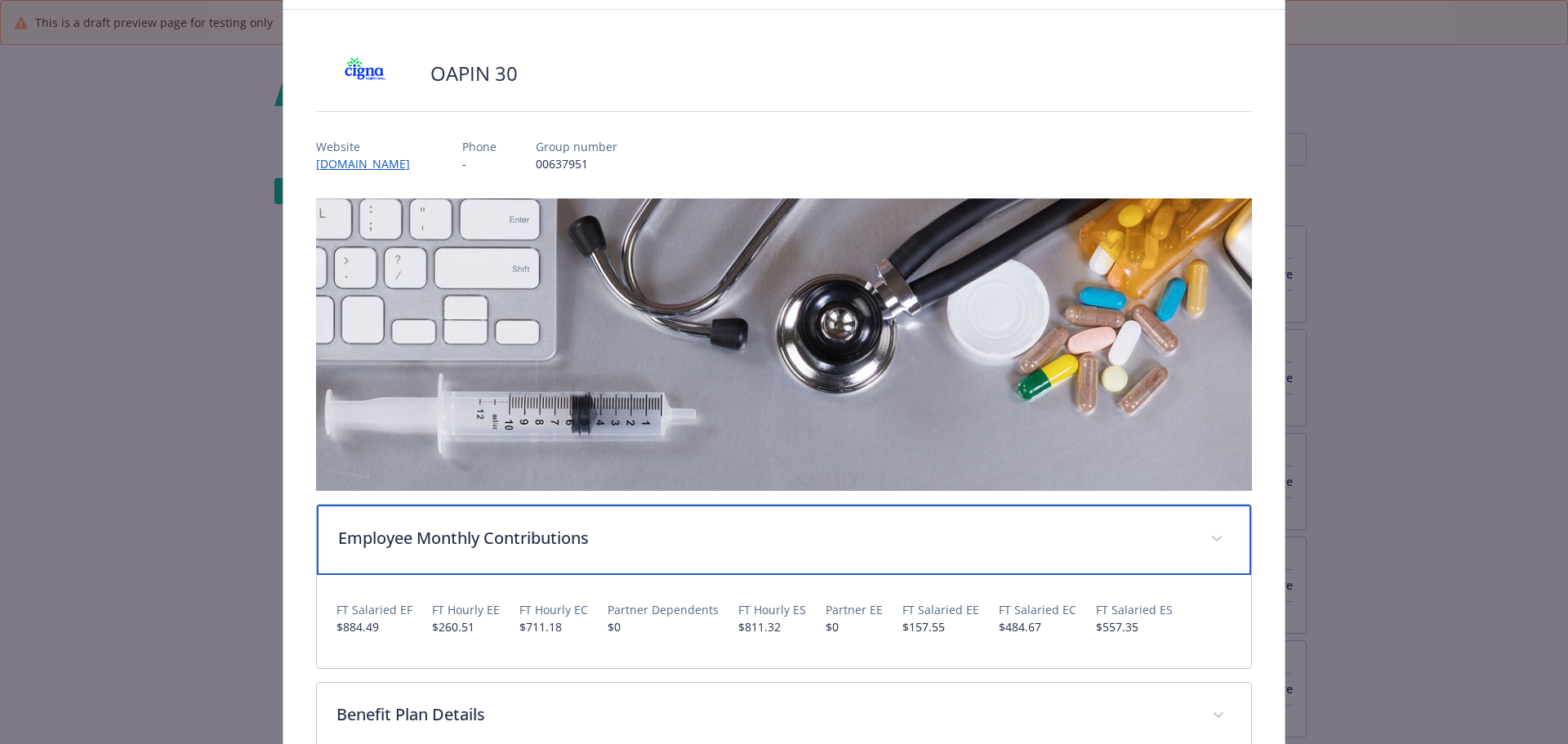
click at [477, 551] on div "Employee Monthly Contributions" at bounding box center [784, 540] width 935 height 71
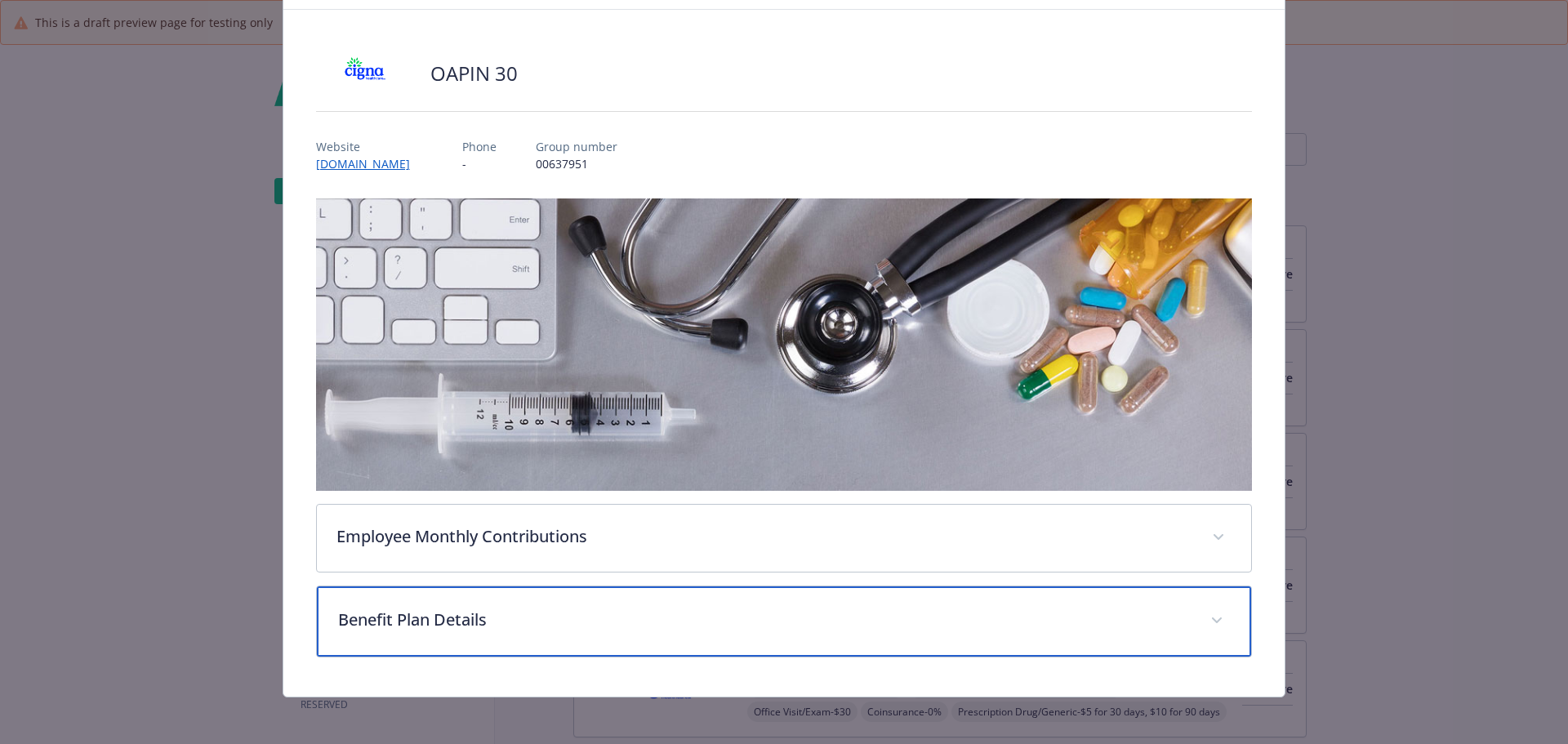
click at [488, 636] on div "Benefit Plan Details" at bounding box center [784, 621] width 935 height 71
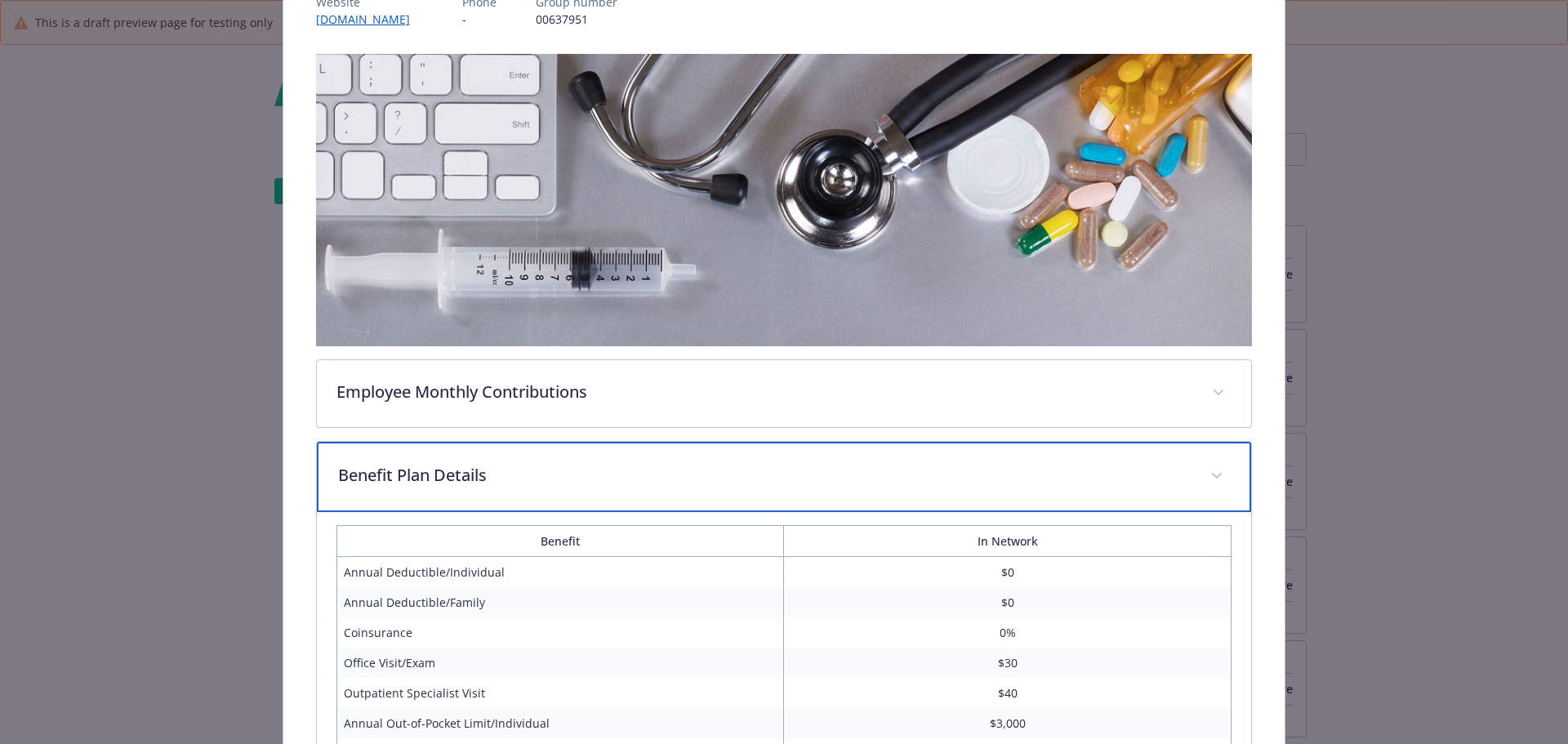
scroll to position [0, 0]
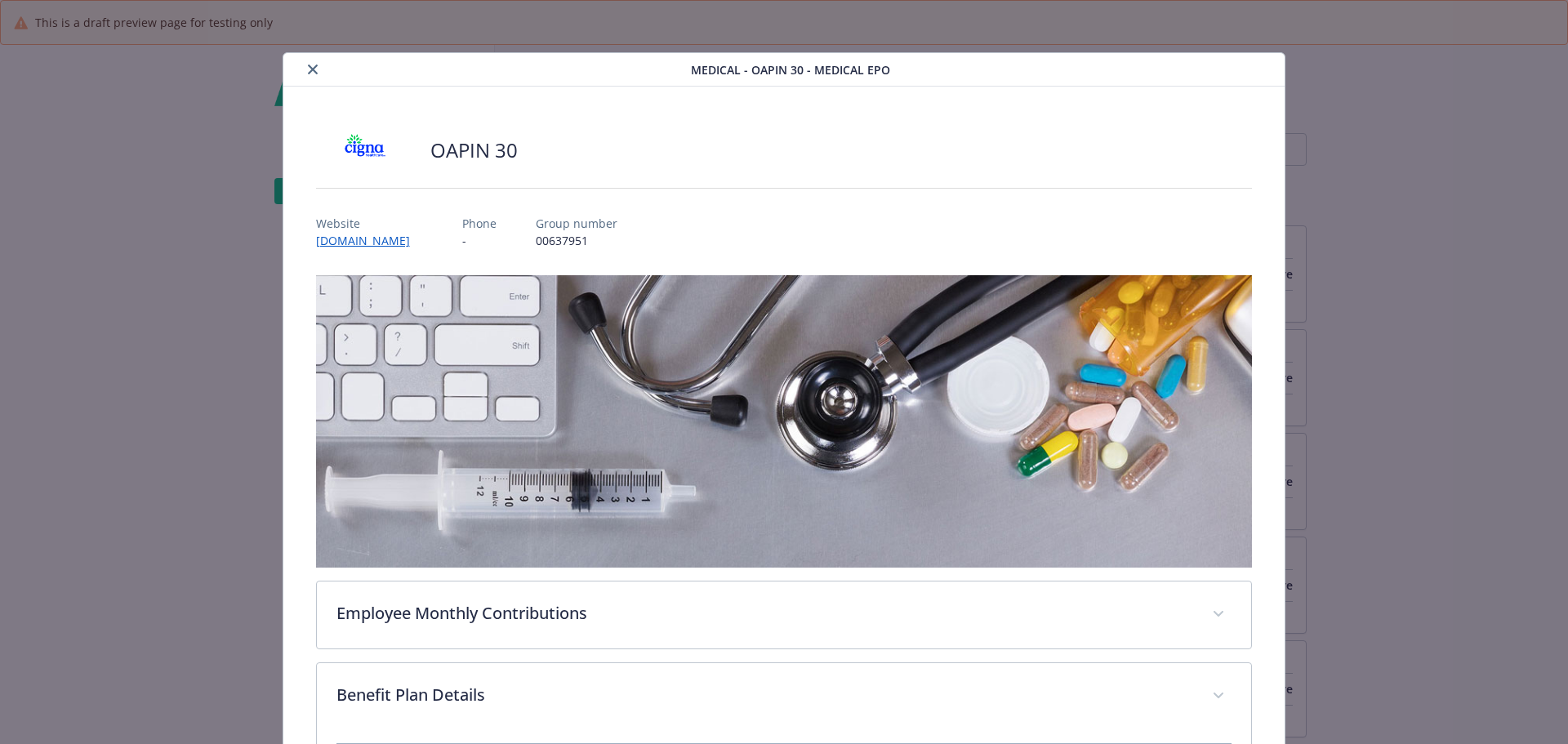
click at [315, 69] on button "close" at bounding box center [312, 70] width 19 height 19
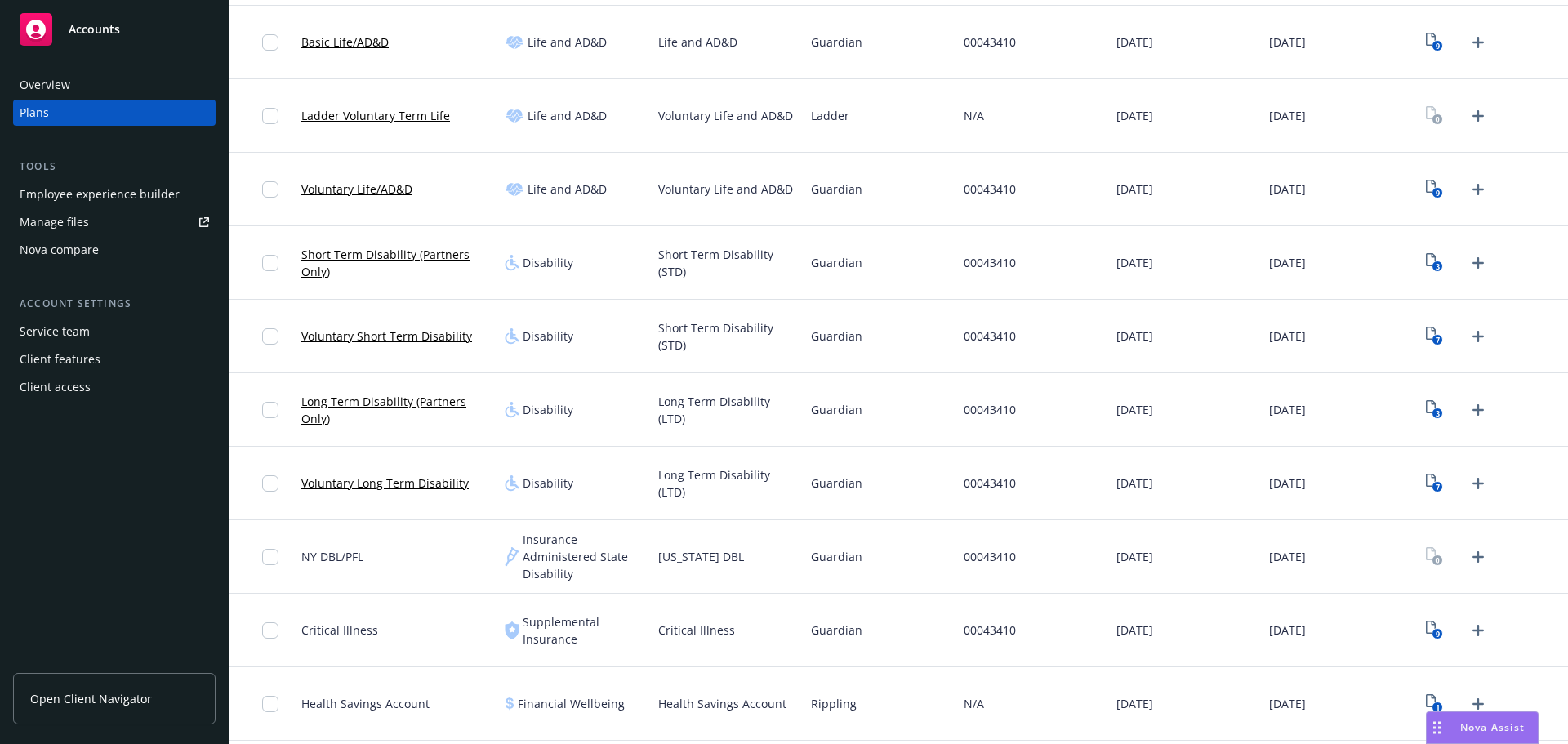
scroll to position [817, 0]
click at [373, 333] on link "Voluntary Short Term Disability" at bounding box center [387, 335] width 170 height 17
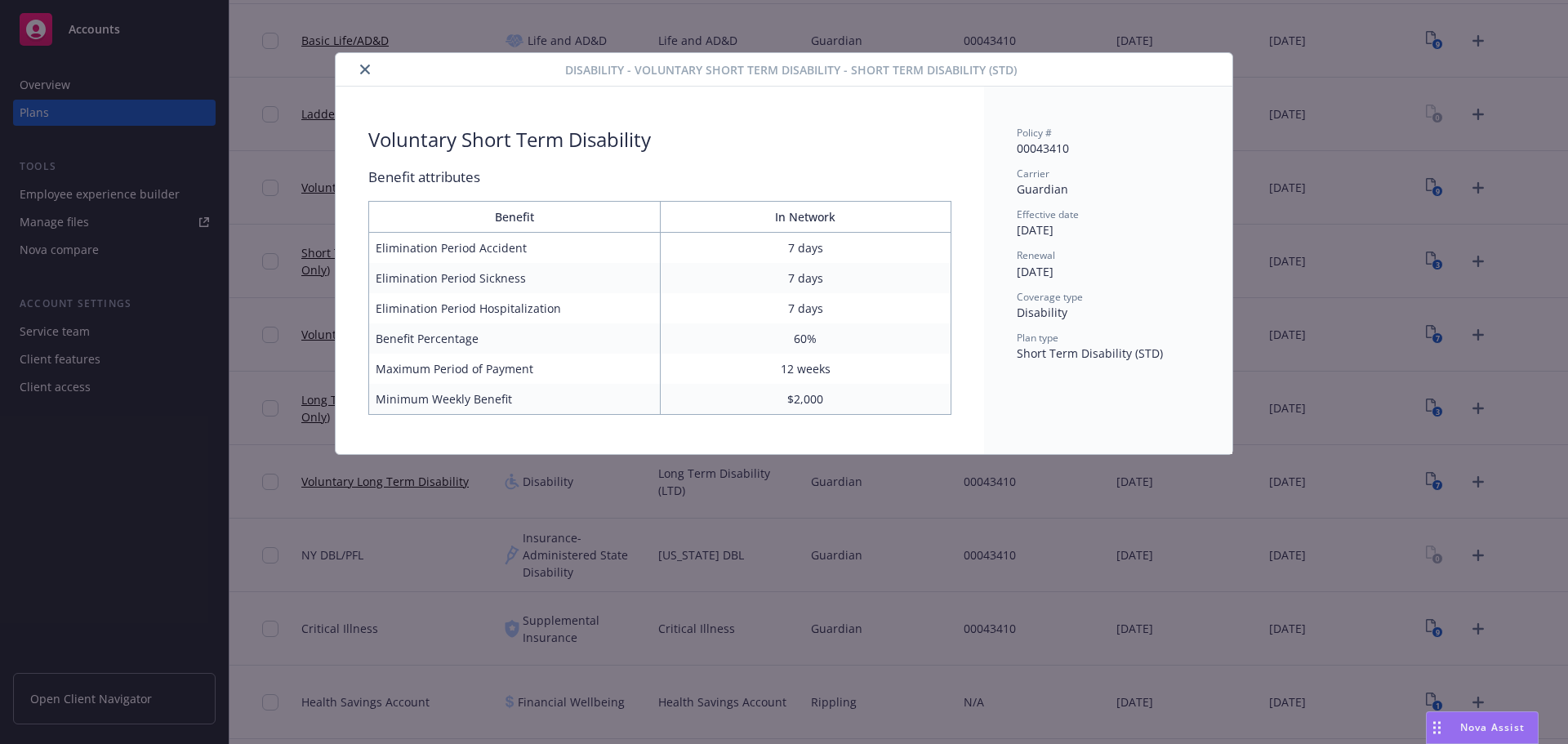
click at [362, 69] on icon "close" at bounding box center [365, 70] width 10 height 10
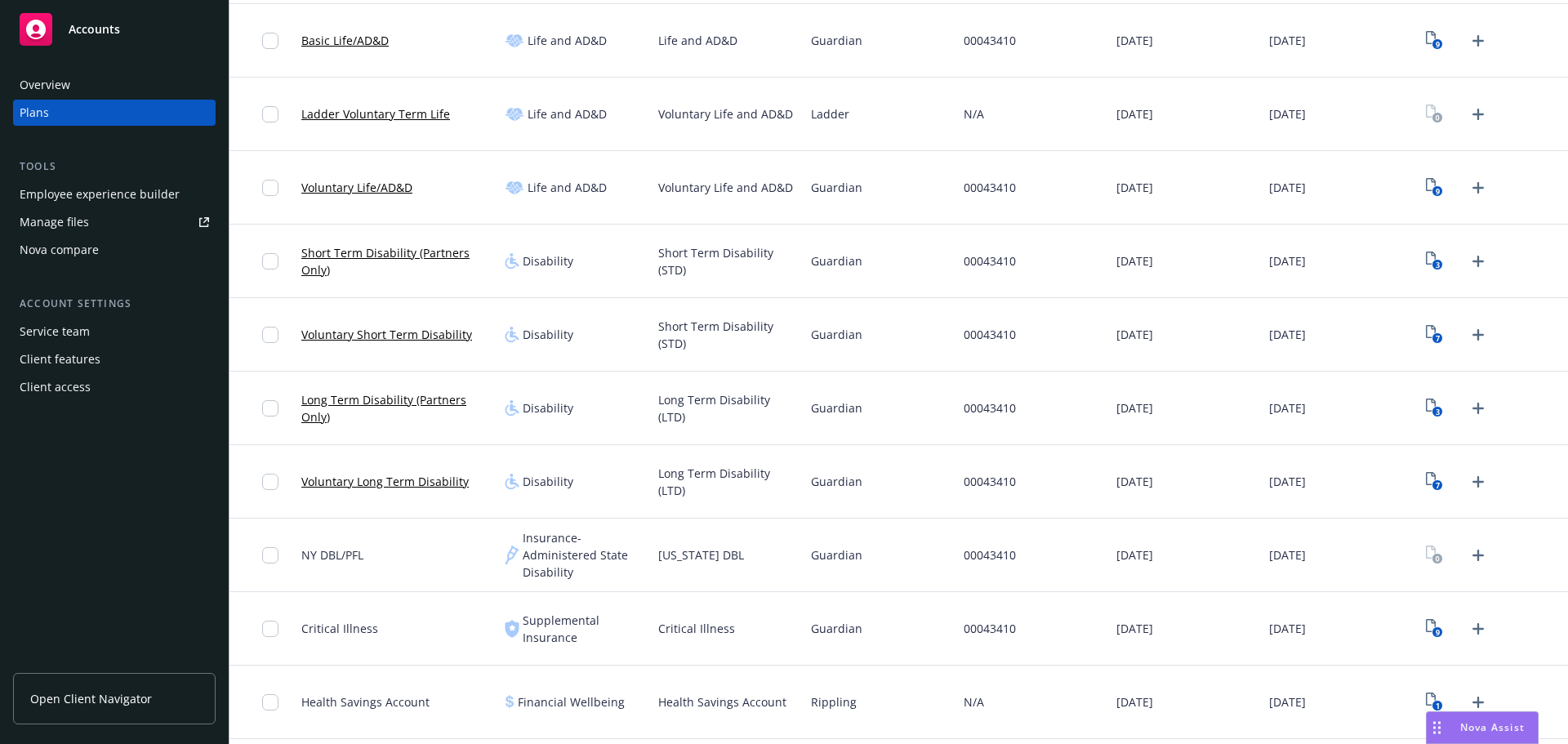
click at [350, 397] on link "Long Term Disability (Partners Only)" at bounding box center [397, 407] width 191 height 34
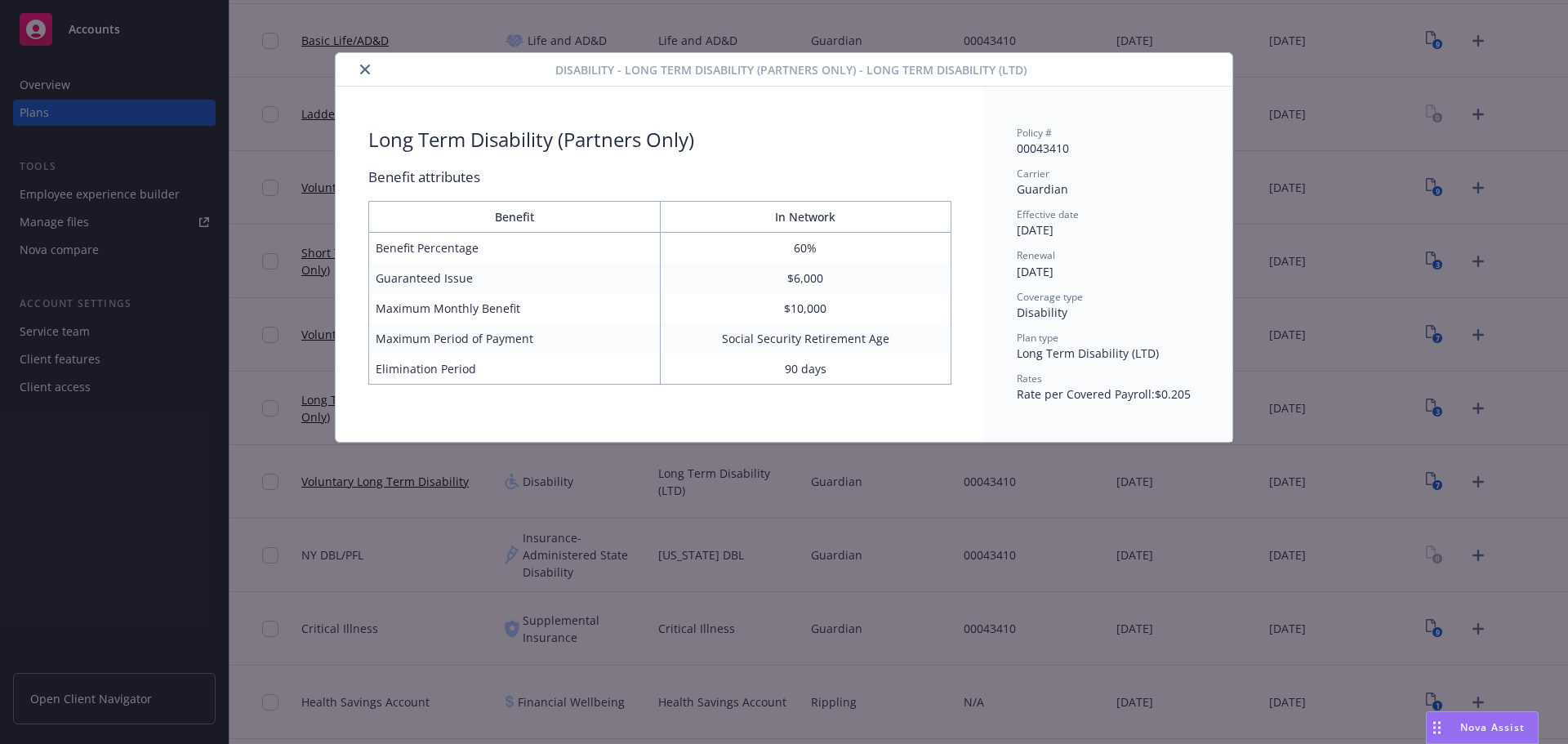
click at [360, 58] on div "Disability - Long Term Disability (Partners Only) - Long Term Disability (LTD)" at bounding box center [784, 70] width 897 height 34
click at [360, 74] on button "close" at bounding box center [365, 70] width 19 height 19
